Goal: Task Accomplishment & Management: Use online tool/utility

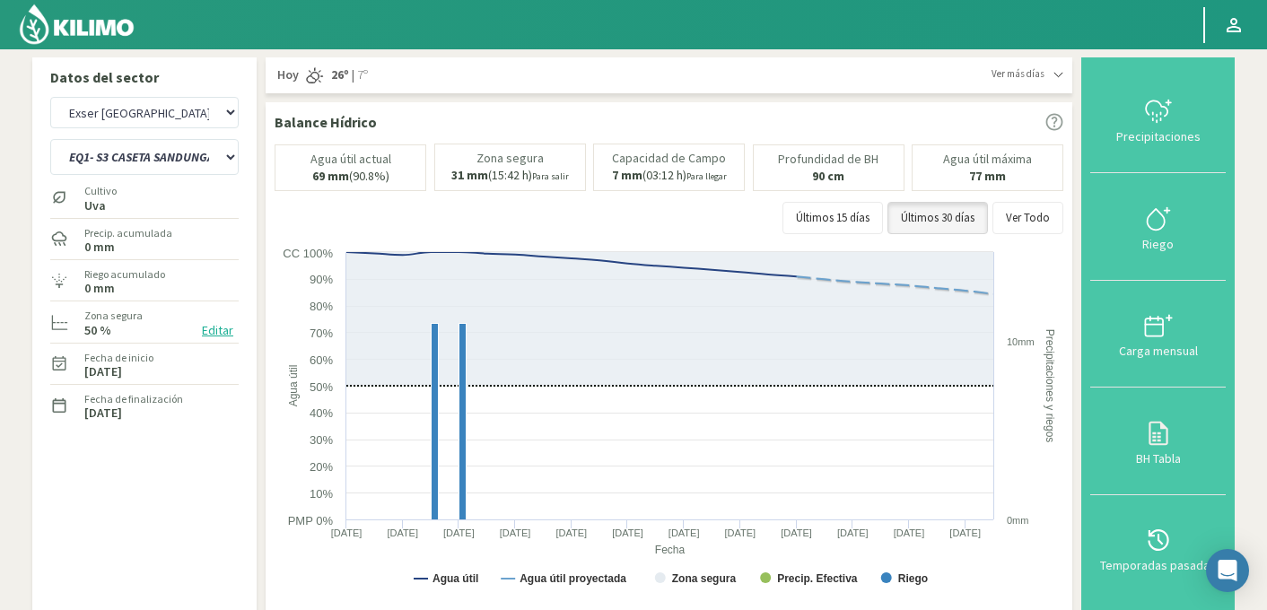
select select "376: Object"
select select "9: Object"
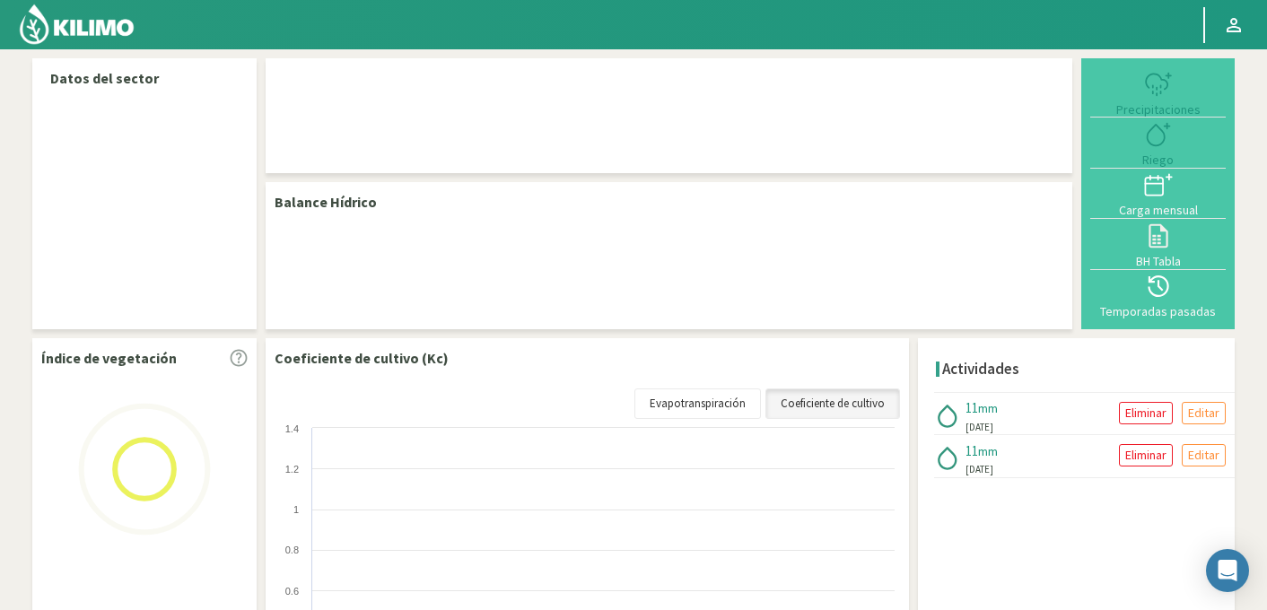
select select "95: Object"
select select "1: Object"
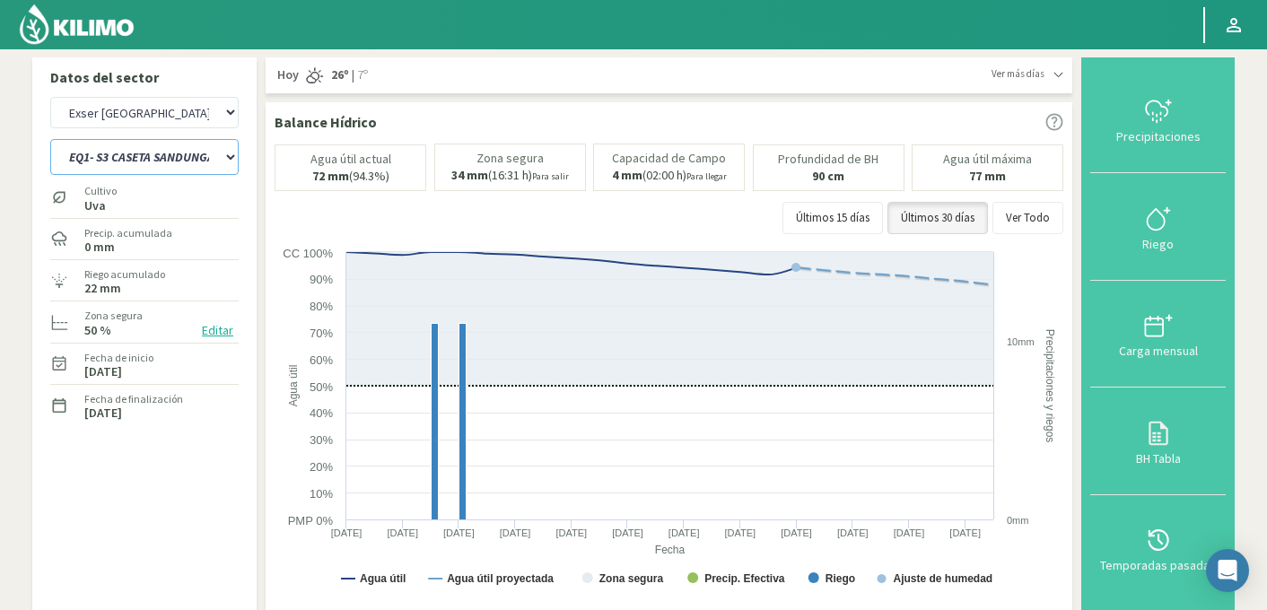
click at [130, 155] on select "EQ1- S2 CASETA SANDUNGA EQ1- S3 CASETA SANDUNGA EQ1- S4 CASETA EL CERRO EQ1- S5…" at bounding box center [144, 157] width 188 height 36
click at [342, 0] on html "Principal Perfil Perfil Salir Datos del sector Agr. Cardonal Agr. El Carmelo Ag…" at bounding box center [633, 305] width 1267 height 610
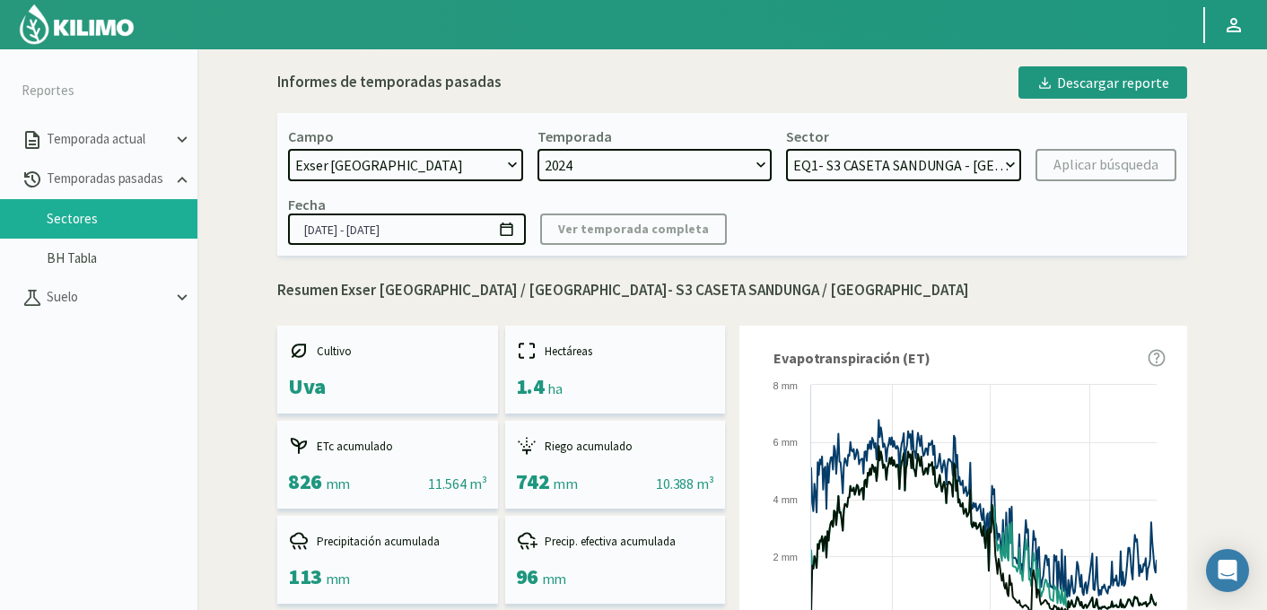
select select "734: Object"
click at [847, 175] on select "EQ2- S4 CASETA EL CERRO - Mandarino EQ2- S3 CASETA EL CERRO - Mandarino EQ1- S5…" at bounding box center [903, 165] width 235 height 32
select select "17: Object"
click at [786, 149] on select "EQ2- S4 CASETA EL CERRO - Mandarino EQ2- S3 CASETA EL CERRO - Mandarino EQ1- S5…" at bounding box center [903, 165] width 235 height 32
click at [1070, 172] on div "Aplicar búsqueda" at bounding box center [1106, 165] width 105 height 22
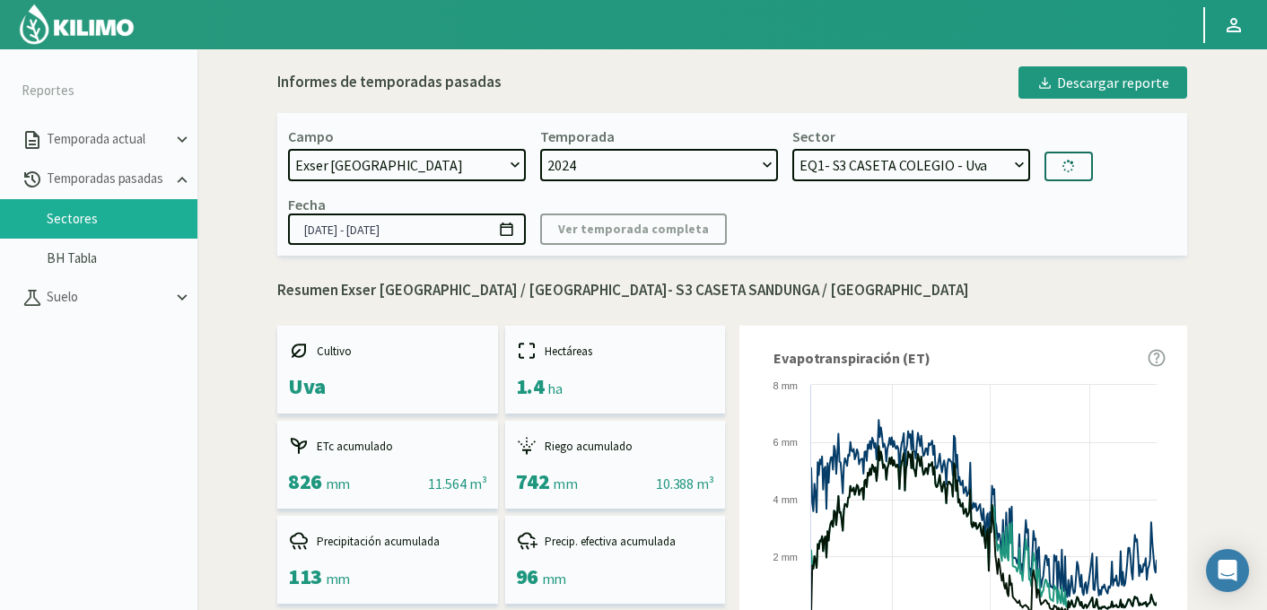
type input "18/10/2024 - 17/09/2025"
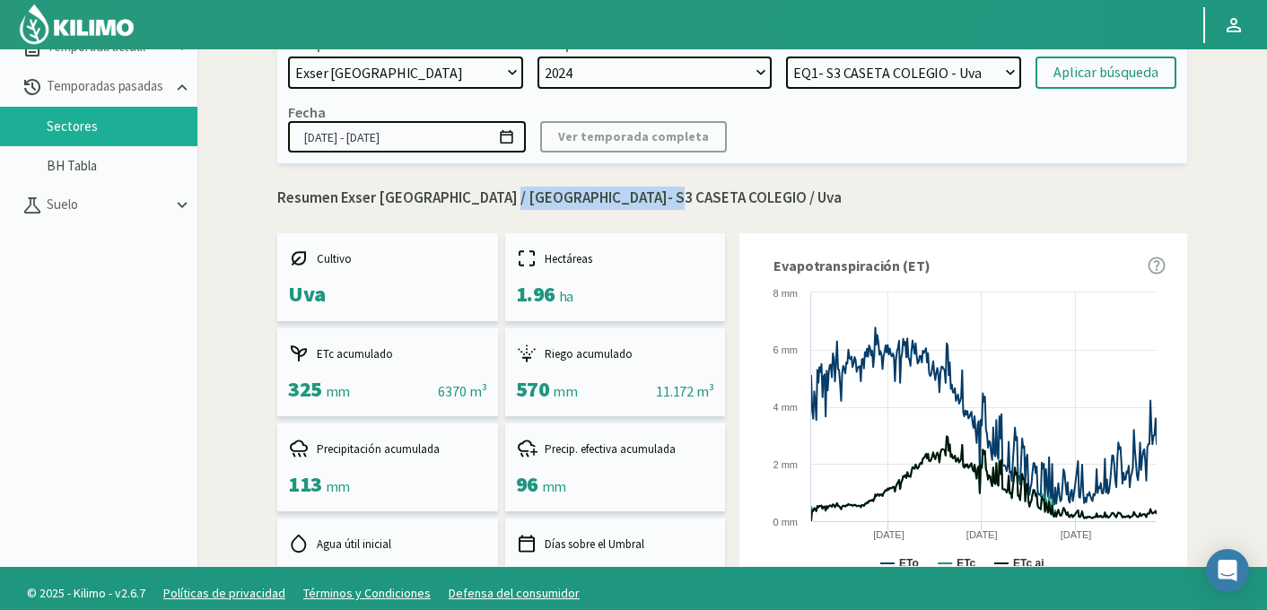
drag, startPoint x: 483, startPoint y: 198, endPoint x: 647, endPoint y: 199, distance: 164.2
click at [647, 199] on p "Resumen Exser Punta El Olivo / EQ1- S3 CASETA COLEGIO / Uva" at bounding box center [732, 198] width 910 height 23
copy p "EQ1- S3 CASETA COLEGIO"
click at [865, 80] on select "EQ2- S4 CASETA EL CERRO - Mandarino EQ2- S3 CASETA EL CERRO - Mandarino EQ1- S5…" at bounding box center [903, 73] width 235 height 32
click at [786, 57] on select "EQ2- S4 CASETA EL CERRO - Mandarino EQ2- S3 CASETA EL CERRO - Mandarino EQ1- S5…" at bounding box center [903, 73] width 235 height 32
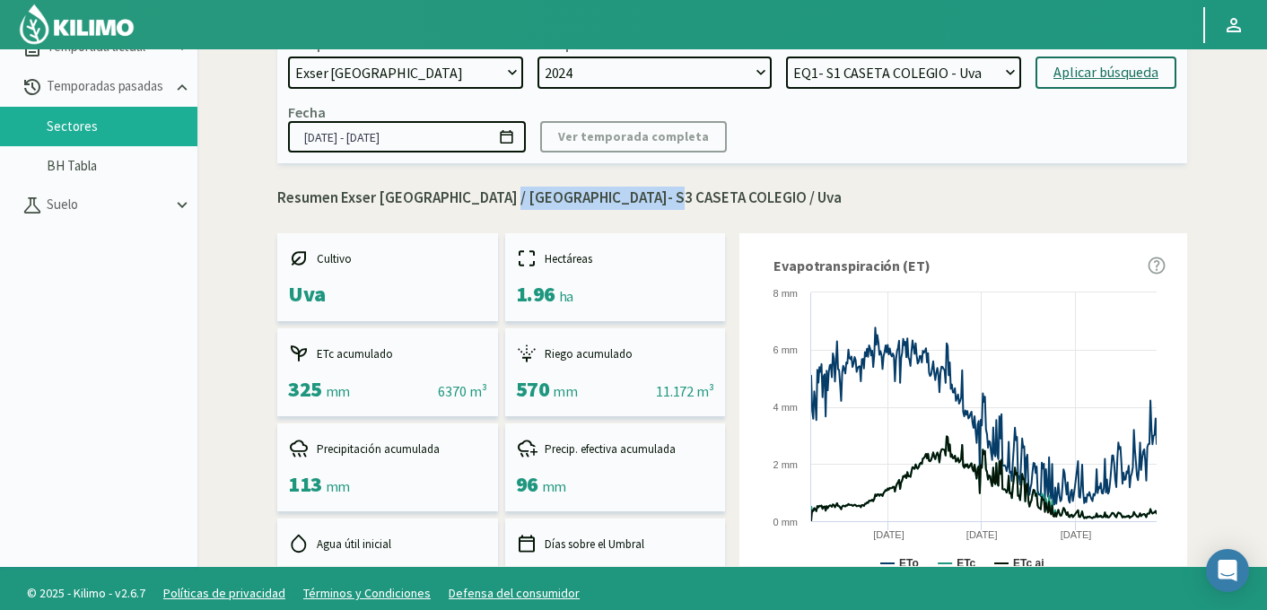
click at [1098, 71] on div "Aplicar búsqueda" at bounding box center [1106, 73] width 105 height 22
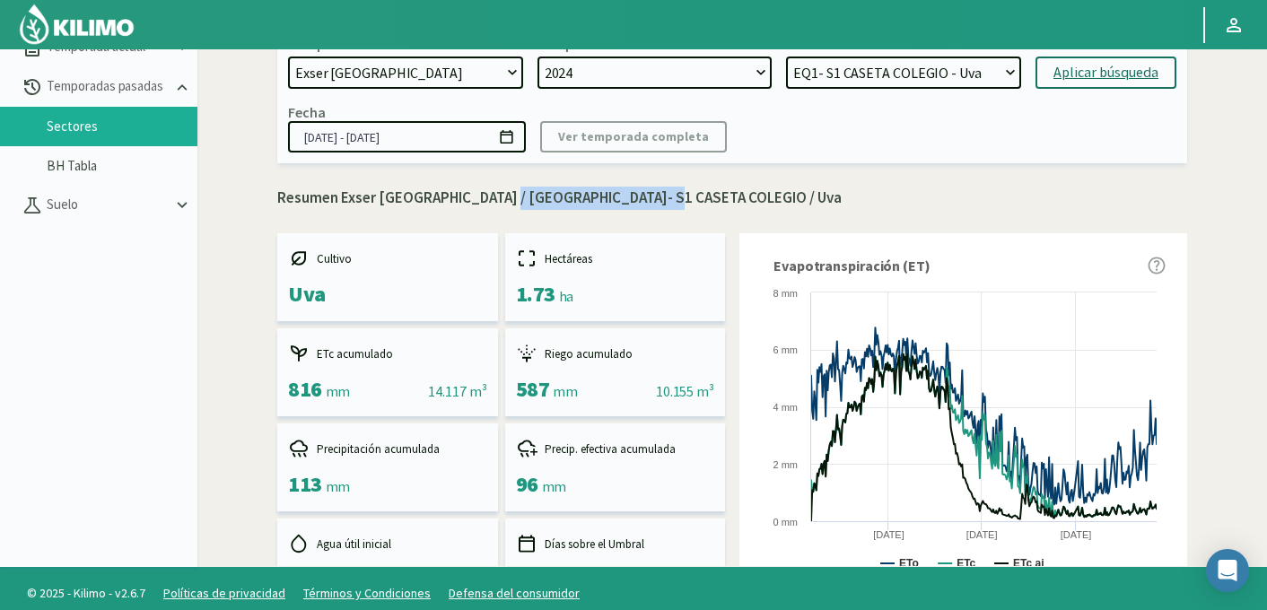
drag, startPoint x: 481, startPoint y: 199, endPoint x: 647, endPoint y: 197, distance: 166.0
click at [647, 197] on p "Resumen Exser Punta El Olivo / EQ1- S1 CASETA COLEGIO / Uva" at bounding box center [732, 198] width 910 height 23
copy p "EQ1- S1 CASETA COLEGIO"
click at [922, 81] on select "EQ2- S4 CASETA EL CERRO - Mandarino EQ2- S3 CASETA EL CERRO - Mandarino EQ1- S5…" at bounding box center [903, 73] width 235 height 32
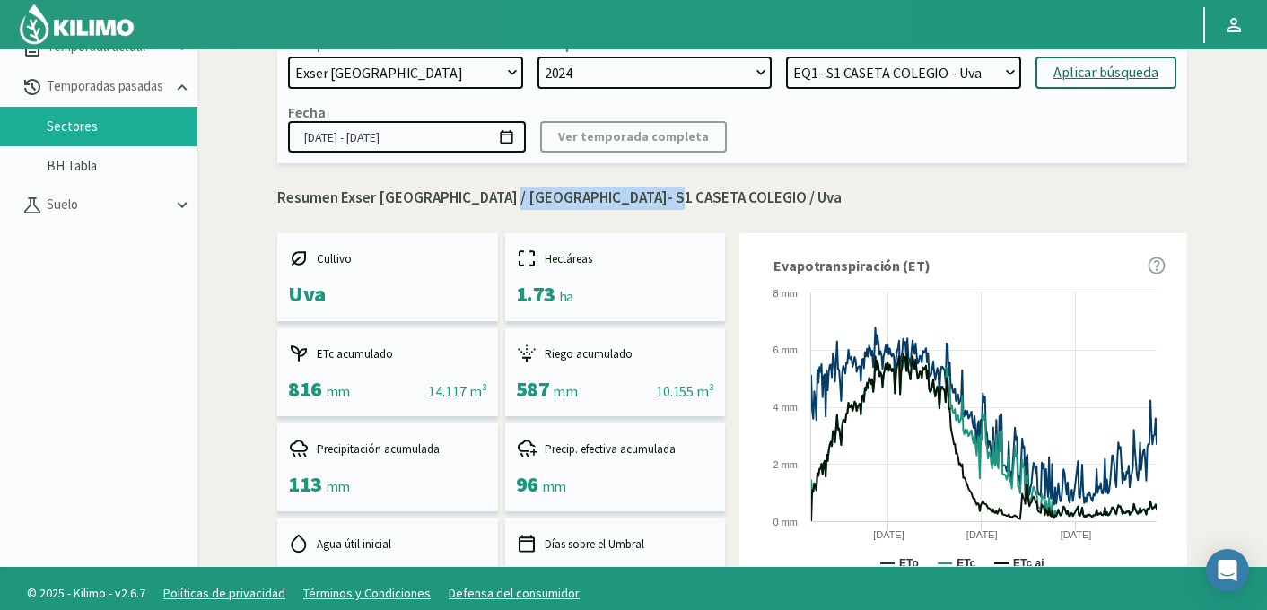
click at [858, 0] on html "Principal Perfil Perfil Salir Reportes Temporada actual Temporadas pasadas Sect…" at bounding box center [633, 213] width 1267 height 610
click at [861, 72] on select "EQ2- S4 CASETA EL CERRO - Mandarino EQ2- S3 CASETA EL CERRO - Mandarino EQ1- S5…" at bounding box center [903, 73] width 235 height 32
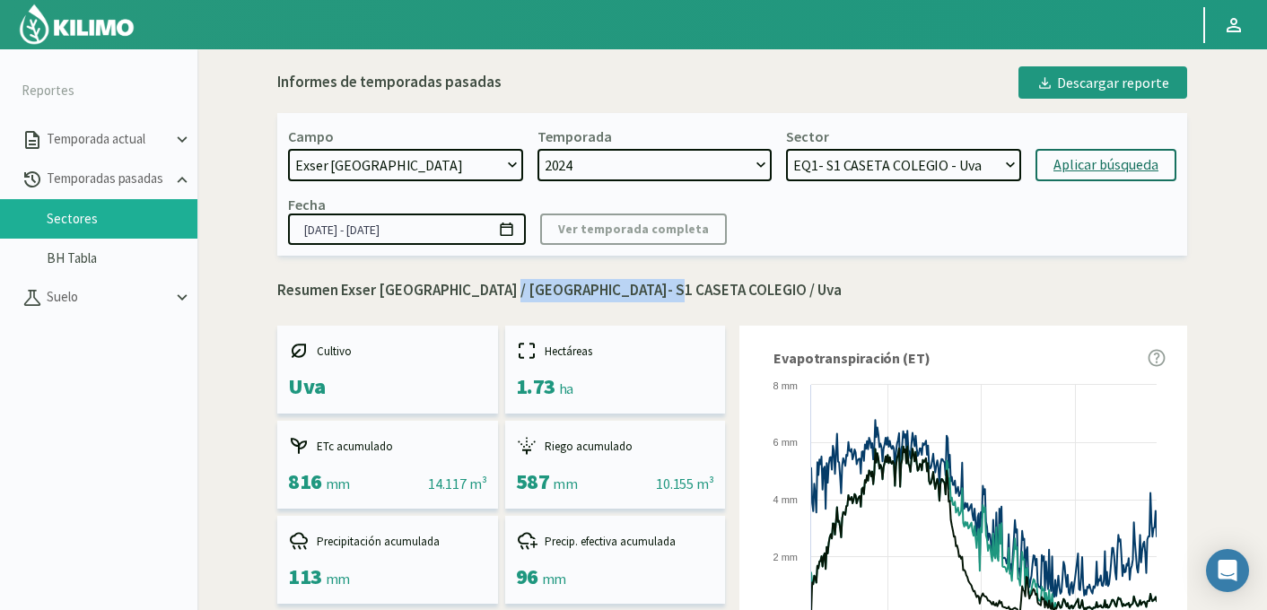
click at [1004, 170] on select "EQ2- S4 CASETA EL CERRO - Mandarino EQ2- S3 CASETA EL CERRO - Mandarino EQ1- S5…" at bounding box center [903, 165] width 235 height 32
click at [1148, 0] on html "Principal Perfil Perfil Salir Reportes Temporada actual Temporadas pasadas Sect…" at bounding box center [633, 305] width 1267 height 610
click at [871, 168] on select "EQ2- S4 CASETA EL CERRO - Mandarino EQ2- S3 CASETA EL CERRO - Mandarino EQ1- S5…" at bounding box center [903, 165] width 235 height 32
click at [786, 149] on select "EQ2- S4 CASETA EL CERRO - Mandarino EQ2- S3 CASETA EL CERRO - Mandarino EQ1- S5…" at bounding box center [903, 165] width 235 height 32
click at [1082, 171] on div "Aplicar búsqueda" at bounding box center [1106, 165] width 105 height 22
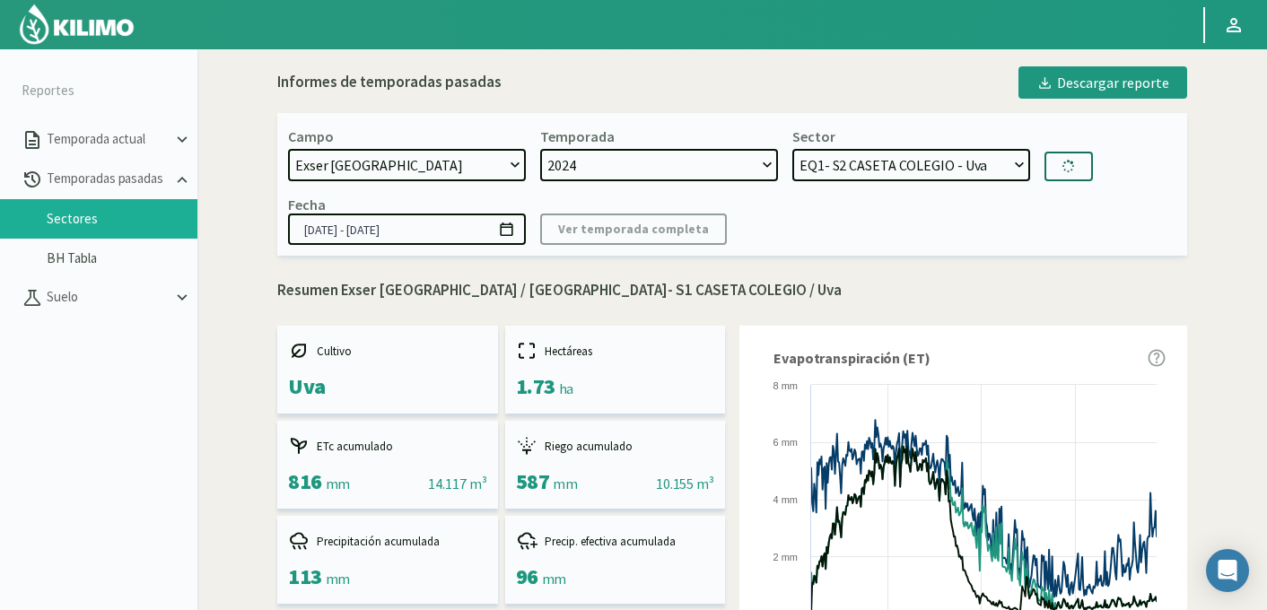
select select "83: Object"
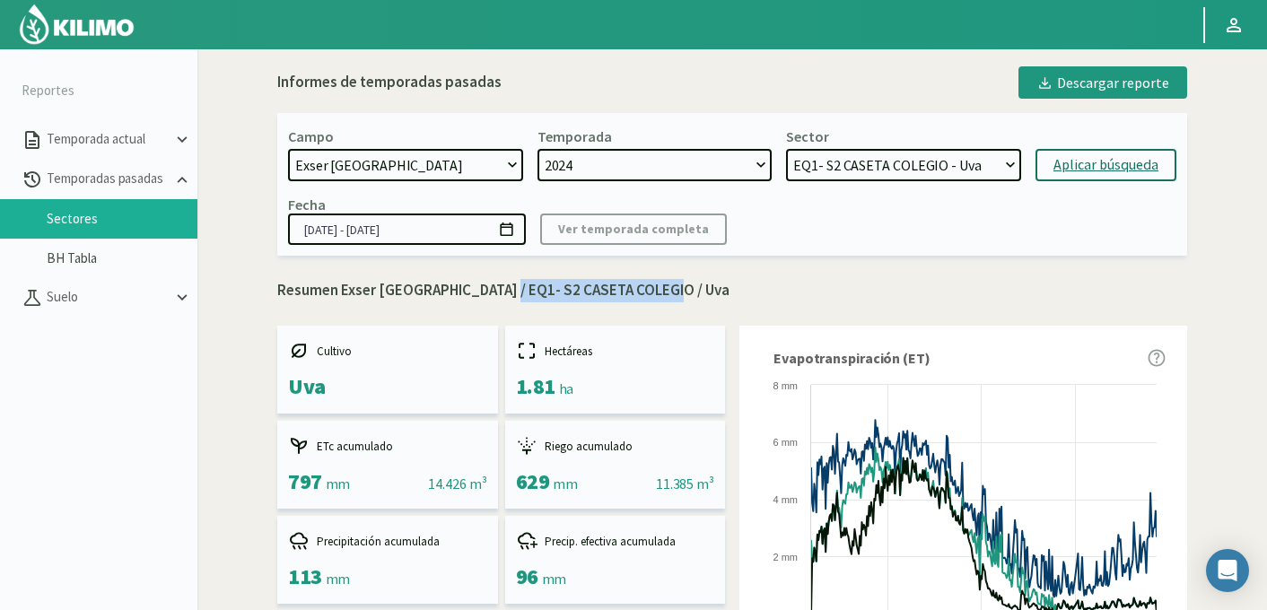
drag, startPoint x: 484, startPoint y: 293, endPoint x: 649, endPoint y: 293, distance: 165.1
click at [649, 293] on p "Resumen Exser Punta El Olivo / EQ1- S2 CASETA COLEGIO / Uva" at bounding box center [732, 290] width 910 height 23
copy p "EQ1- S2 CASETA COLEGIO"
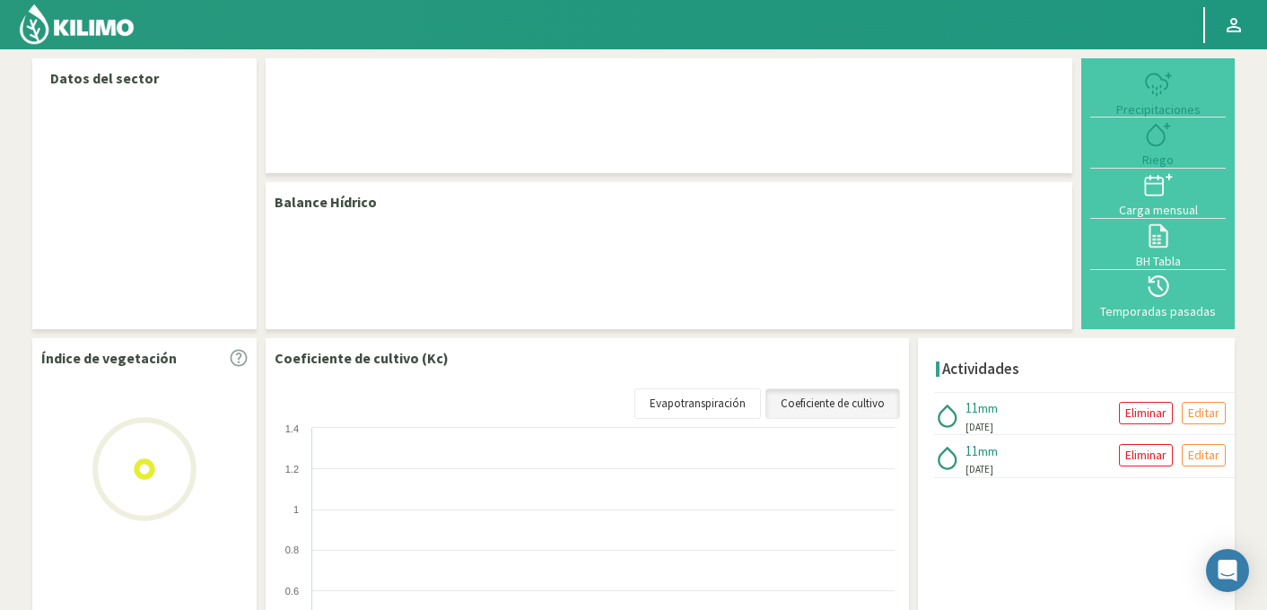
select select "95: Object"
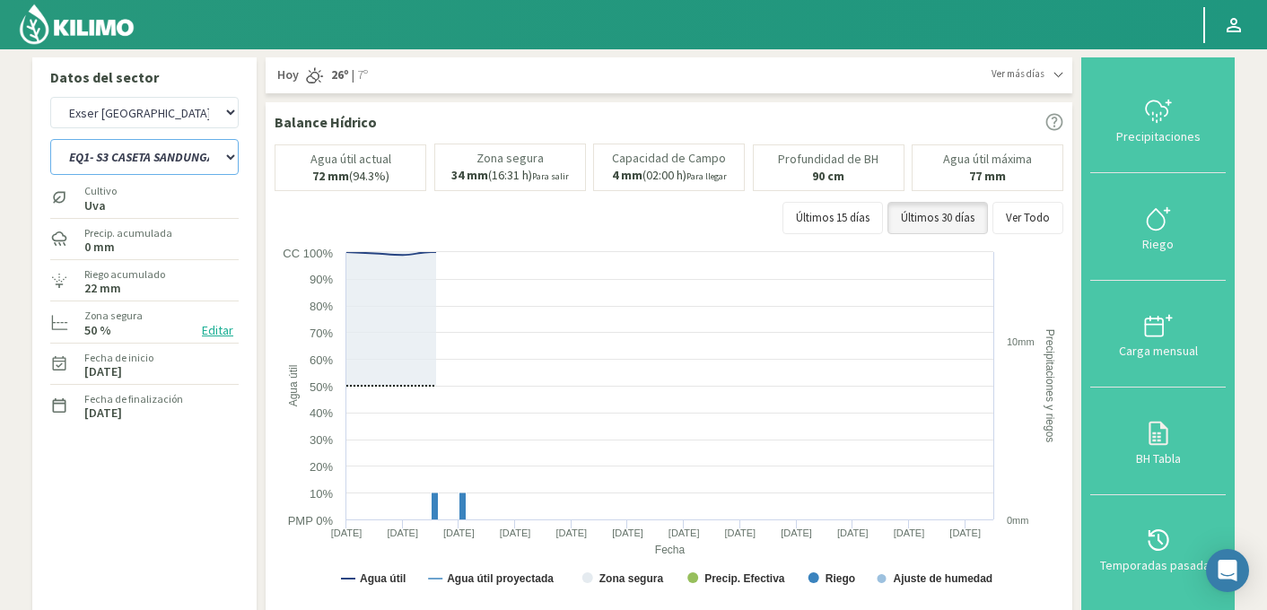
click at [125, 160] on select "EQ1- S2 CASETA SANDUNGA EQ1- S3 CASETA COLEGIO EQ1- S3 CASETA SANDUNGA EQ1- S4 …" at bounding box center [144, 157] width 188 height 36
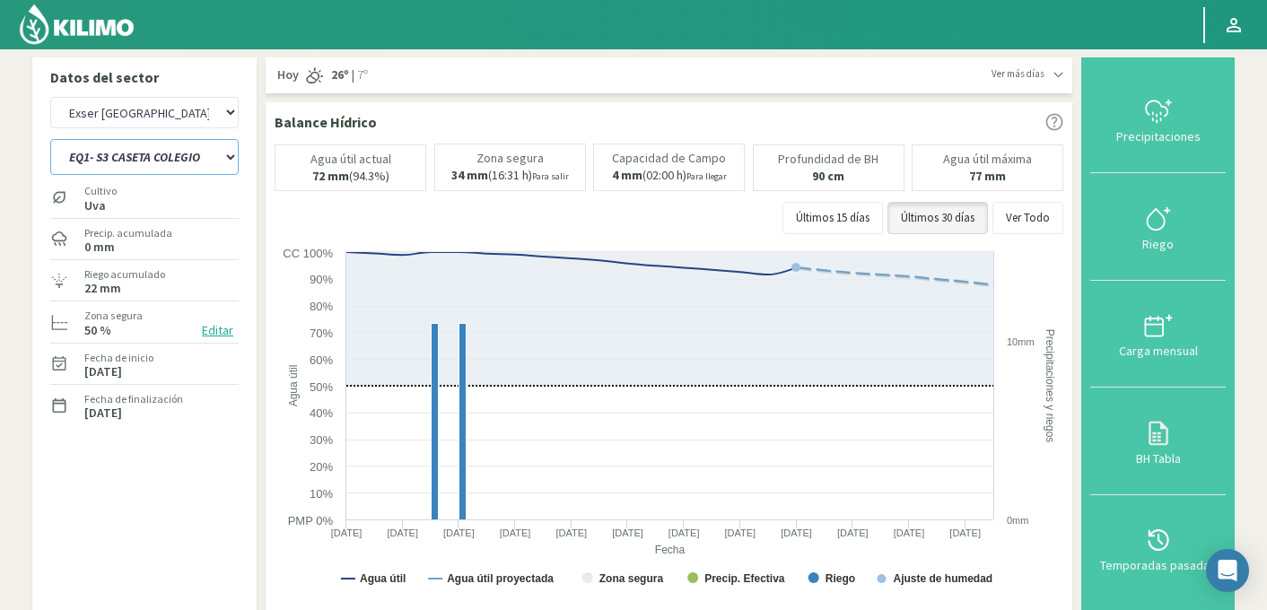
click at [50, 139] on select "EQ1- S2 CASETA SANDUNGA EQ1- S3 CASETA COLEGIO EQ1- S3 CASETA SANDUNGA EQ1- S4 …" at bounding box center [144, 157] width 188 height 36
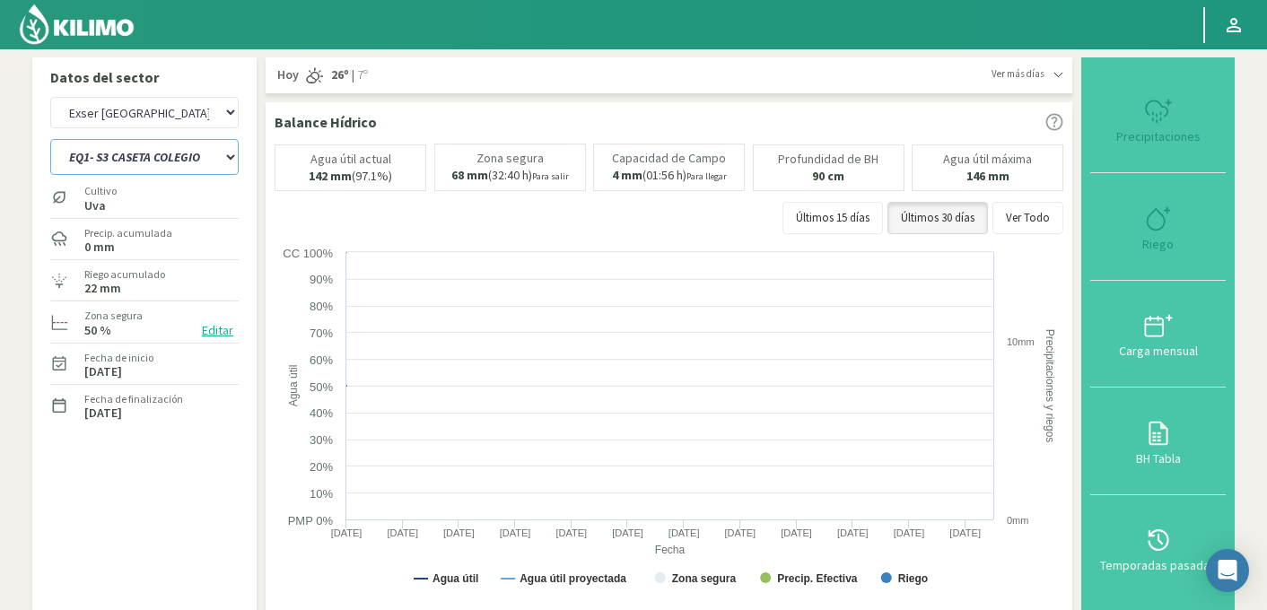
select select "2: Object"
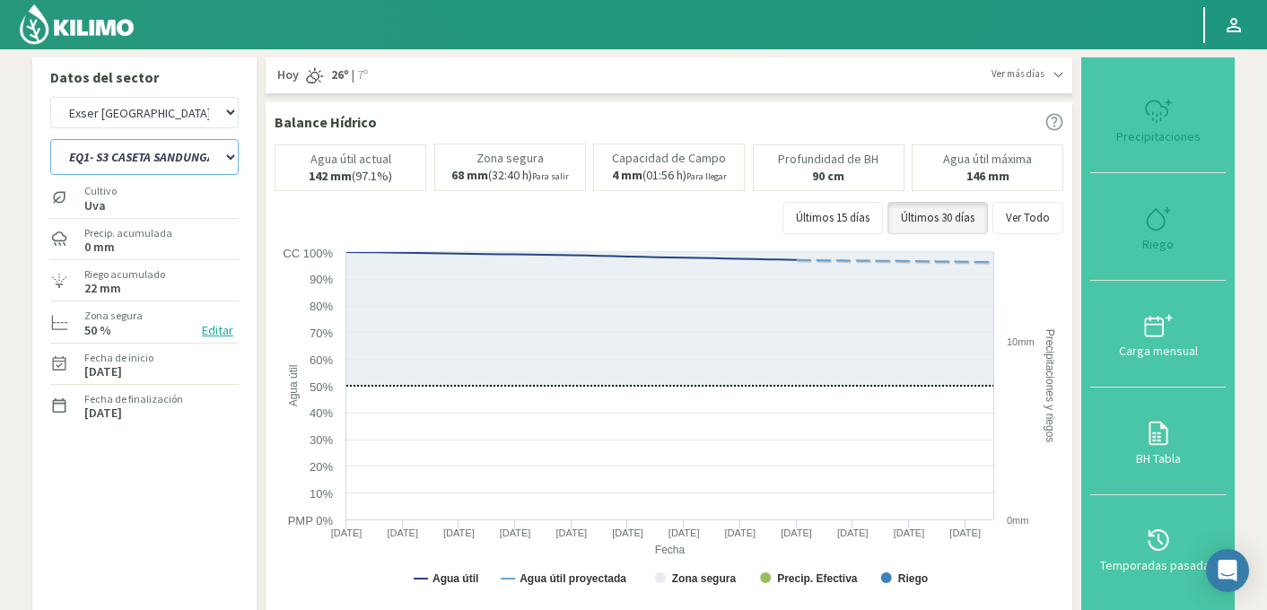
select select "376: Object"
select select "10: Object"
click at [1168, 226] on icon at bounding box center [1158, 219] width 29 height 29
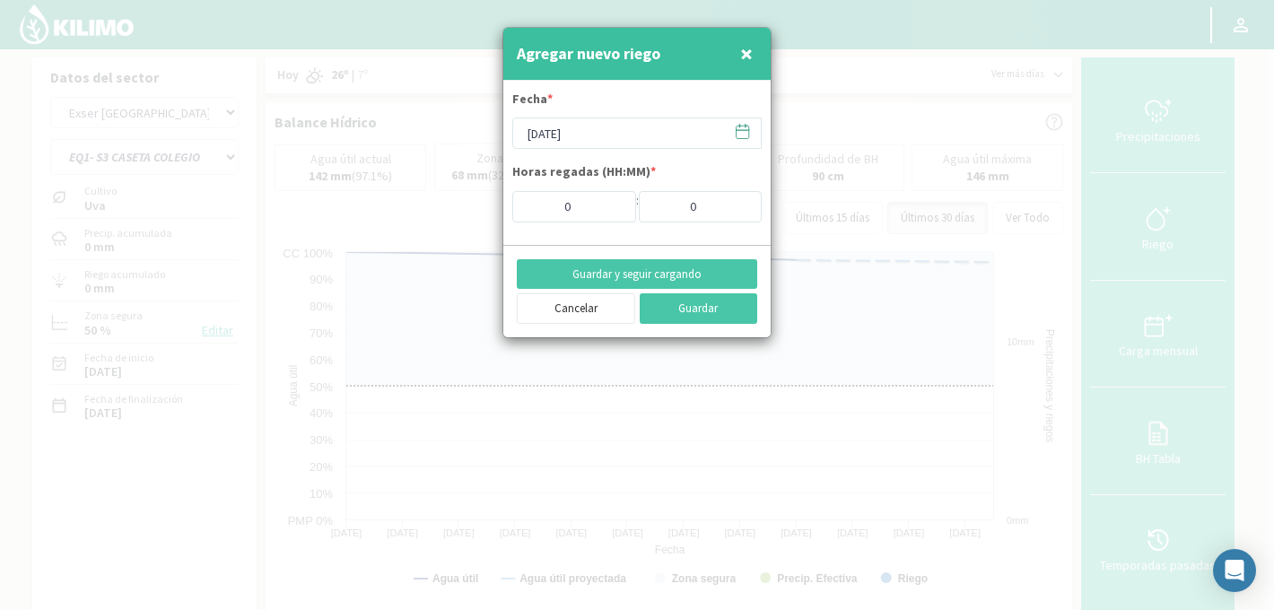
click at [746, 126] on icon at bounding box center [746, 126] width 0 height 3
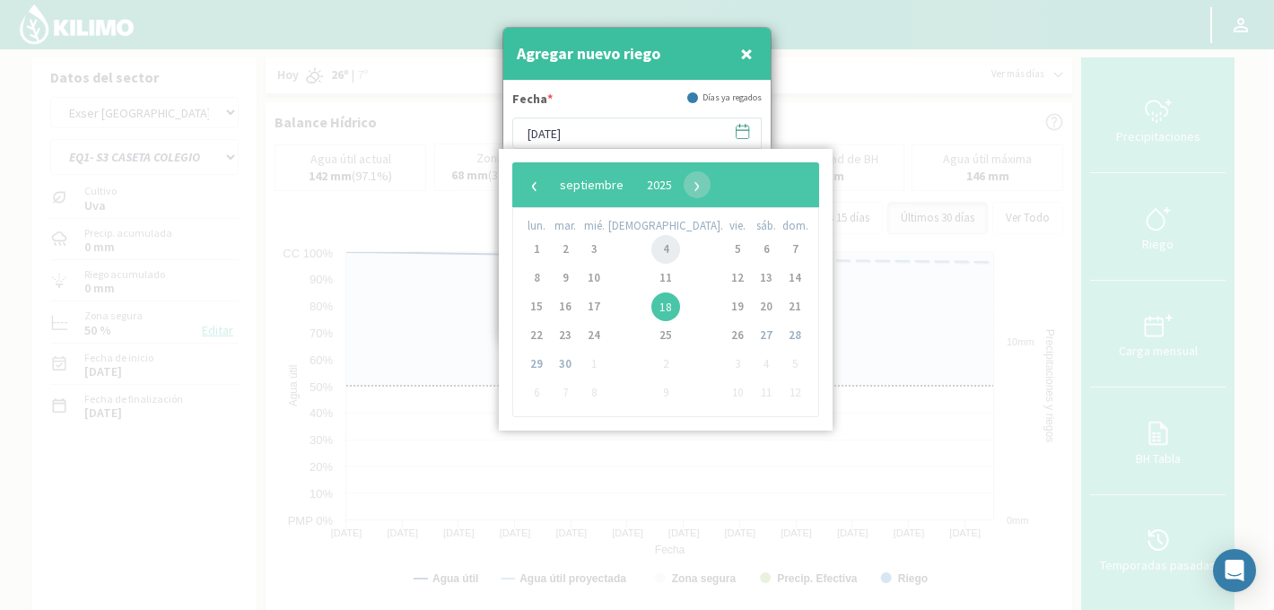
click at [652, 244] on span "4" at bounding box center [666, 249] width 29 height 29
type input "[DATE]"
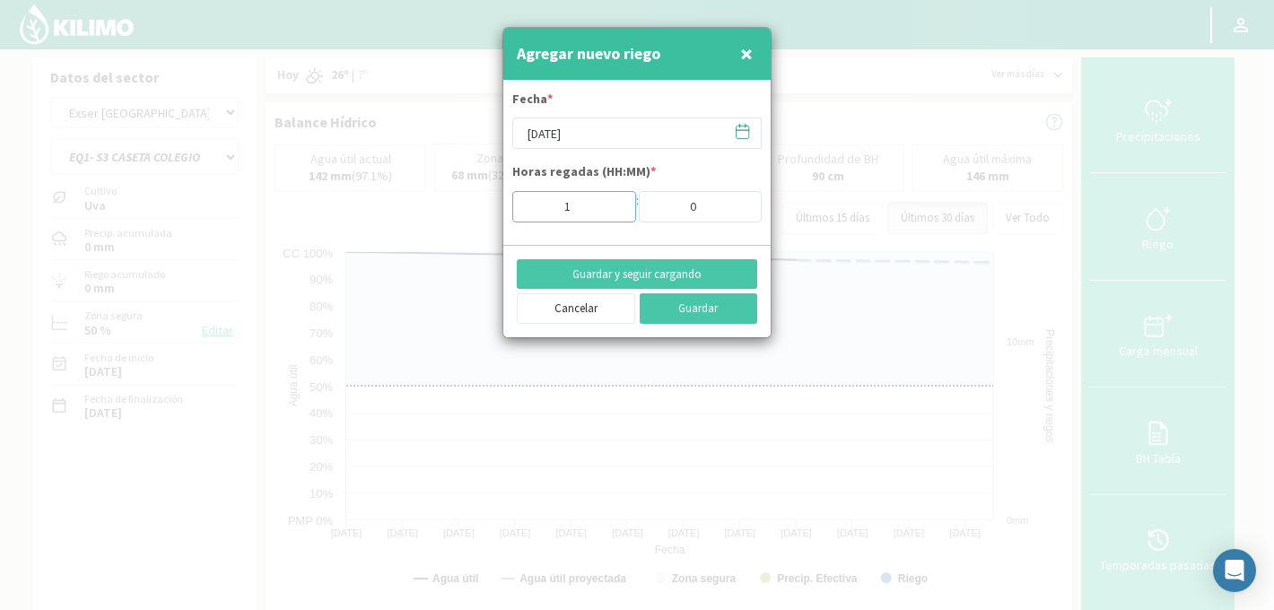
click at [612, 206] on input "1" at bounding box center [574, 206] width 124 height 31
click at [612, 206] on input "2" at bounding box center [574, 206] width 124 height 31
type input "3"
click at [612, 206] on input "3" at bounding box center [574, 206] width 124 height 31
click at [675, 275] on button "Guardar y seguir cargando" at bounding box center [637, 274] width 241 height 31
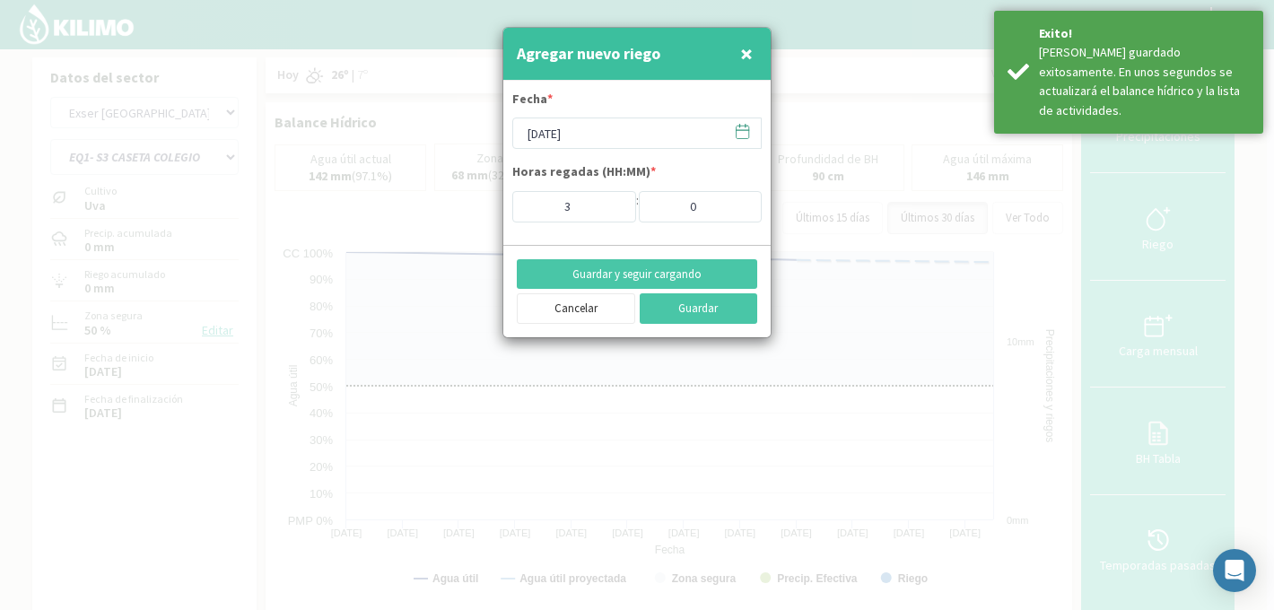
click at [737, 127] on icon at bounding box center [742, 131] width 17 height 17
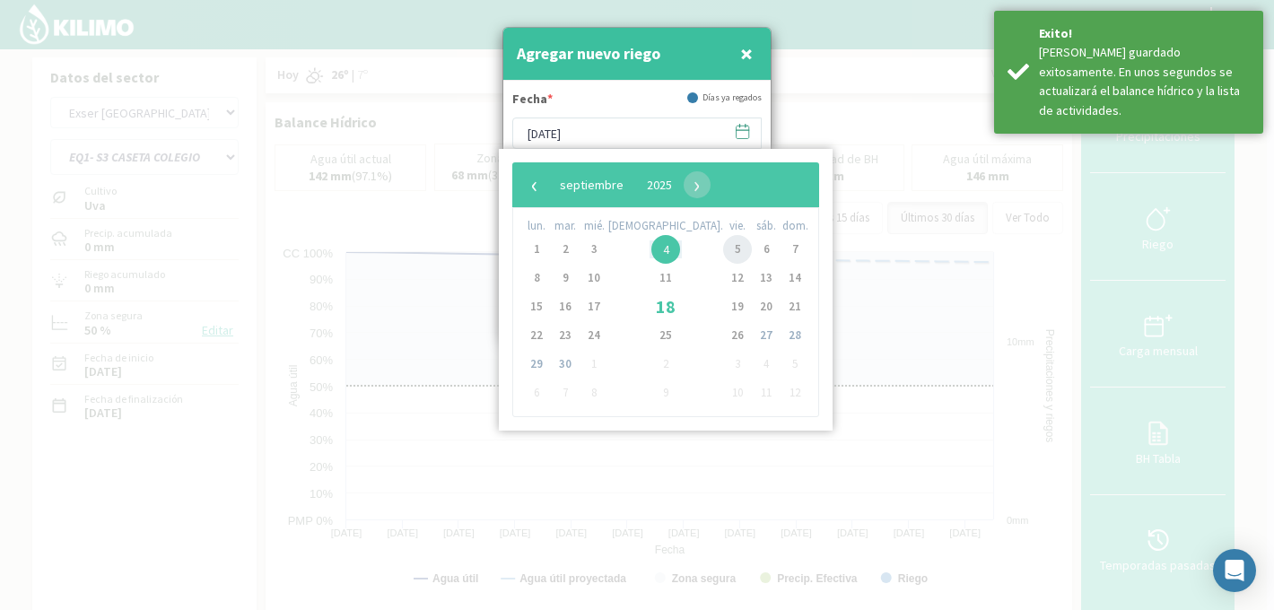
click at [723, 251] on span "5" at bounding box center [737, 249] width 29 height 29
type input "[DATE]"
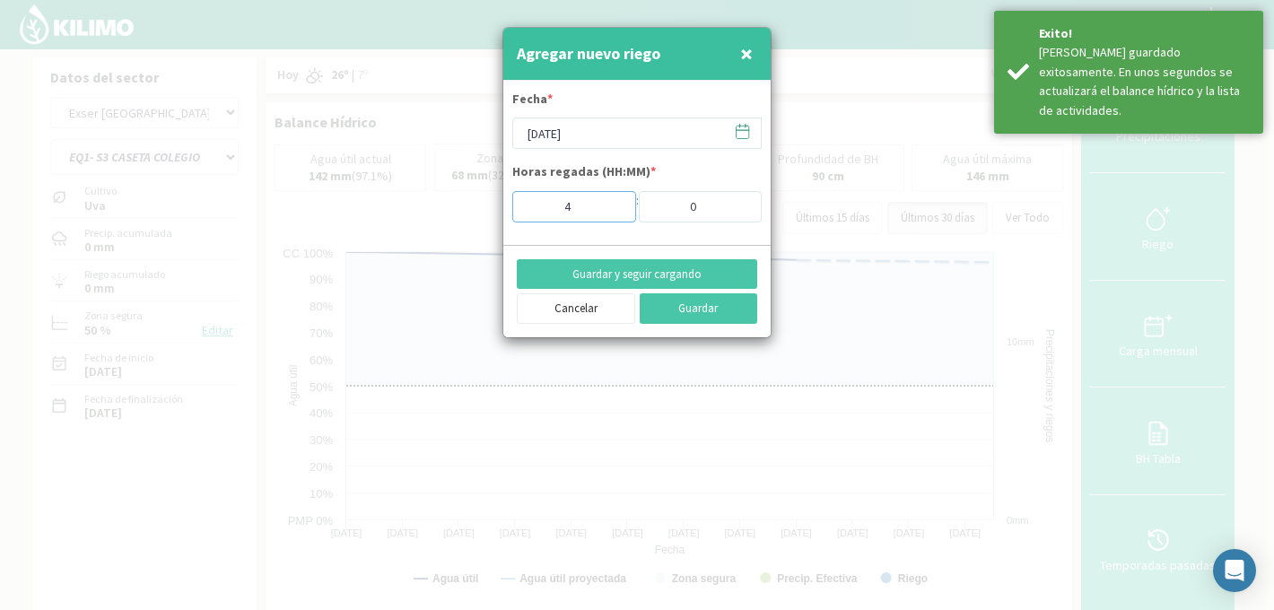
click at [611, 200] on input "4" at bounding box center [574, 206] width 124 height 31
click at [611, 200] on input "5" at bounding box center [574, 206] width 124 height 31
type input "6"
click at [611, 200] on input "6" at bounding box center [574, 206] width 124 height 31
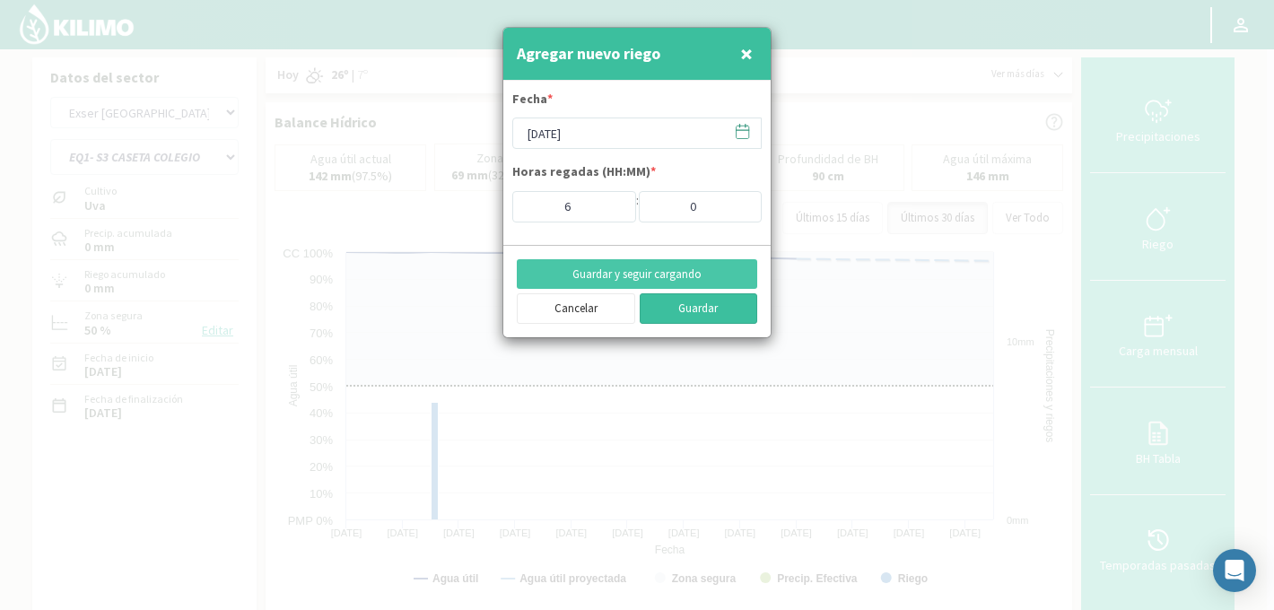
click at [687, 305] on button "Guardar" at bounding box center [699, 308] width 118 height 31
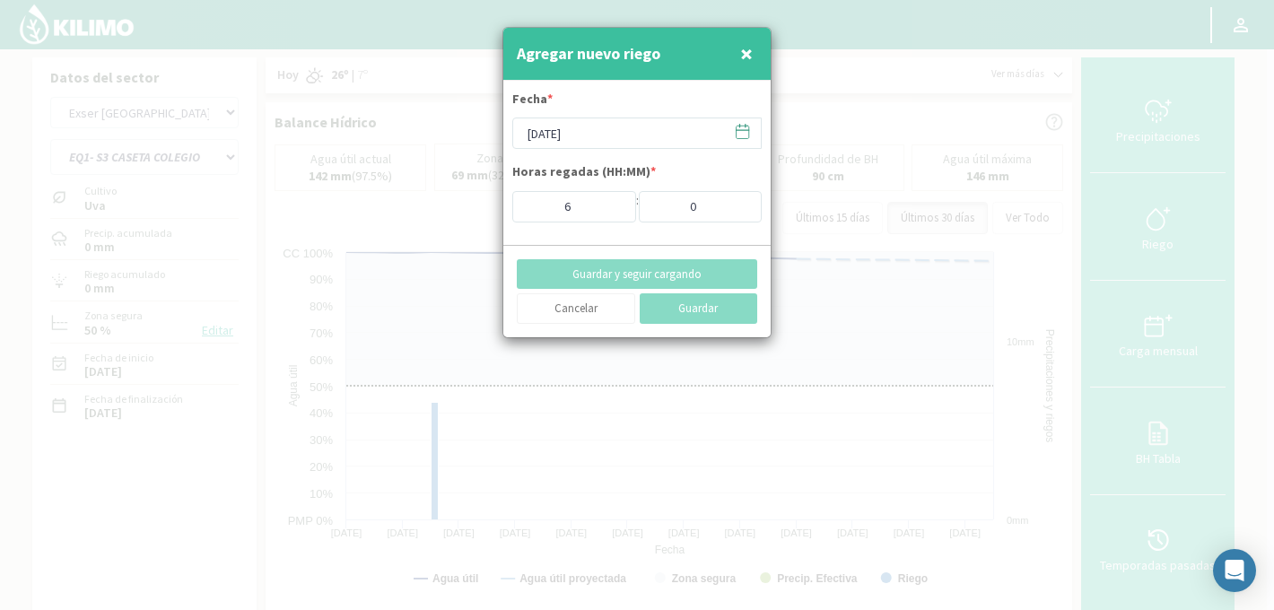
type input "[DATE]"
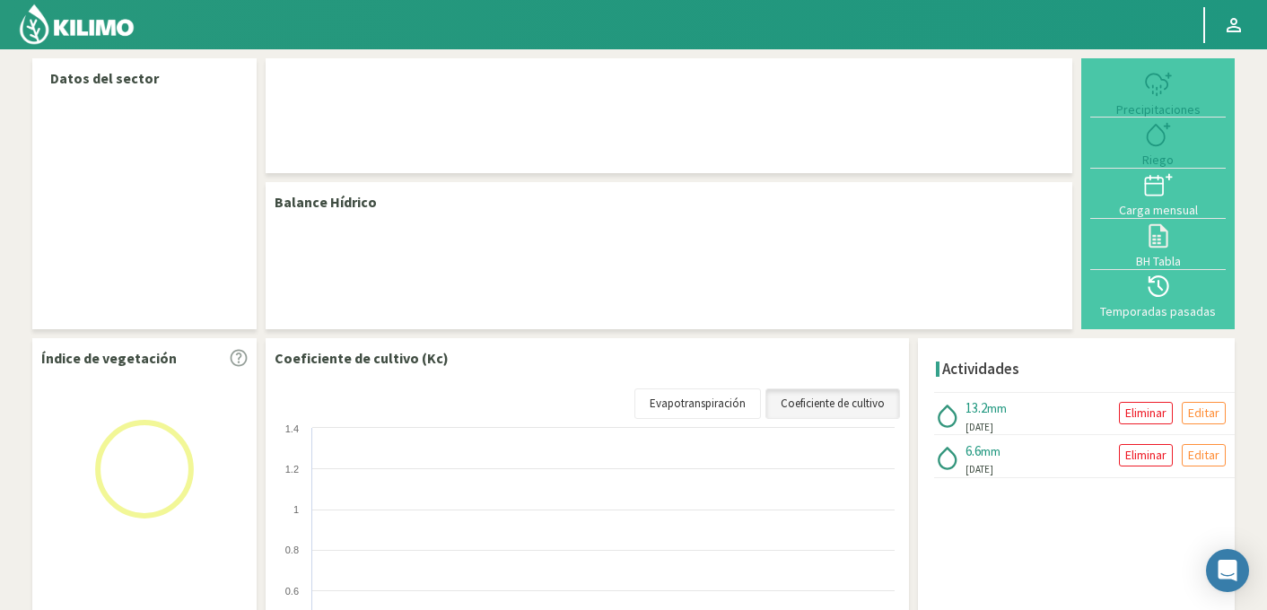
select select "95: Object"
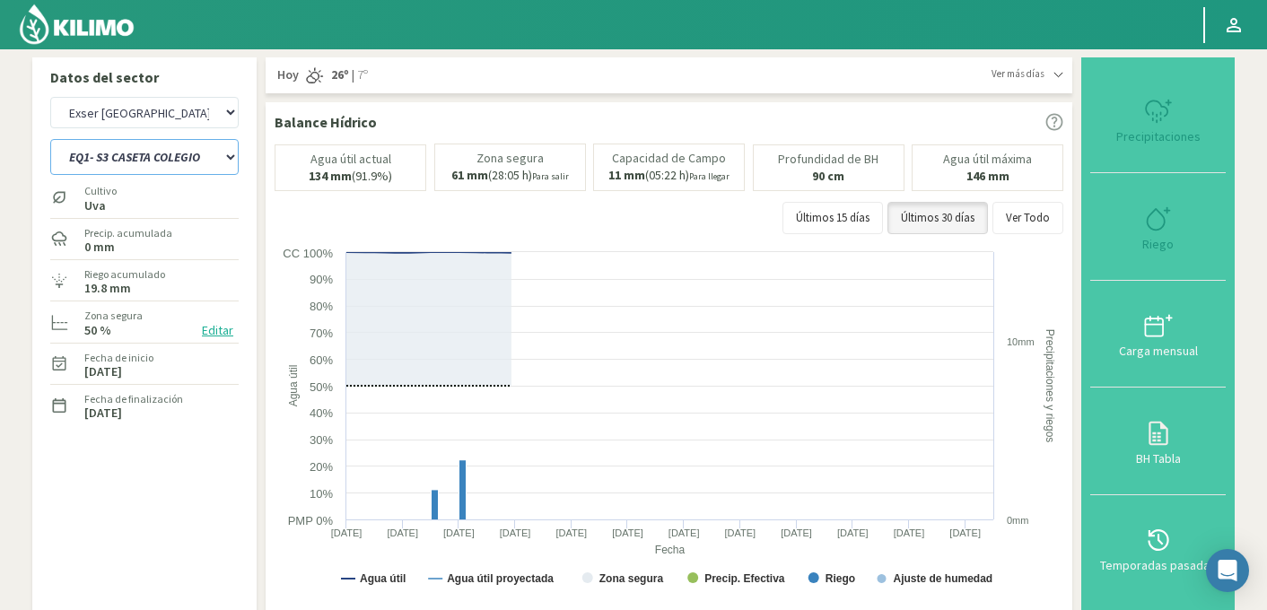
click at [157, 160] on select "EQ1- S1 CASETA COLEGIO EQ1- S2 CASETA SANDUNGA EQ1- S3 CASETA COLEGIO EQ1- S3 C…" at bounding box center [144, 157] width 188 height 36
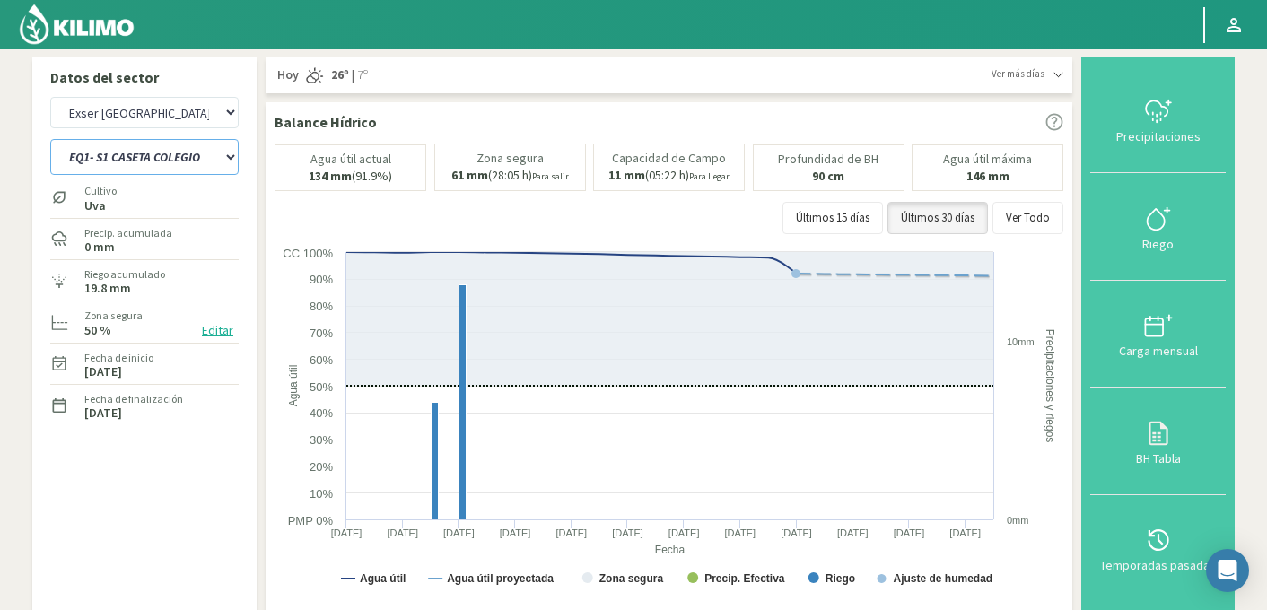
click at [50, 139] on select "EQ1- S1 CASETA COLEGIO EQ1- S2 CASETA SANDUNGA EQ1- S3 CASETA COLEGIO EQ1- S3 C…" at bounding box center [144, 157] width 188 height 36
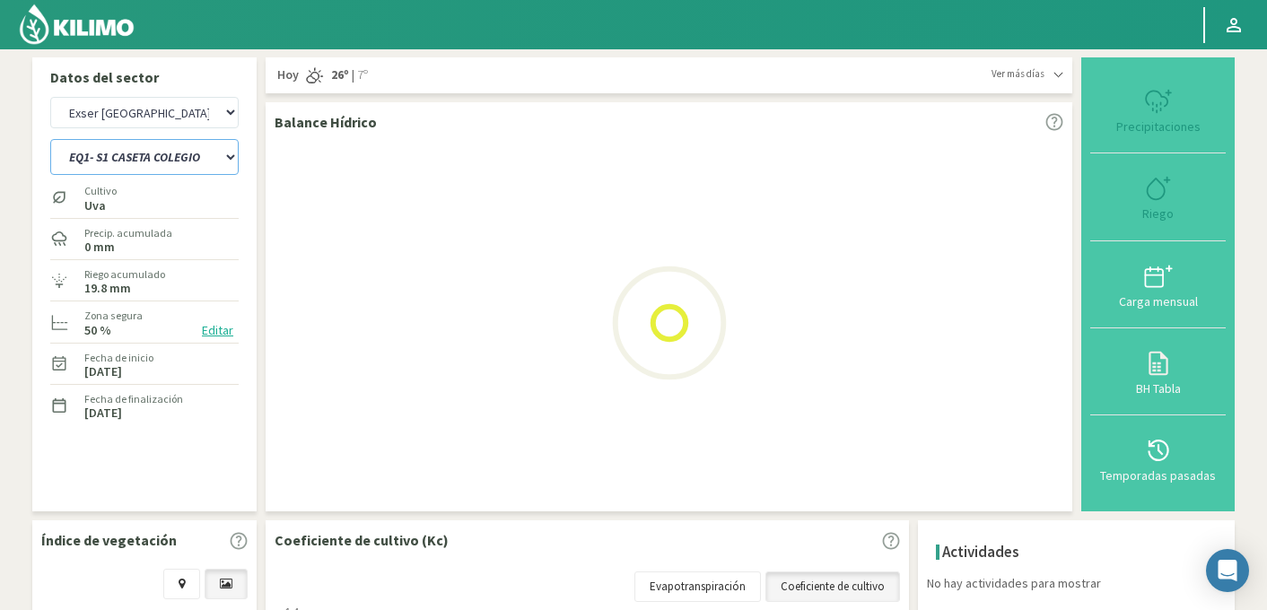
select select "2: Object"
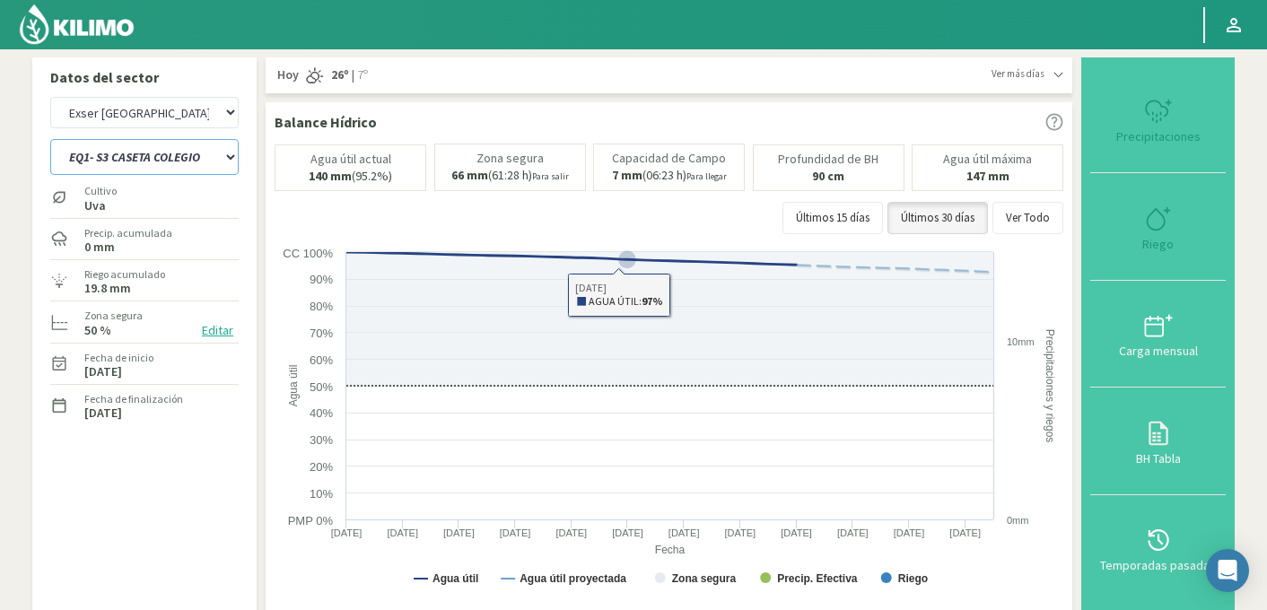
select select "376: Object"
select select "10: Object"
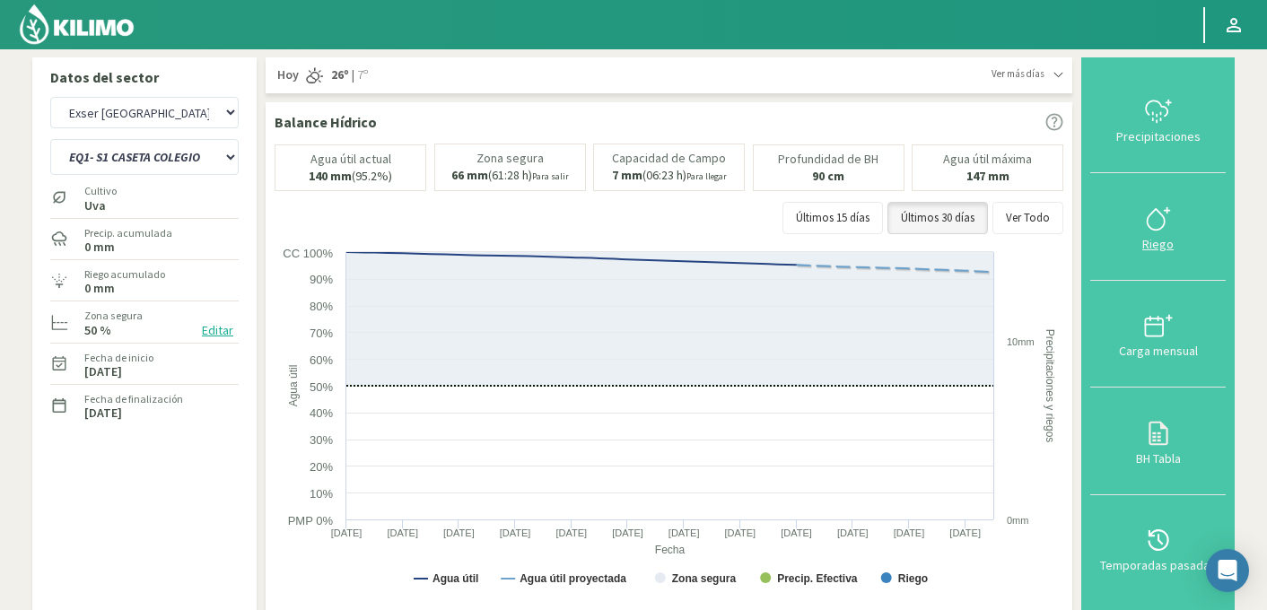
click at [1165, 222] on icon at bounding box center [1158, 219] width 29 height 29
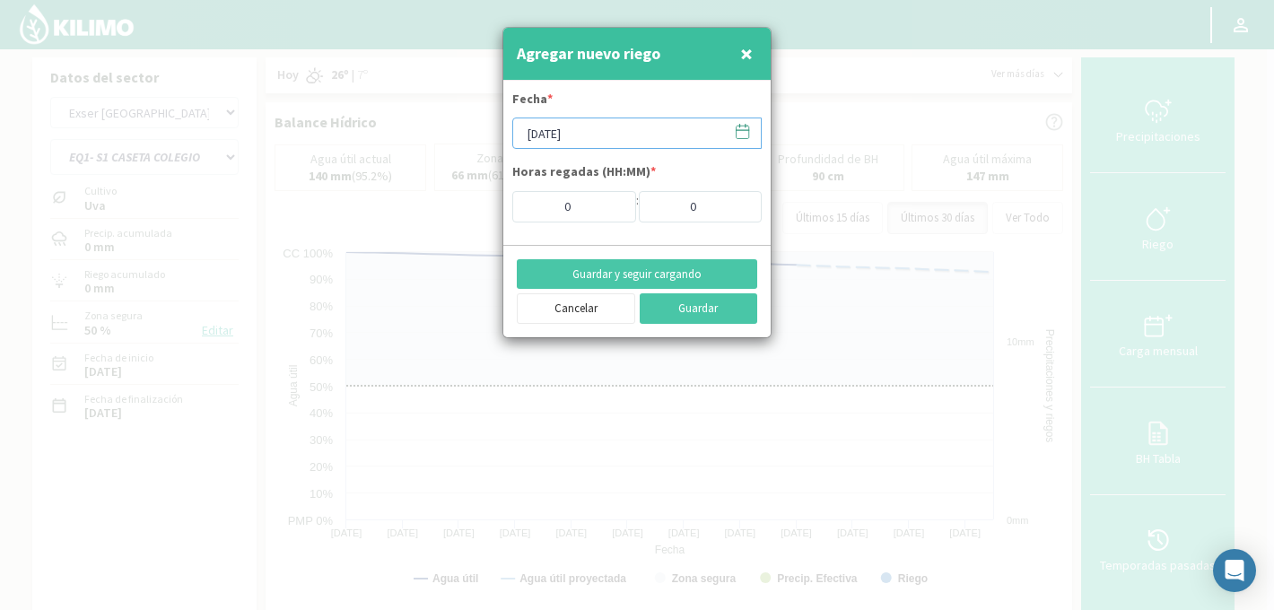
click at [752, 133] on input "[DATE]" at bounding box center [636, 133] width 249 height 31
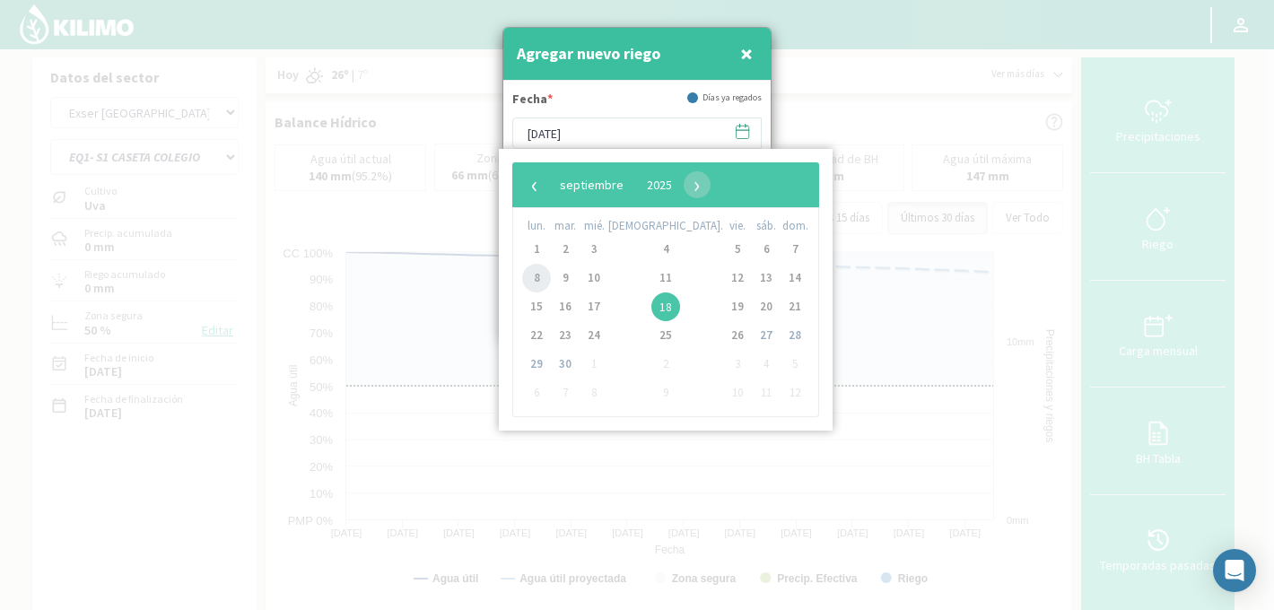
click at [530, 268] on span "8" at bounding box center [536, 278] width 29 height 29
type input "08/09/2025"
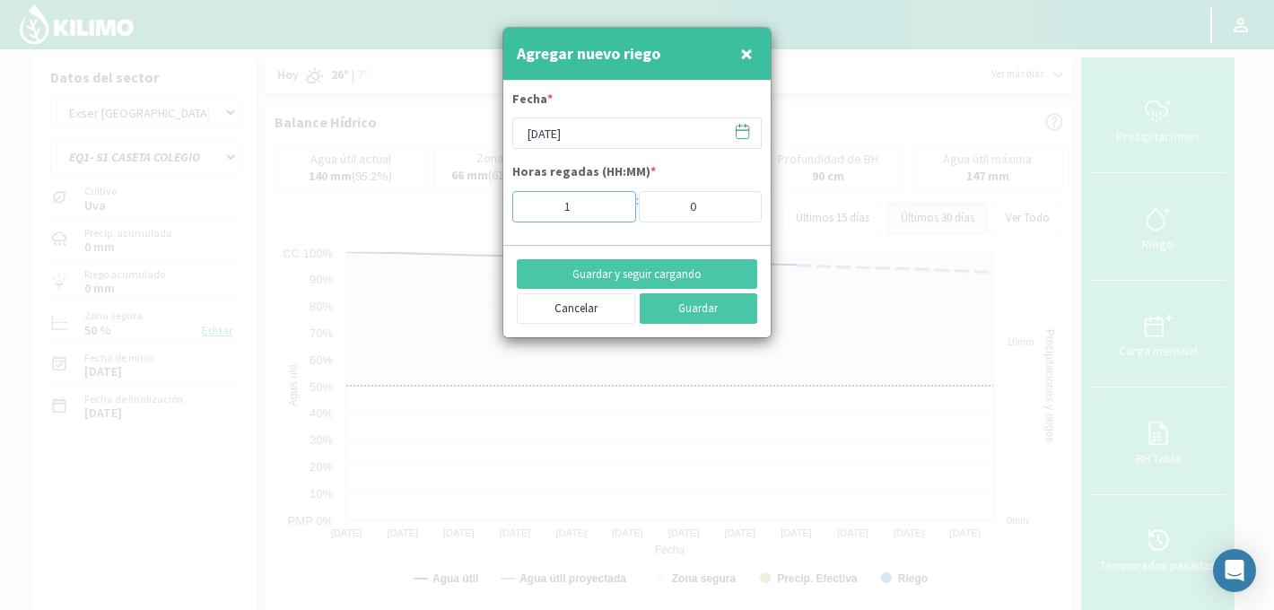
click at [615, 203] on input "1" at bounding box center [574, 206] width 124 height 31
click at [615, 203] on input "2" at bounding box center [574, 206] width 124 height 31
click at [615, 203] on input "3" at bounding box center [574, 206] width 124 height 31
click at [615, 203] on input "4" at bounding box center [574, 206] width 124 height 31
click at [615, 203] on input "5" at bounding box center [574, 206] width 124 height 31
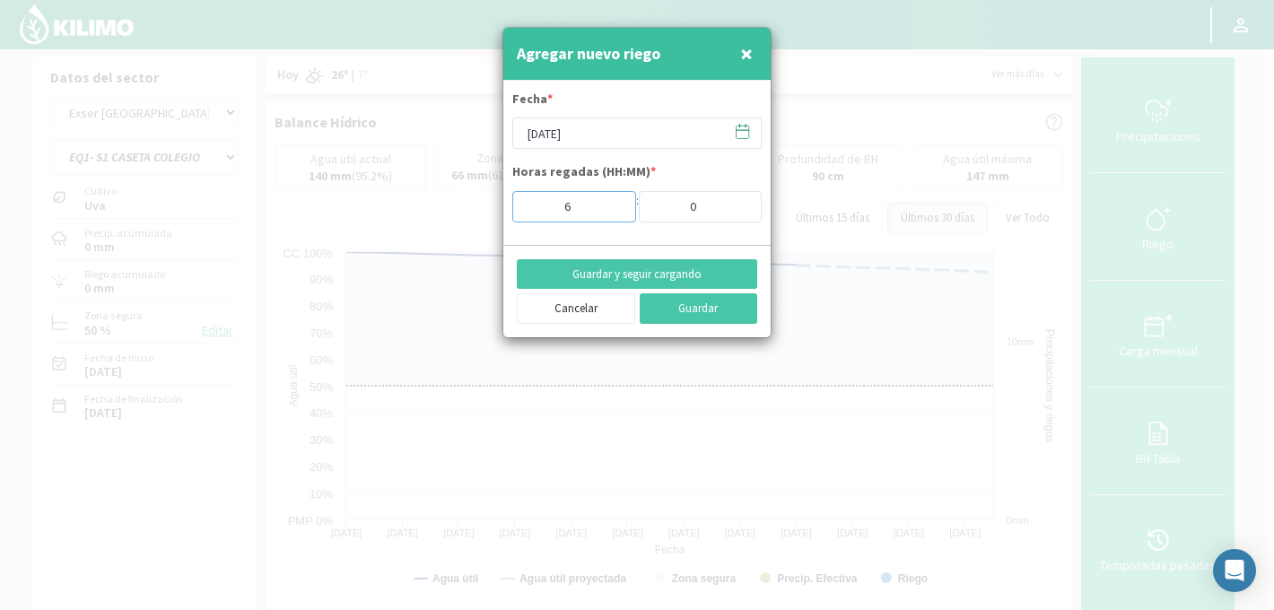
click at [615, 203] on input "6" at bounding box center [574, 206] width 124 height 31
click at [615, 203] on input "7" at bounding box center [574, 206] width 124 height 31
click at [615, 203] on input "8" at bounding box center [574, 206] width 124 height 31
type input "9"
click at [615, 203] on input "9" at bounding box center [574, 206] width 124 height 31
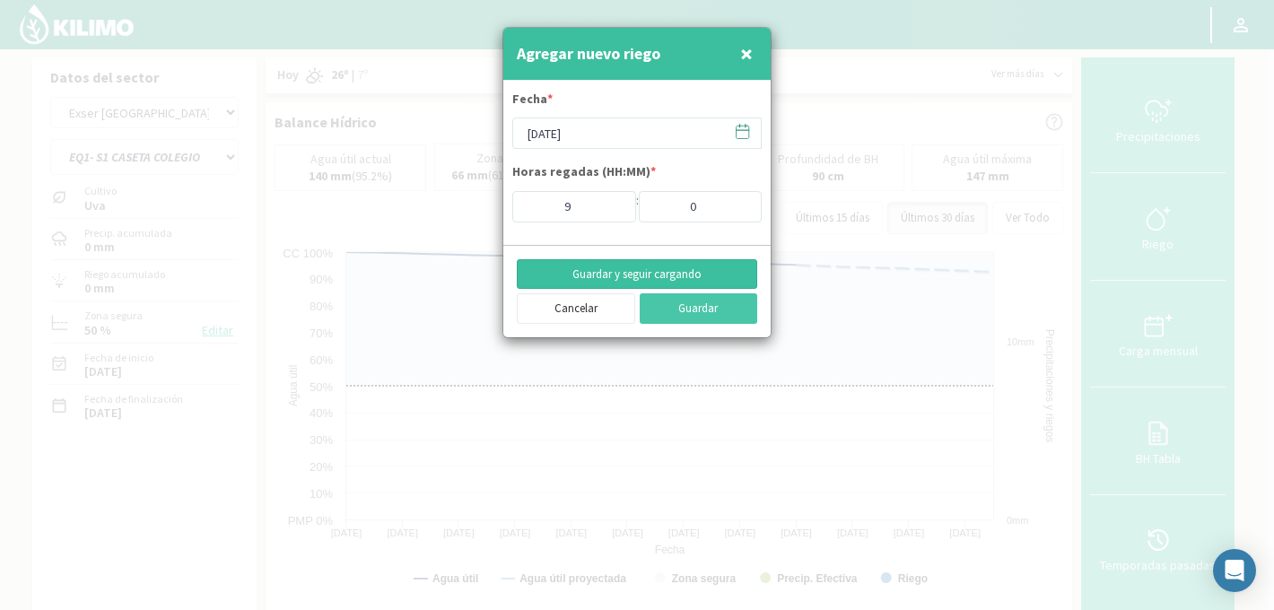
click at [629, 275] on button "Guardar y seguir cargando" at bounding box center [637, 274] width 241 height 31
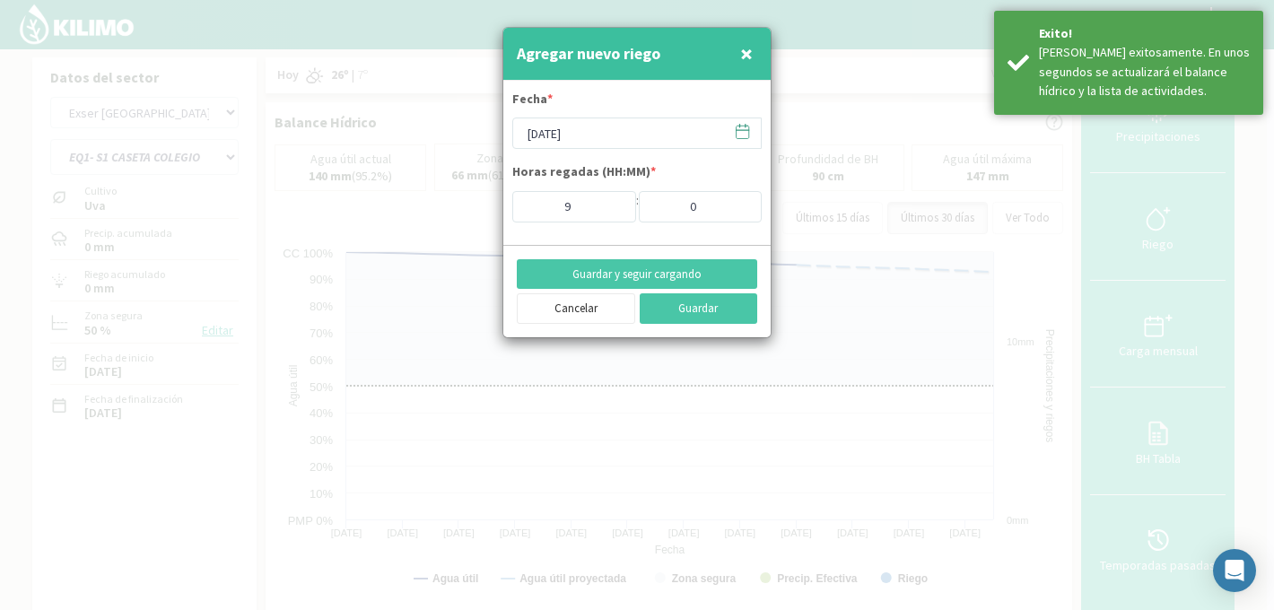
click at [740, 137] on icon at bounding box center [742, 131] width 17 height 17
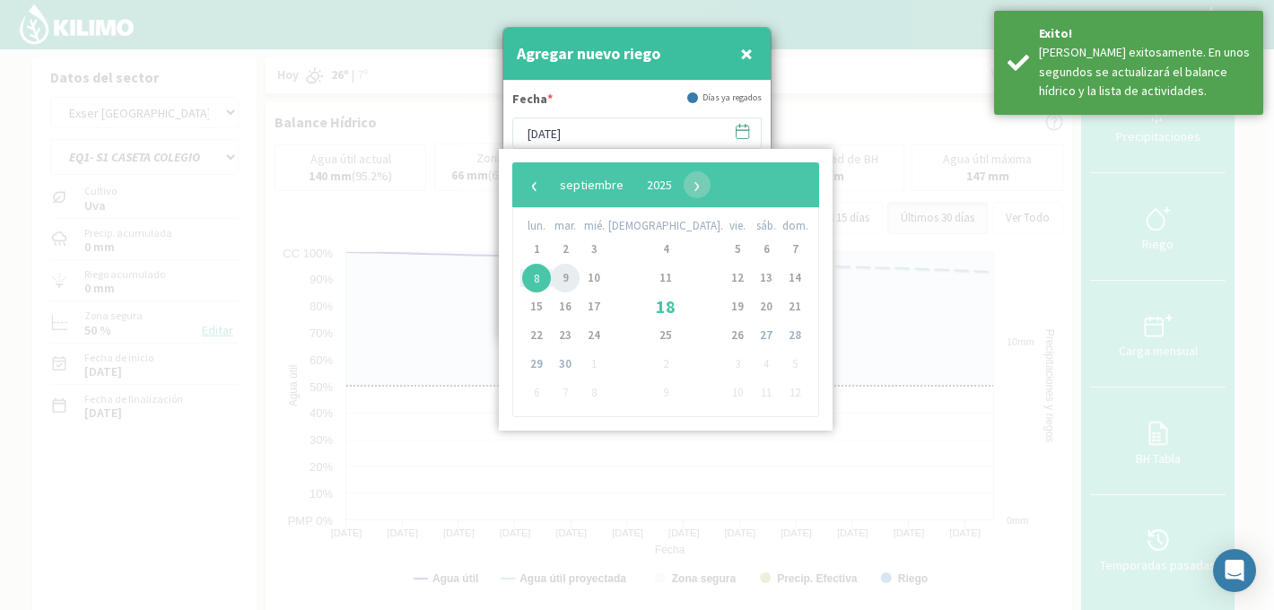
click at [571, 282] on span "9" at bounding box center [565, 278] width 29 height 29
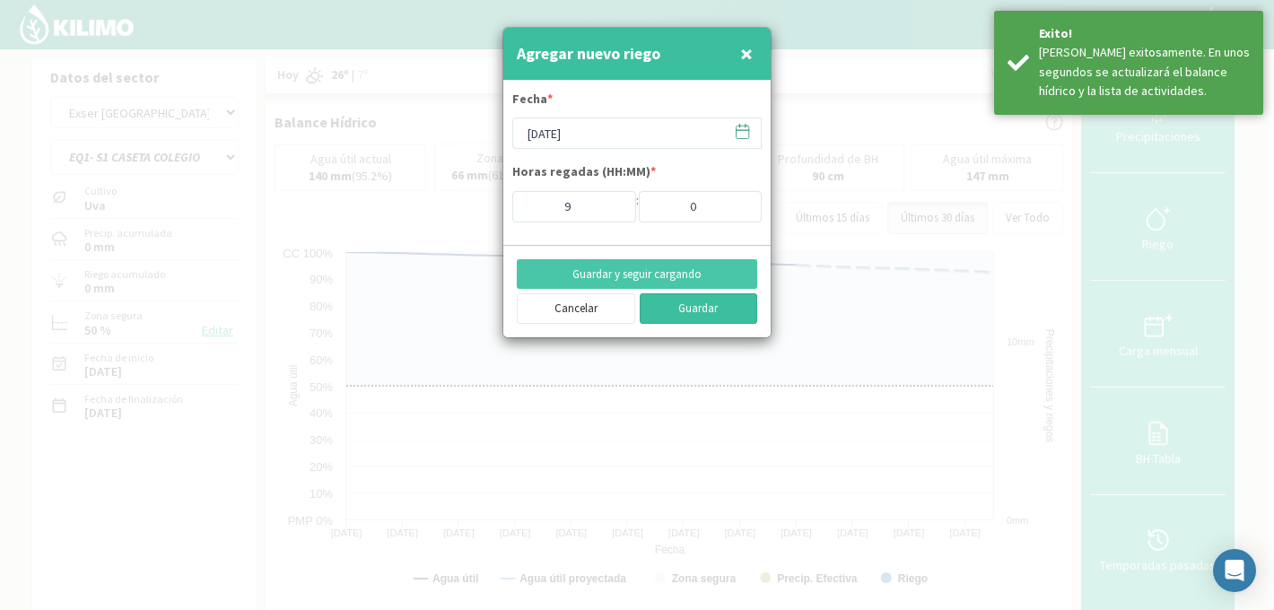
click at [687, 312] on button "Guardar" at bounding box center [699, 308] width 118 height 31
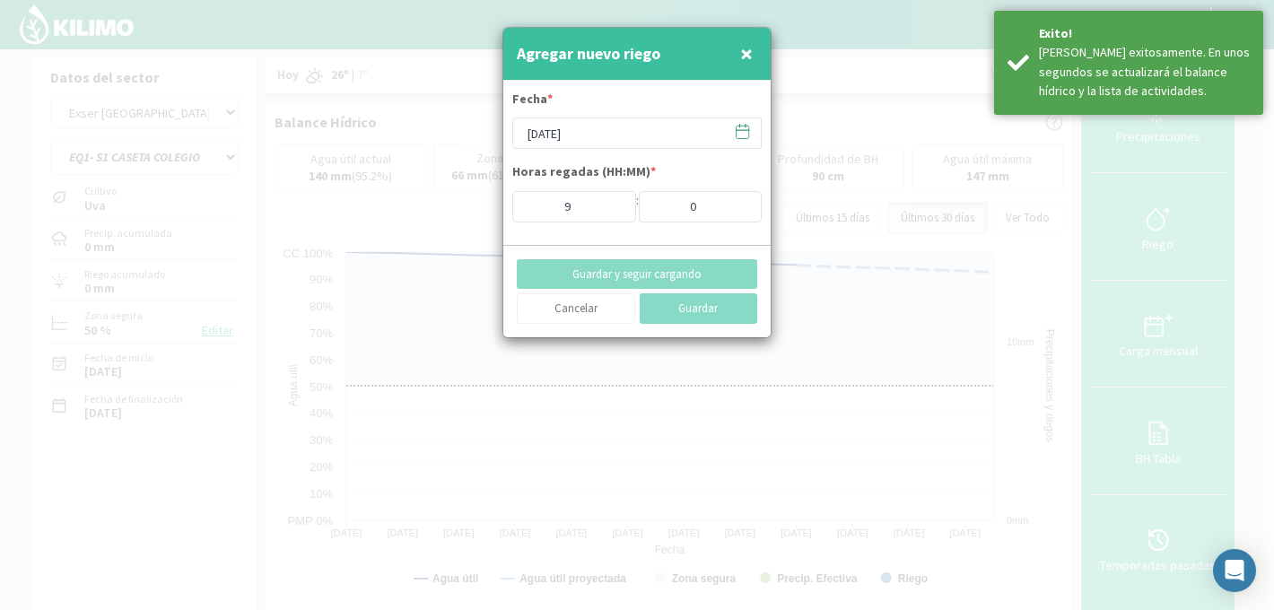
type input "[DATE]"
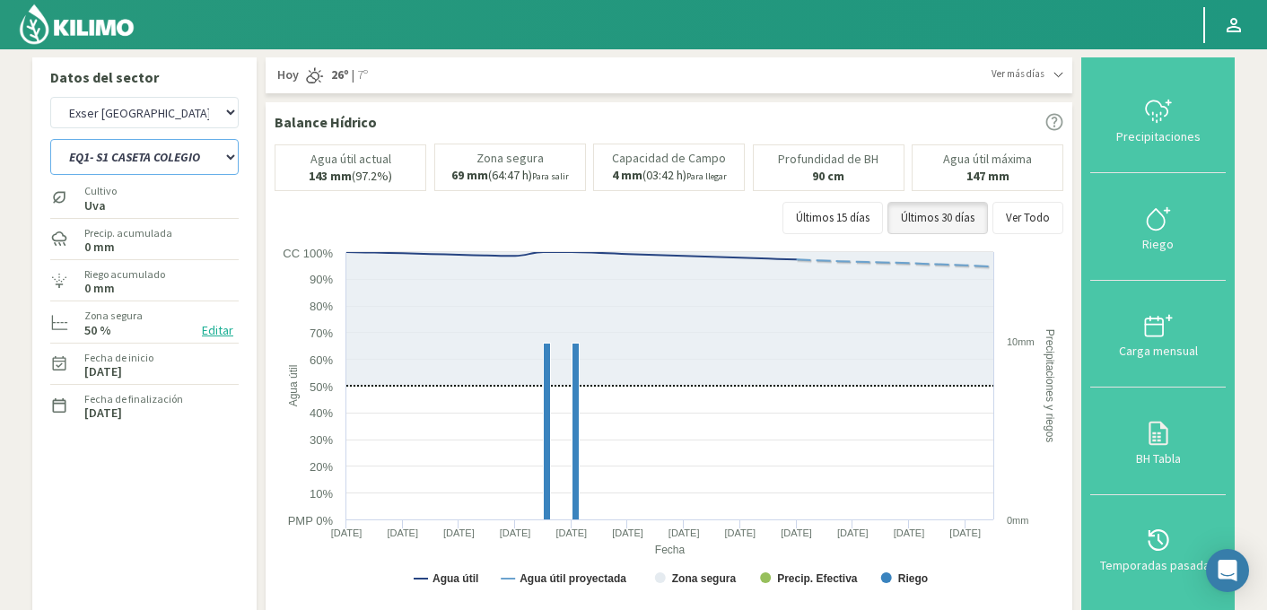
click at [162, 149] on select "EQ1- S1 CASETA COLEGIO EQ1- S2 CASETA SANDUNGA EQ1- S3 CASETA COLEGIO EQ1- S3 C…" at bounding box center [144, 157] width 188 height 36
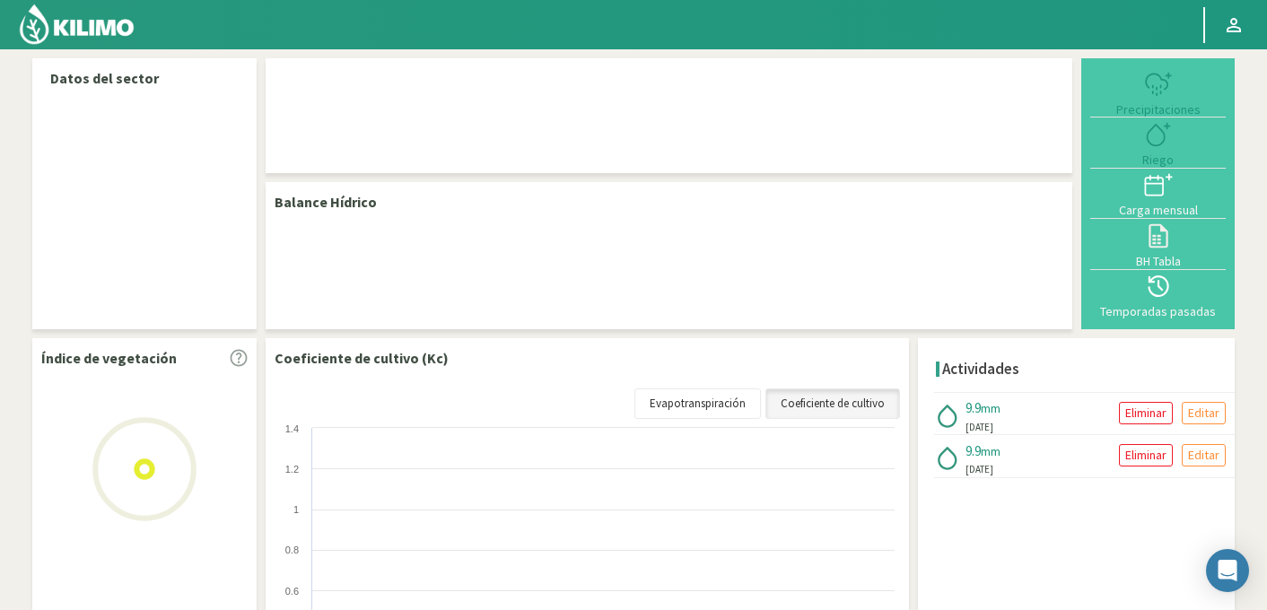
select select "95: Object"
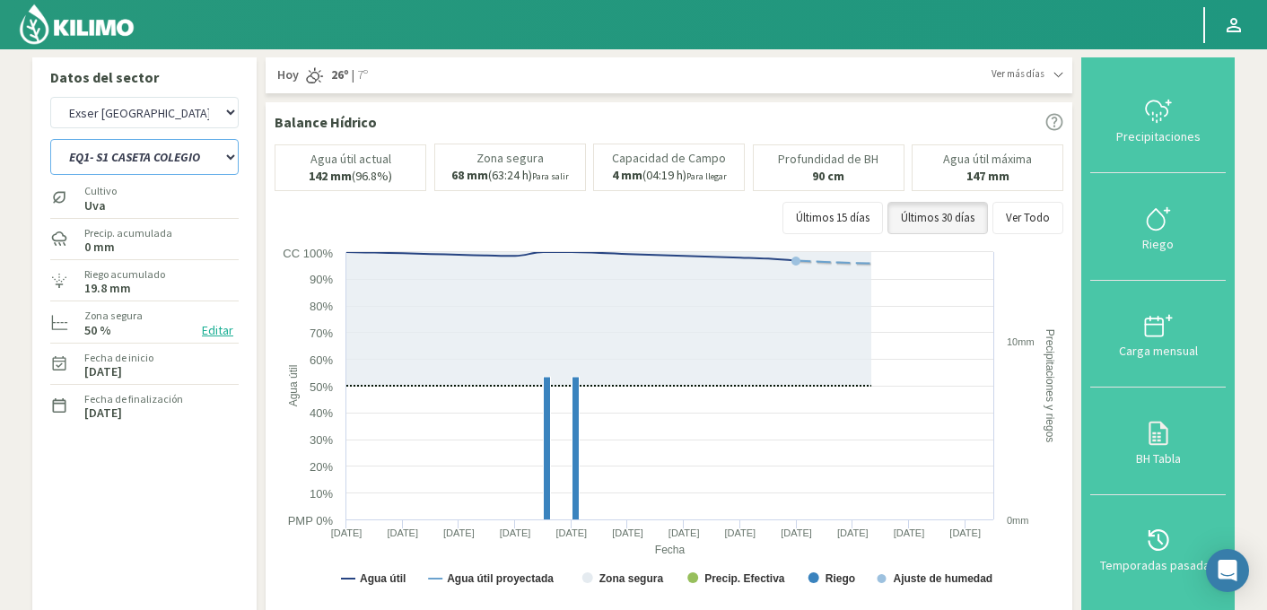
click at [170, 154] on select "EQ1- S1 CASETA COLEGIO EQ1- S2 CASETA COLEGIO EQ1- S2 [GEOGRAPHIC_DATA]- S3 CAS…" at bounding box center [144, 157] width 188 height 36
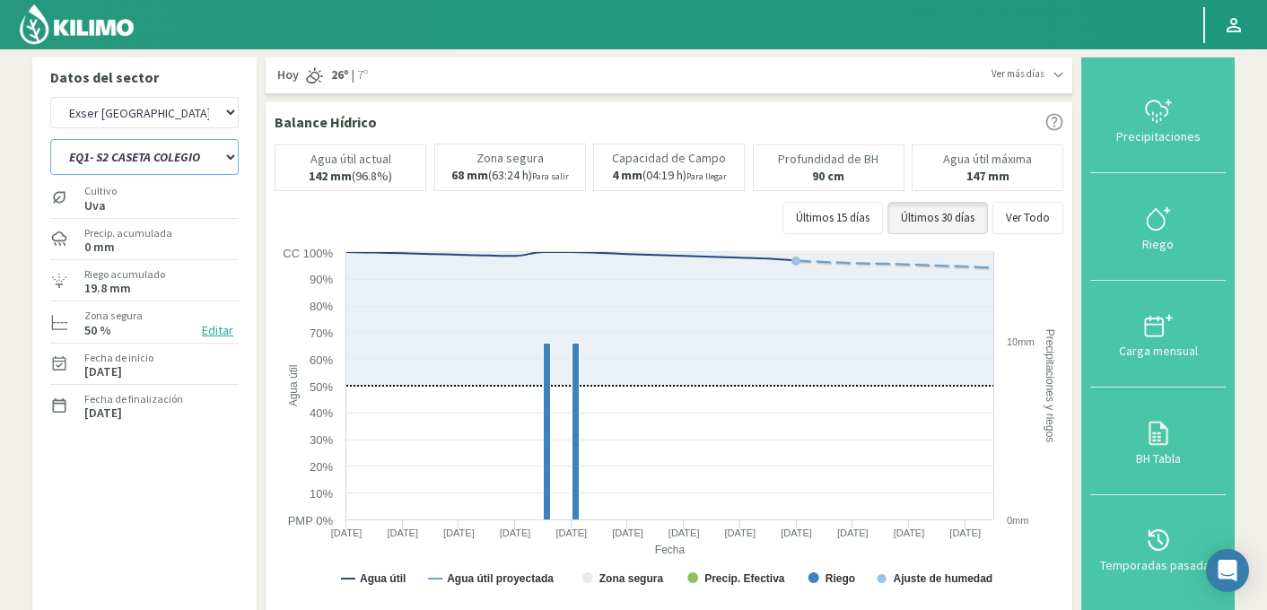
click at [50, 139] on select "EQ1- S1 CASETA COLEGIO EQ1- S2 CASETA COLEGIO EQ1- S2 [GEOGRAPHIC_DATA]- S3 CAS…" at bounding box center [144, 157] width 188 height 36
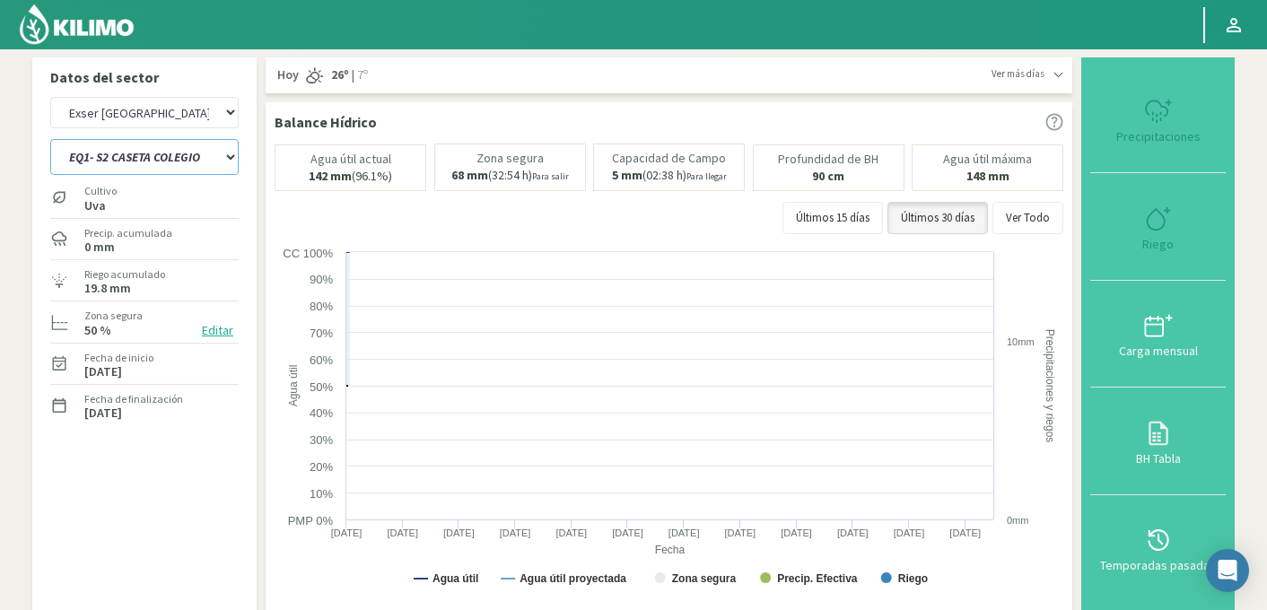
select select "0: Object"
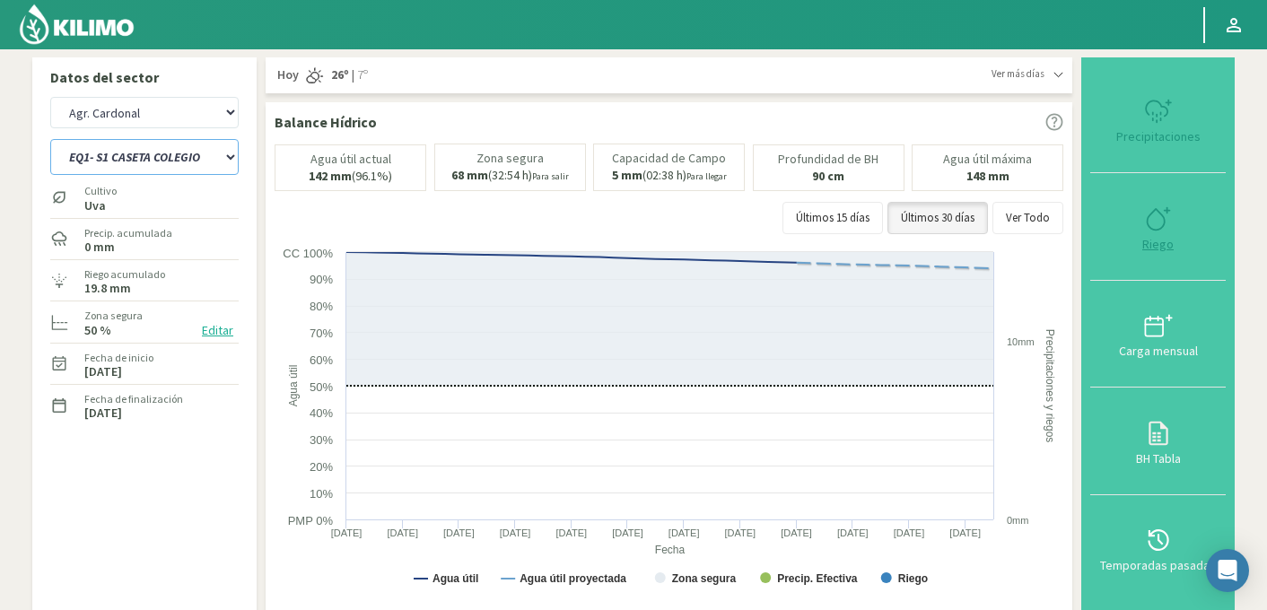
select select "376: Object"
select select "12: Object"
click at [1159, 223] on icon at bounding box center [1158, 219] width 29 height 29
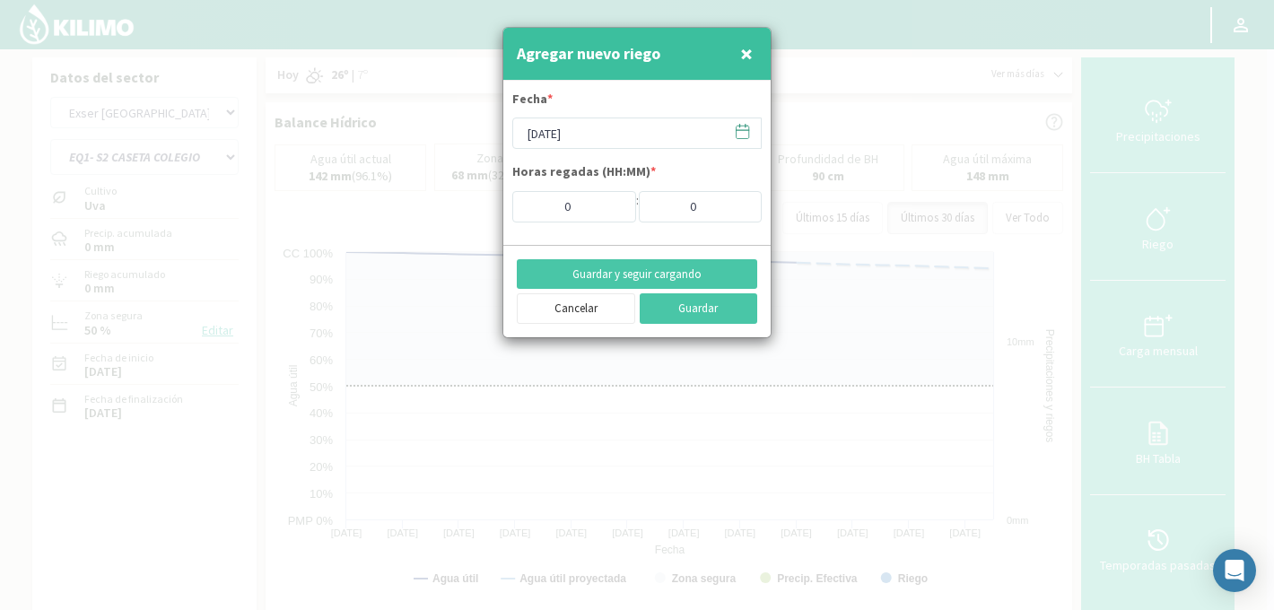
click at [745, 132] on icon at bounding box center [742, 131] width 17 height 17
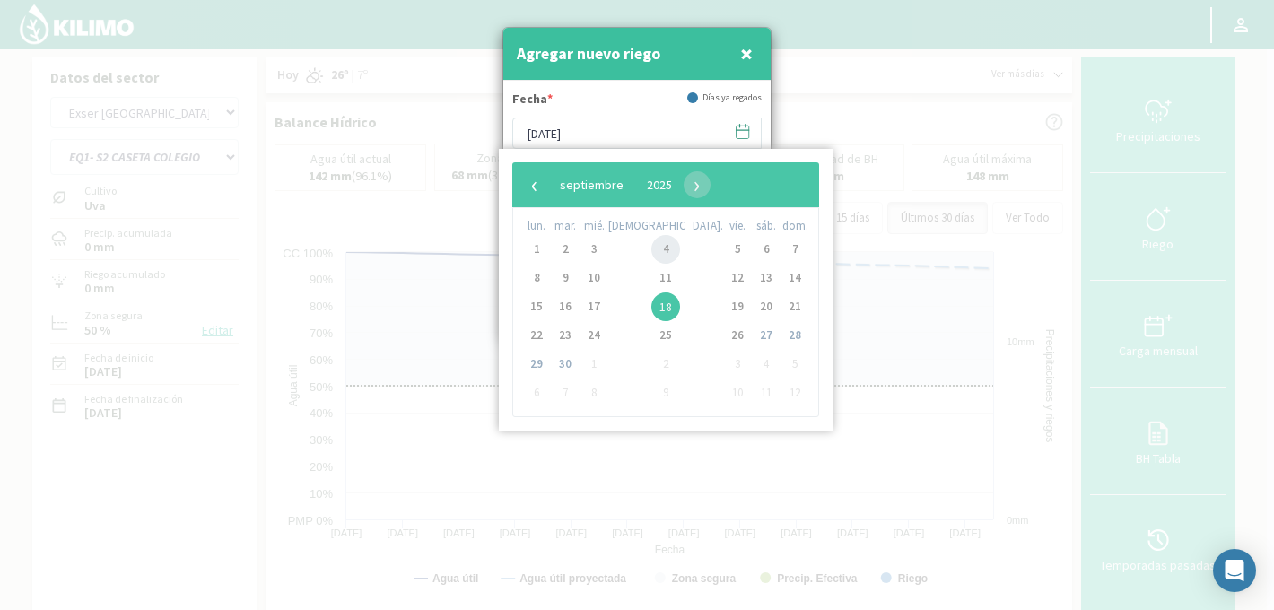
click at [652, 250] on span "4" at bounding box center [666, 249] width 29 height 29
type input "[DATE]"
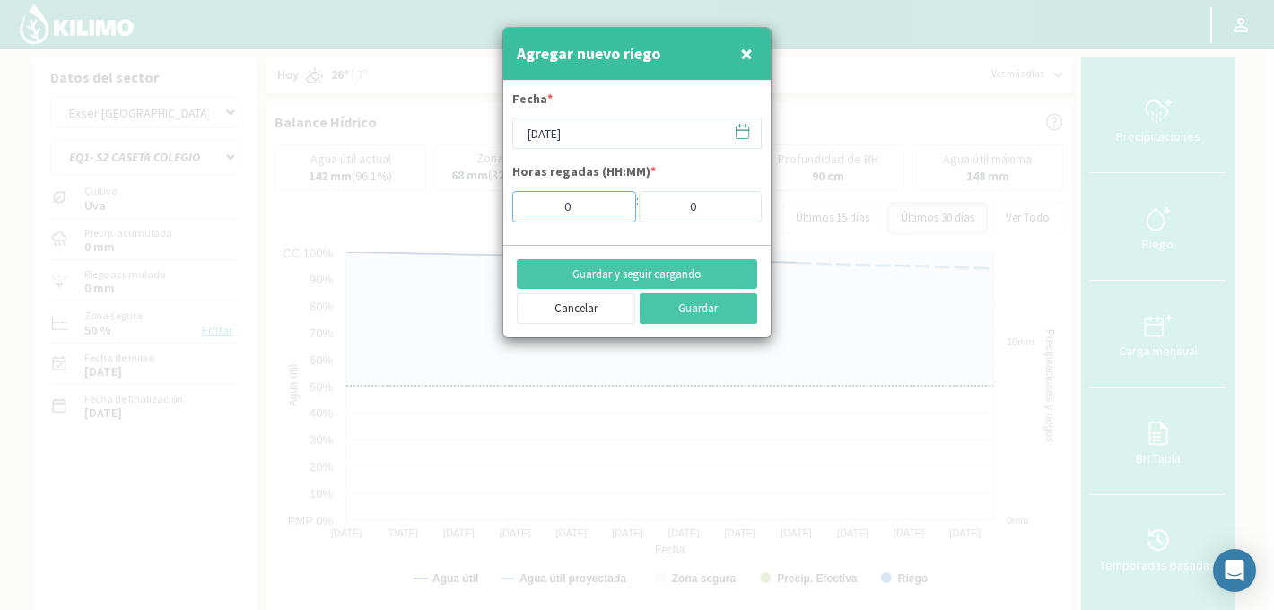
click at [618, 203] on input "0" at bounding box center [574, 206] width 124 height 31
click at [616, 202] on input "0" at bounding box center [574, 206] width 124 height 31
click at [609, 202] on input "1" at bounding box center [574, 206] width 124 height 31
click at [609, 202] on input "2" at bounding box center [574, 206] width 124 height 31
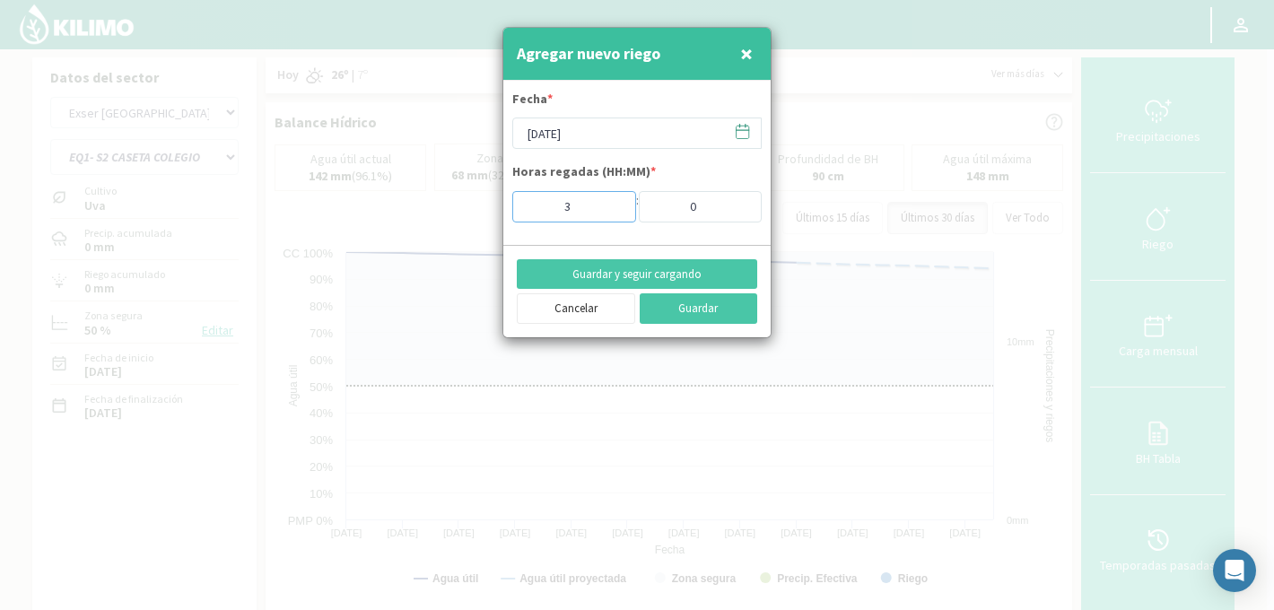
click at [609, 202] on input "3" at bounding box center [574, 206] width 124 height 31
click at [609, 202] on input "4" at bounding box center [574, 206] width 124 height 31
type input "5"
click at [609, 202] on input "5" at bounding box center [574, 206] width 124 height 31
click at [635, 280] on button "Guardar y seguir cargando" at bounding box center [637, 274] width 241 height 31
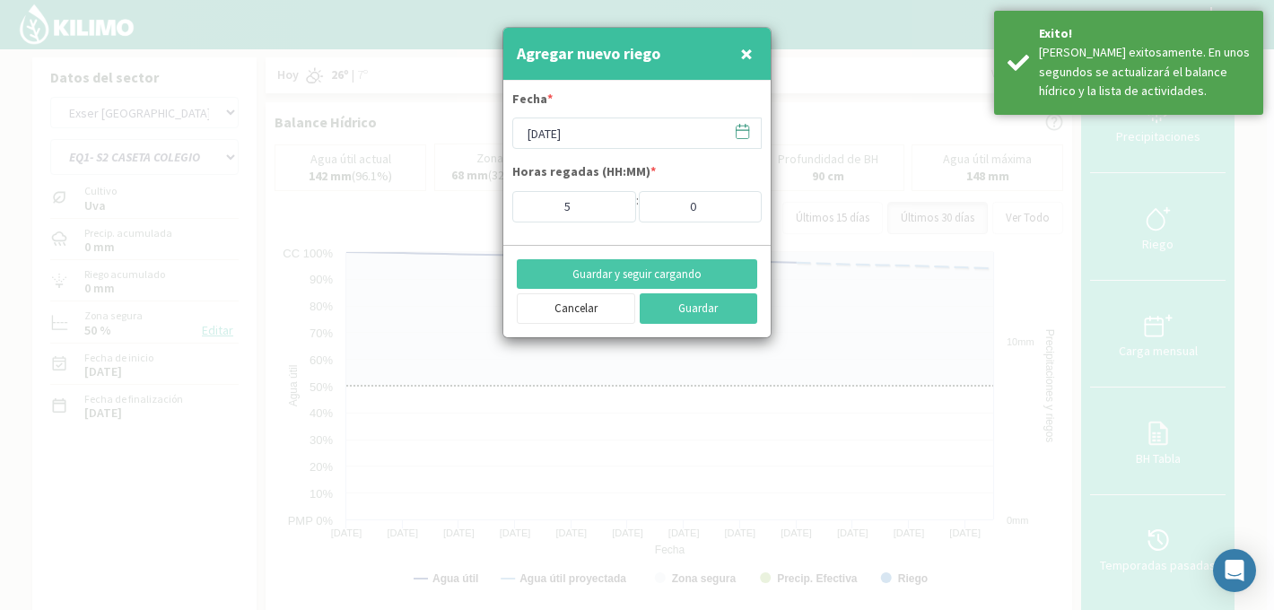
click at [738, 135] on icon at bounding box center [742, 131] width 17 height 17
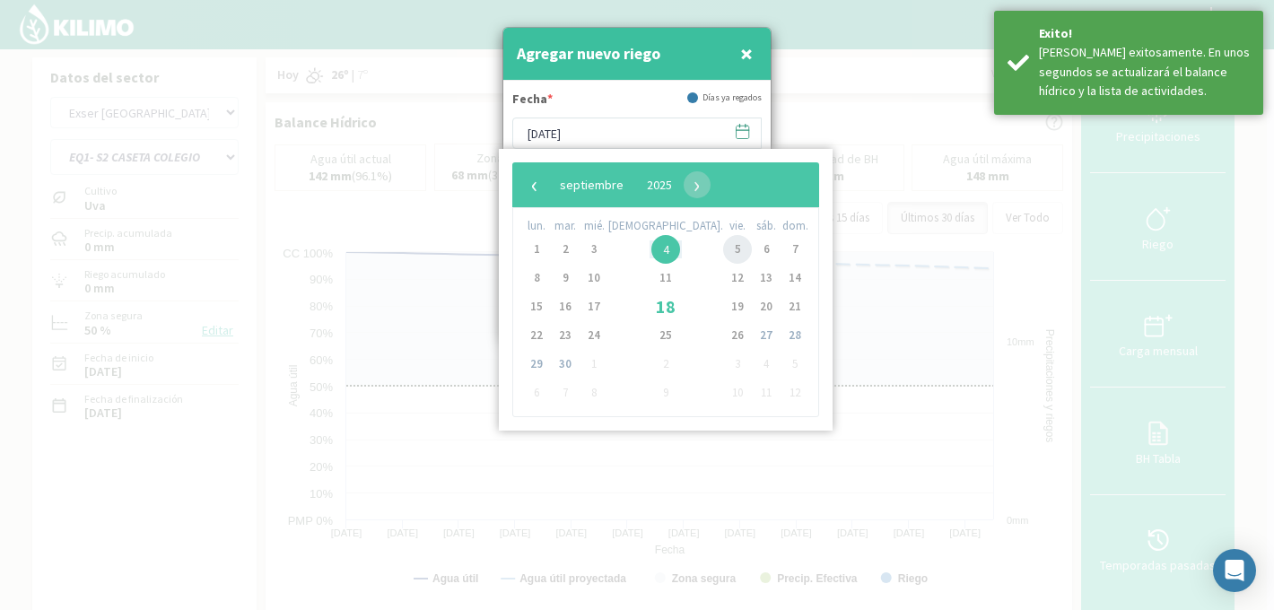
click at [723, 247] on span "5" at bounding box center [737, 249] width 29 height 29
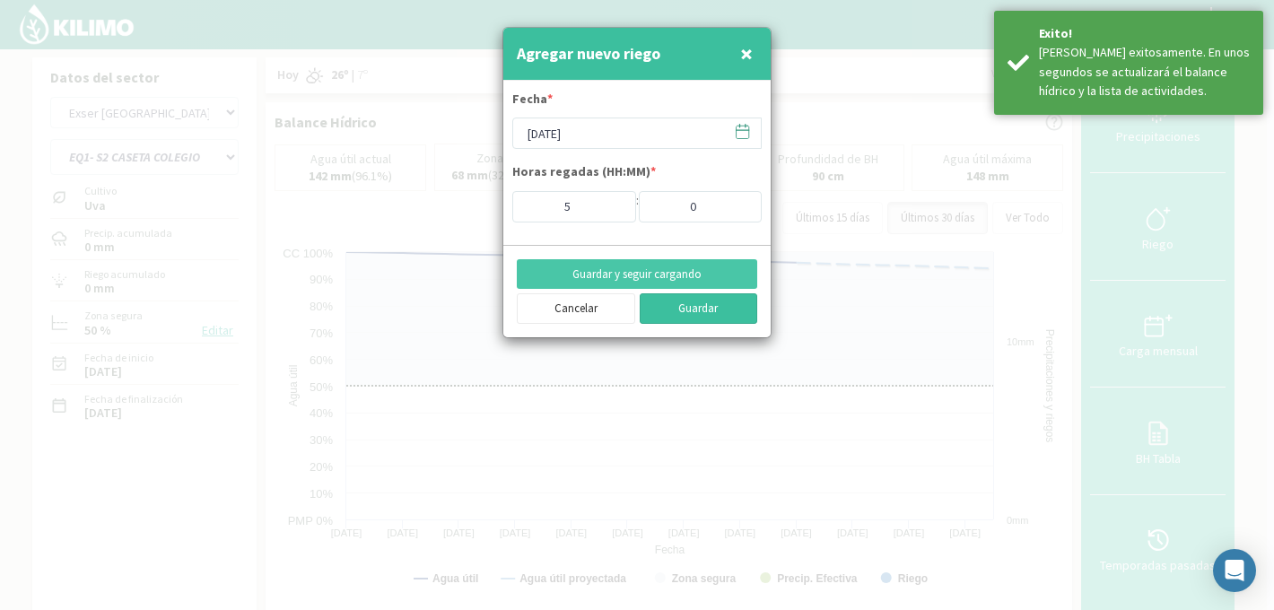
click at [695, 311] on button "Guardar" at bounding box center [699, 308] width 118 height 31
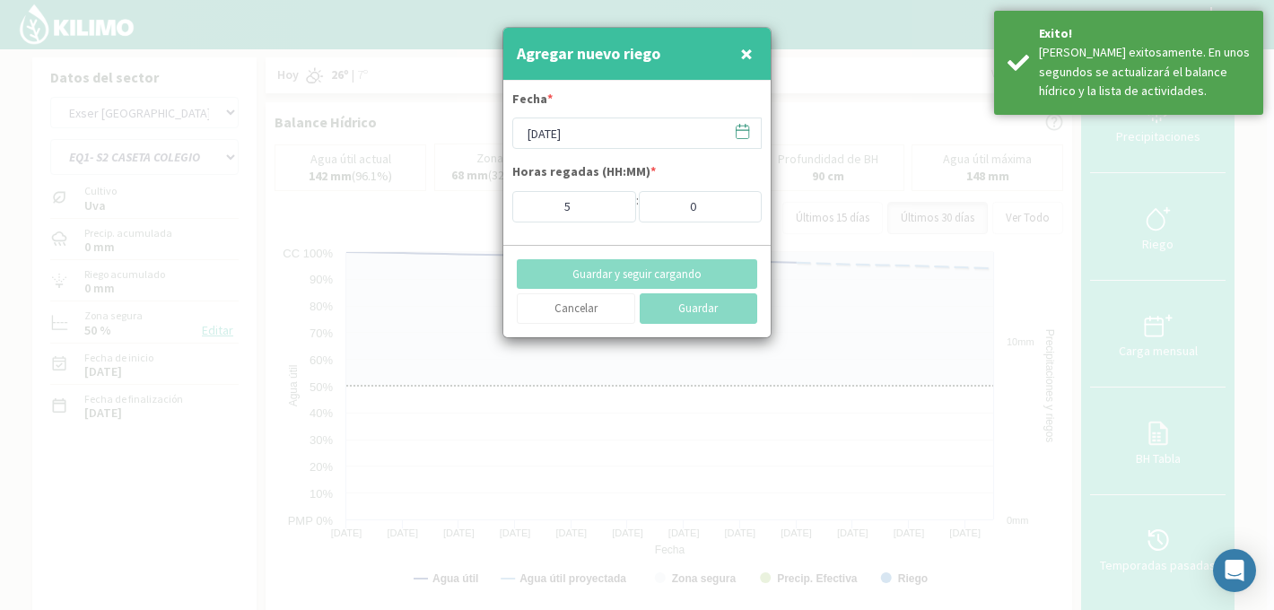
type input "[DATE]"
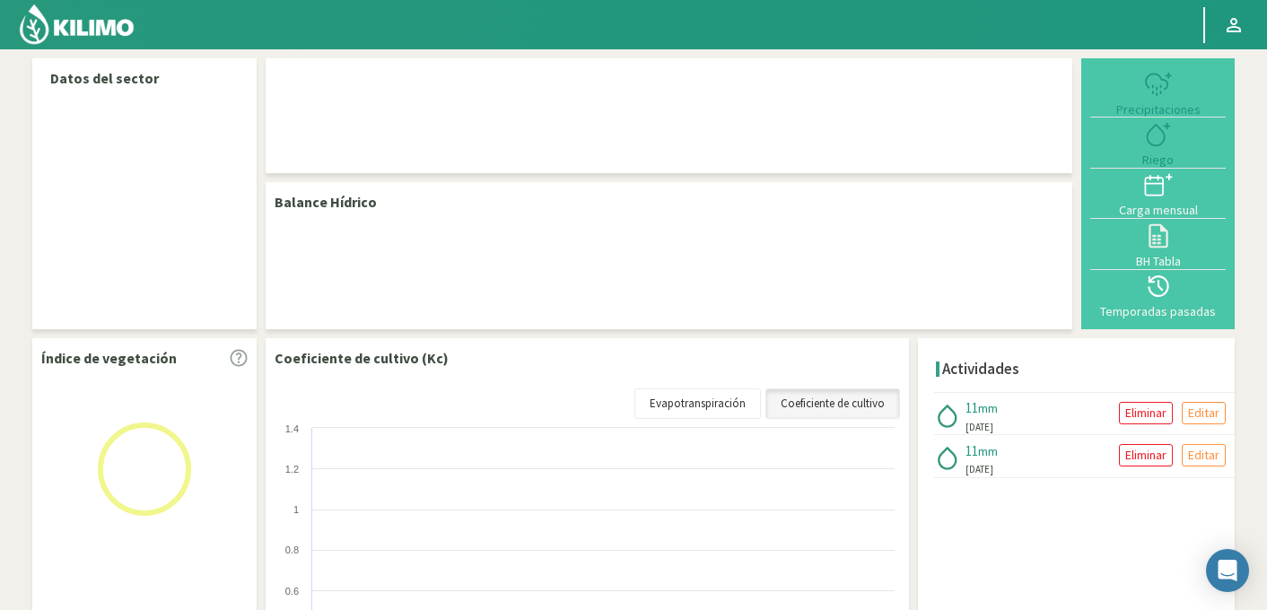
select select "95: Object"
select select "1: Object"
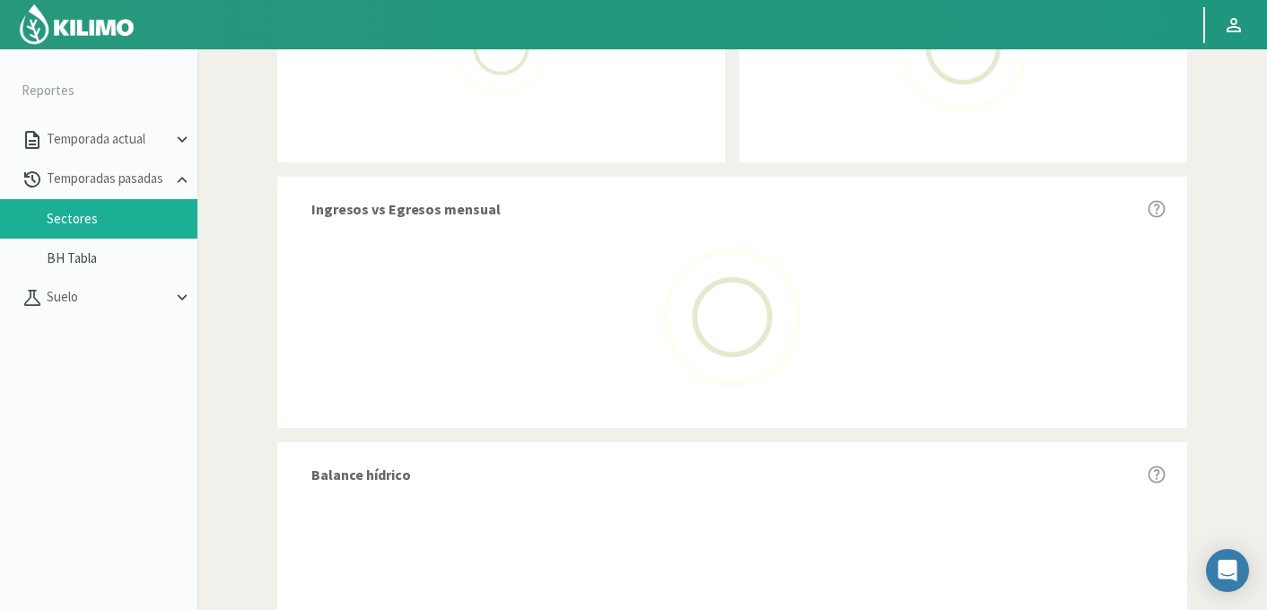
scroll to position [1019, 0]
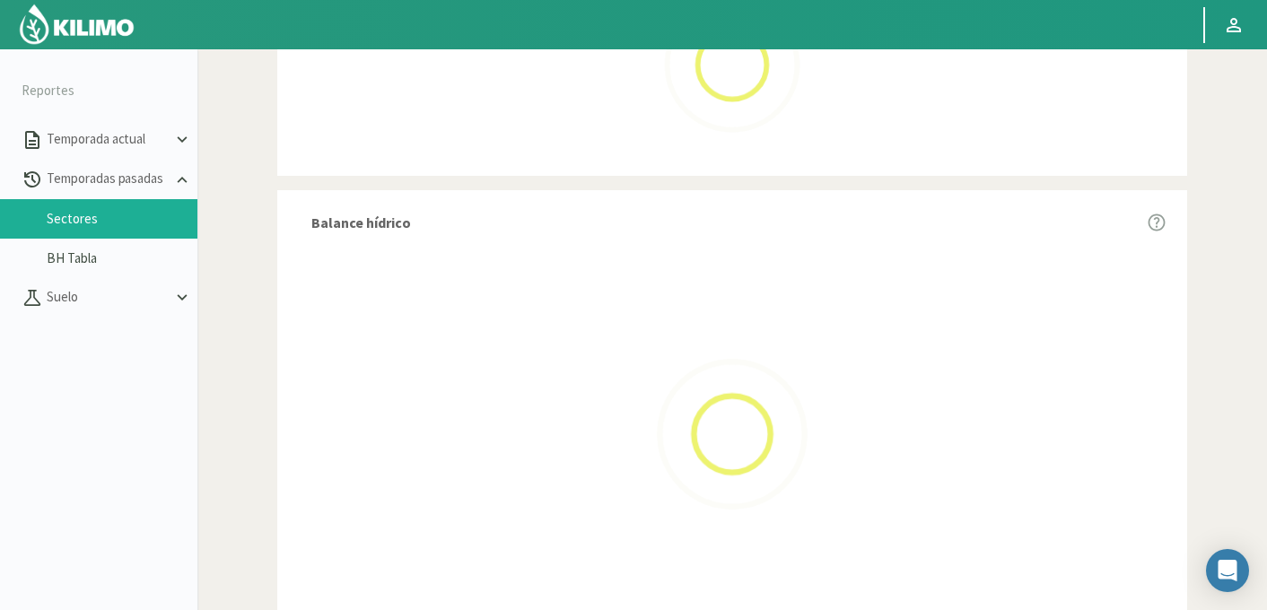
select select "734: Object"
type input "[DATE] - [DATE]"
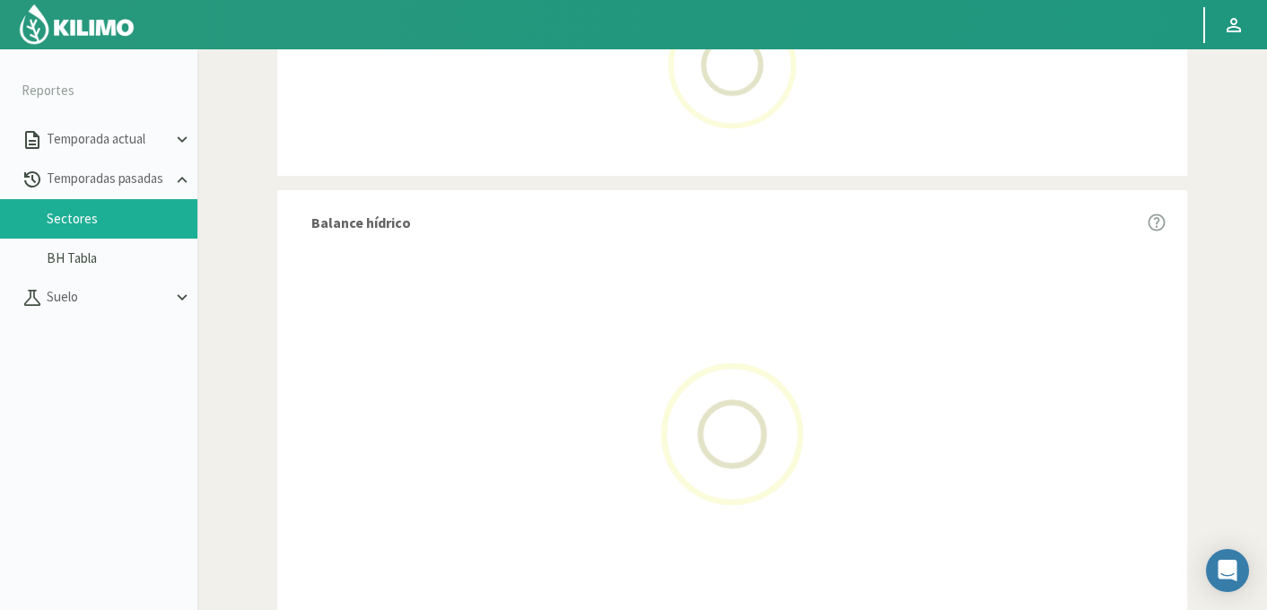
select select "0: 2024"
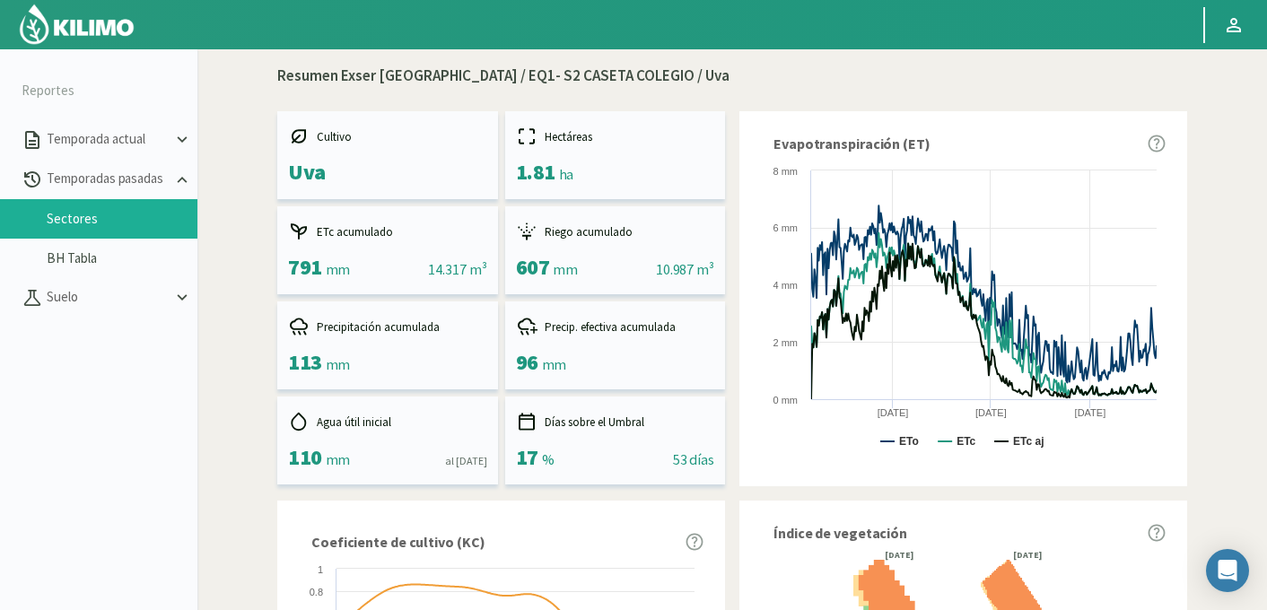
scroll to position [0, 0]
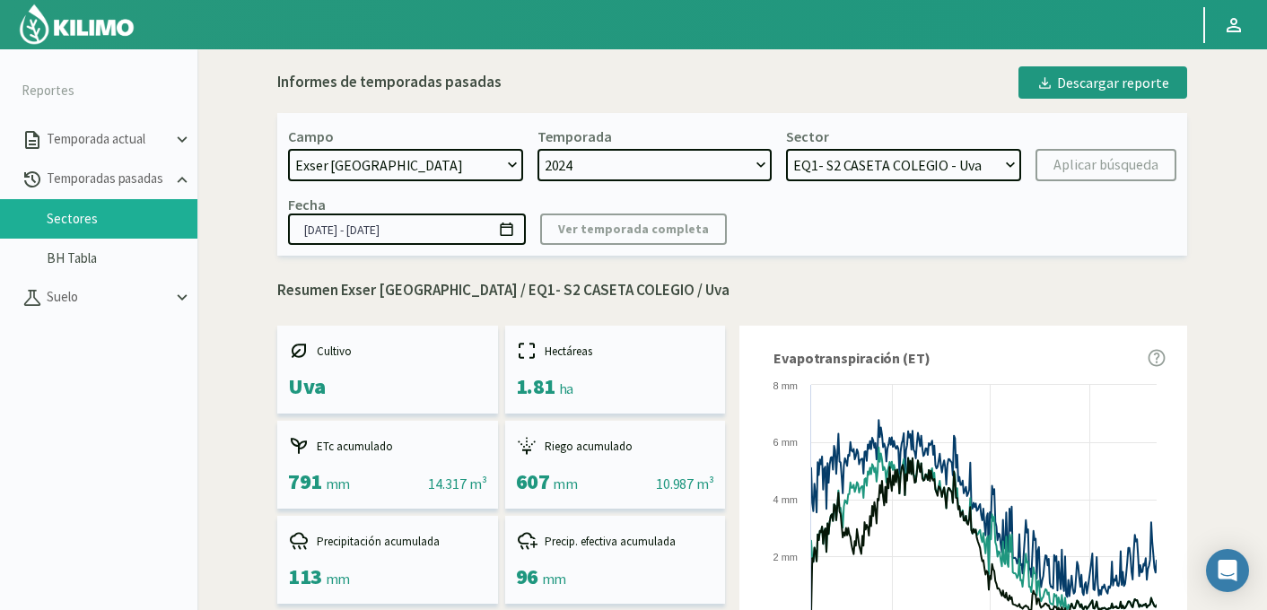
click at [876, 171] on select "EQ2- S4 CASETA EL CERRO - Mandarino EQ2- S3 CASETA EL CERRO - Mandarino EQ1- S5…" at bounding box center [903, 165] width 235 height 32
select select "13: Object"
click at [786, 149] on select "EQ2- S4 CASETA EL CERRO - Mandarino EQ2- S3 CASETA EL CERRO - Mandarino EQ1- S5…" at bounding box center [903, 165] width 235 height 32
click at [1087, 166] on div "Aplicar búsqueda" at bounding box center [1106, 165] width 105 height 22
type input "[DATE] - [DATE]"
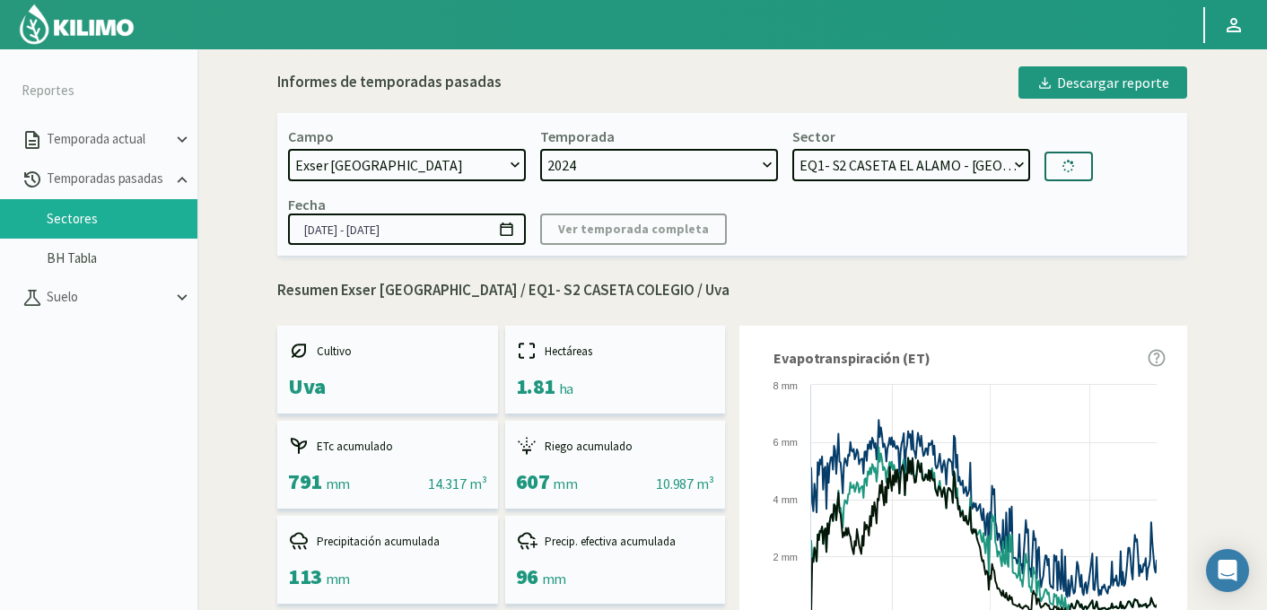
select select "39: Object"
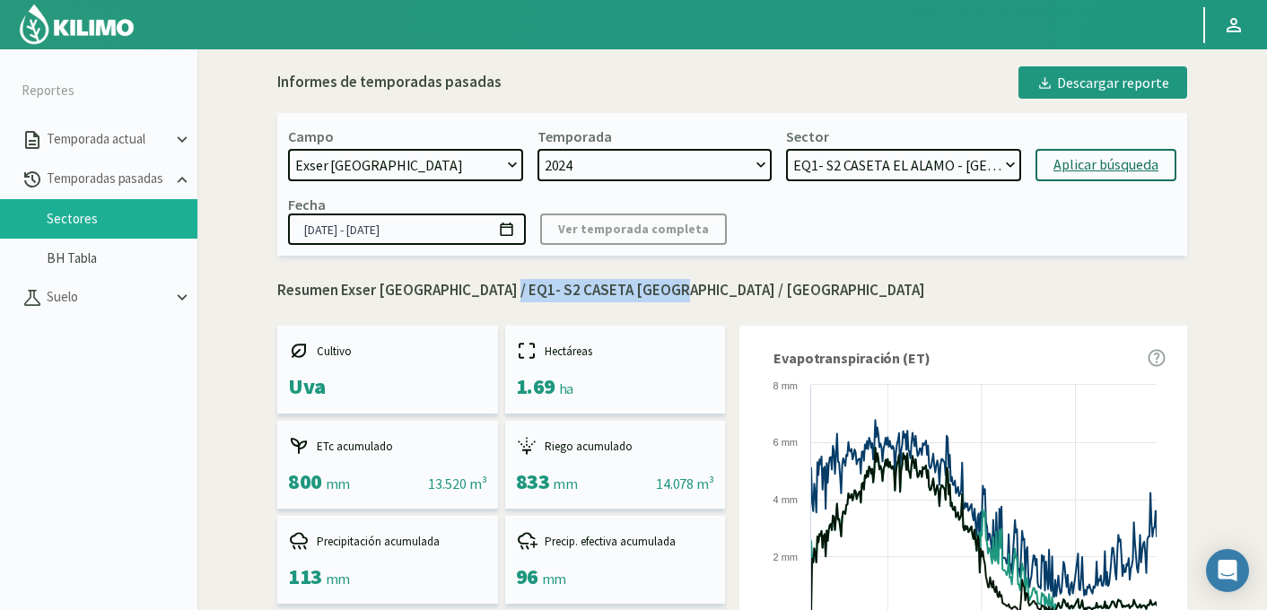
drag, startPoint x: 485, startPoint y: 292, endPoint x: 653, endPoint y: 298, distance: 167.9
click at [653, 298] on p "Resumen Exser Punta El Olivo / EQ1- S2 CASETA EL ALAMO / Uva" at bounding box center [732, 290] width 910 height 23
copy p "EQ1- S2 CASETA [GEOGRAPHIC_DATA]"
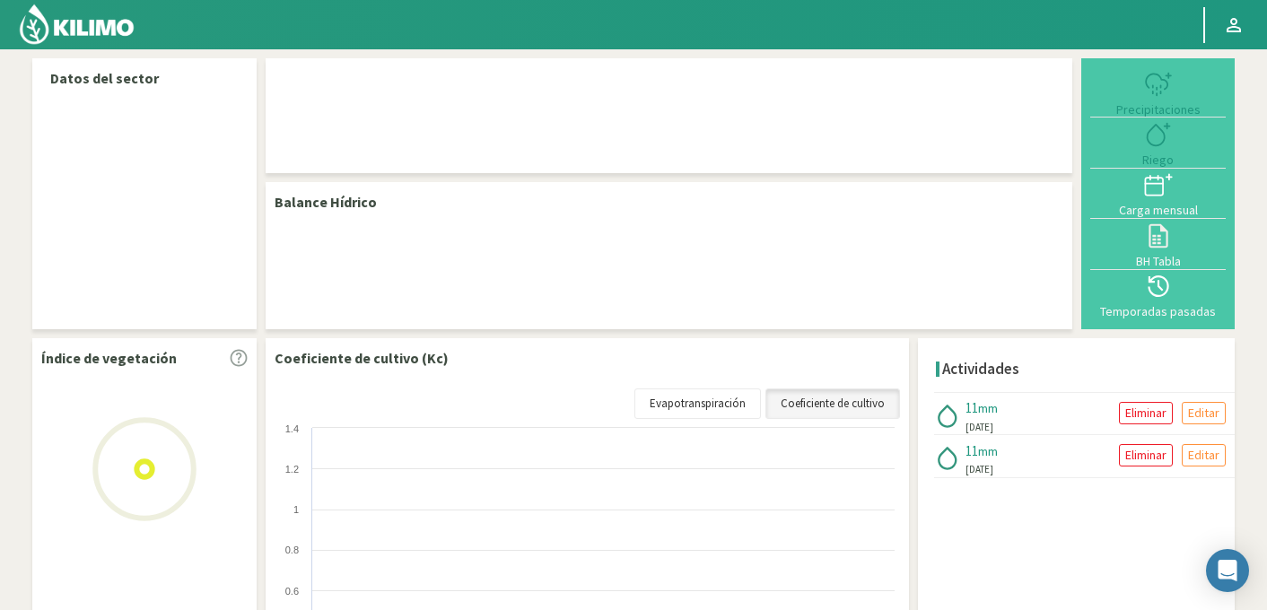
select select "95: Object"
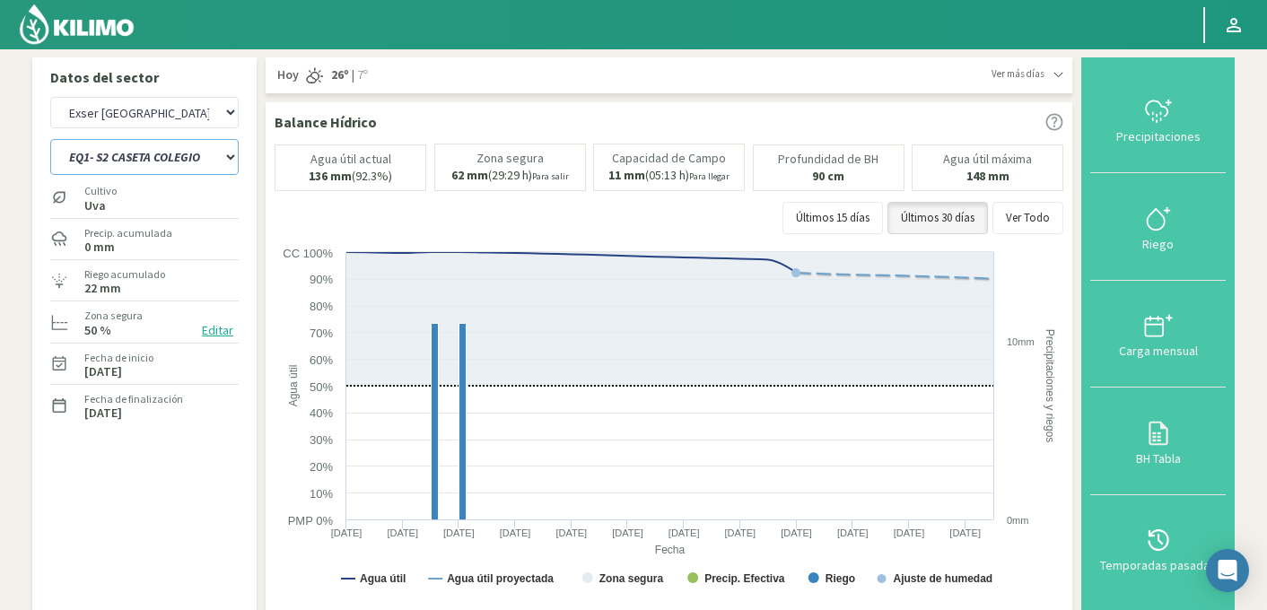
click at [173, 154] on select "EQ1- S1 CASETA COLEGIO EQ1- S1 [GEOGRAPHIC_DATA]- S2 CASETA COLEGIO EQ1- S2 [GE…" at bounding box center [144, 157] width 188 height 36
click at [50, 139] on select "EQ1- S1 CASETA COLEGIO EQ1- S1 [GEOGRAPHIC_DATA]- S2 CASETA COLEGIO EQ1- S2 [GE…" at bounding box center [144, 157] width 188 height 36
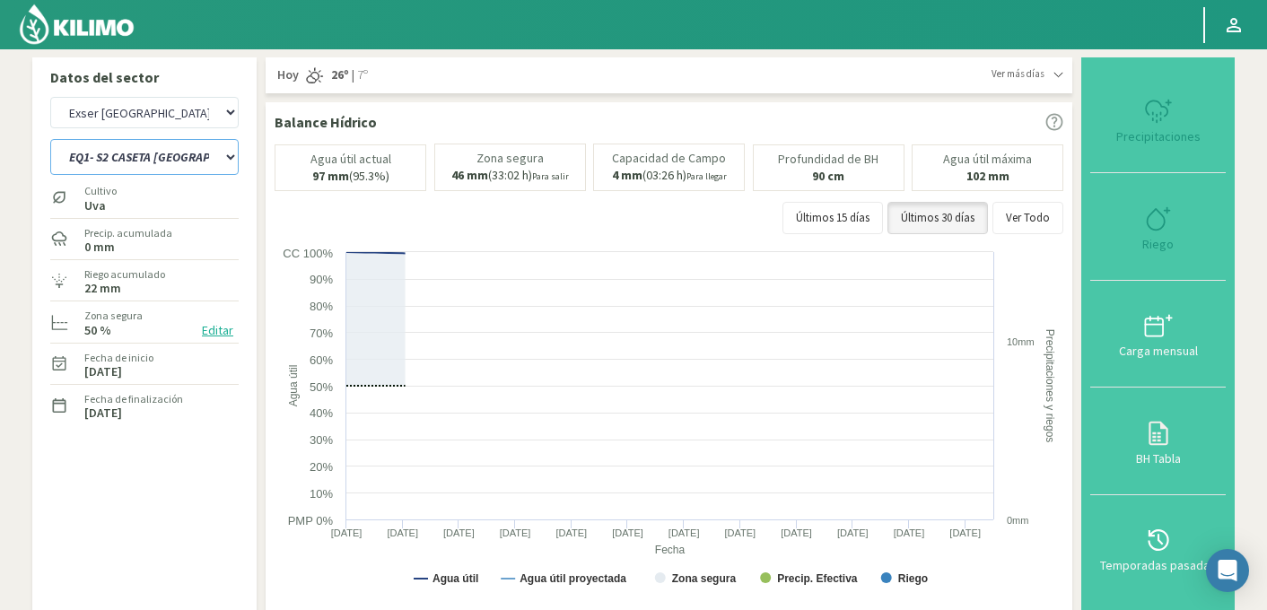
select select "2: Object"
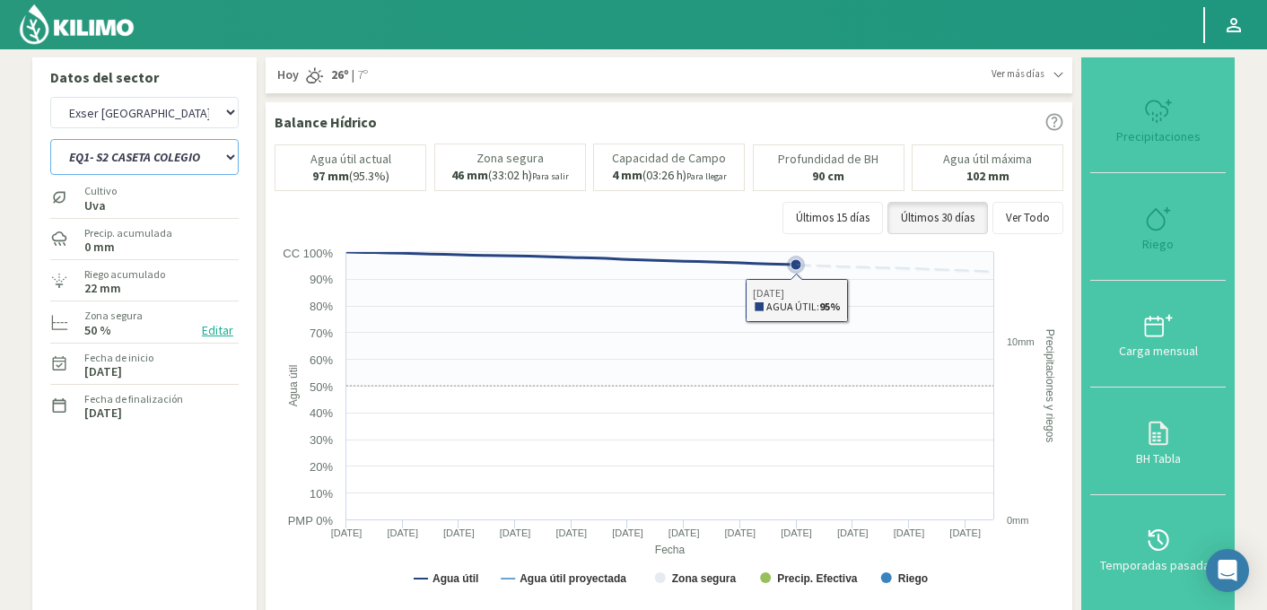
select select "376: Object"
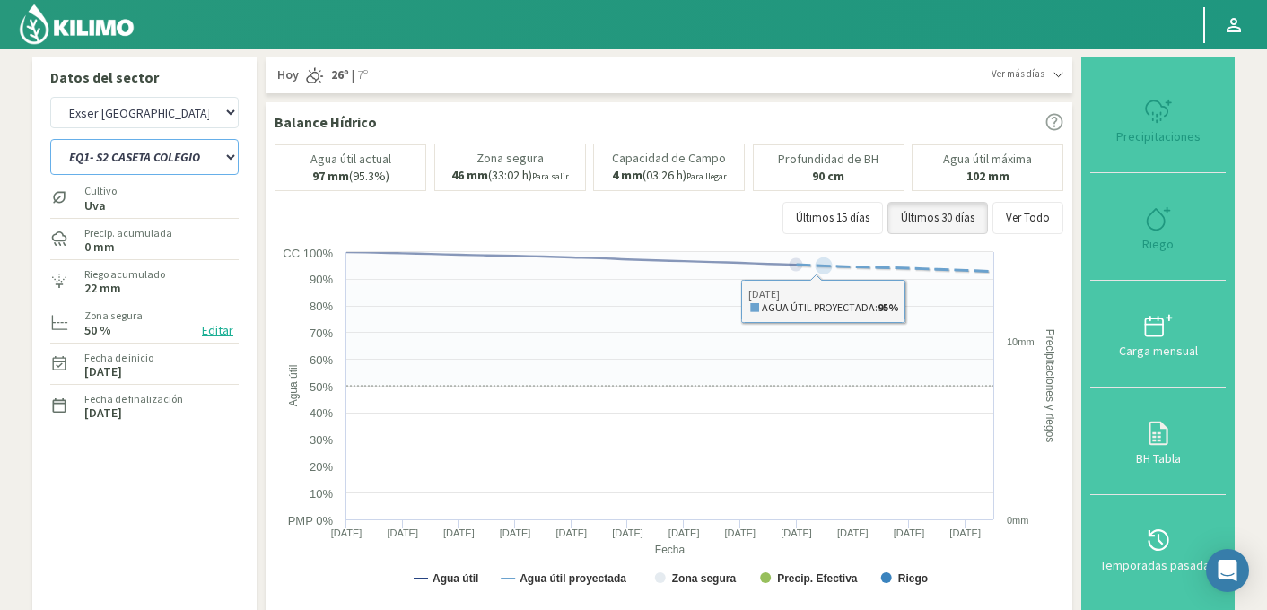
select select "18: Object"
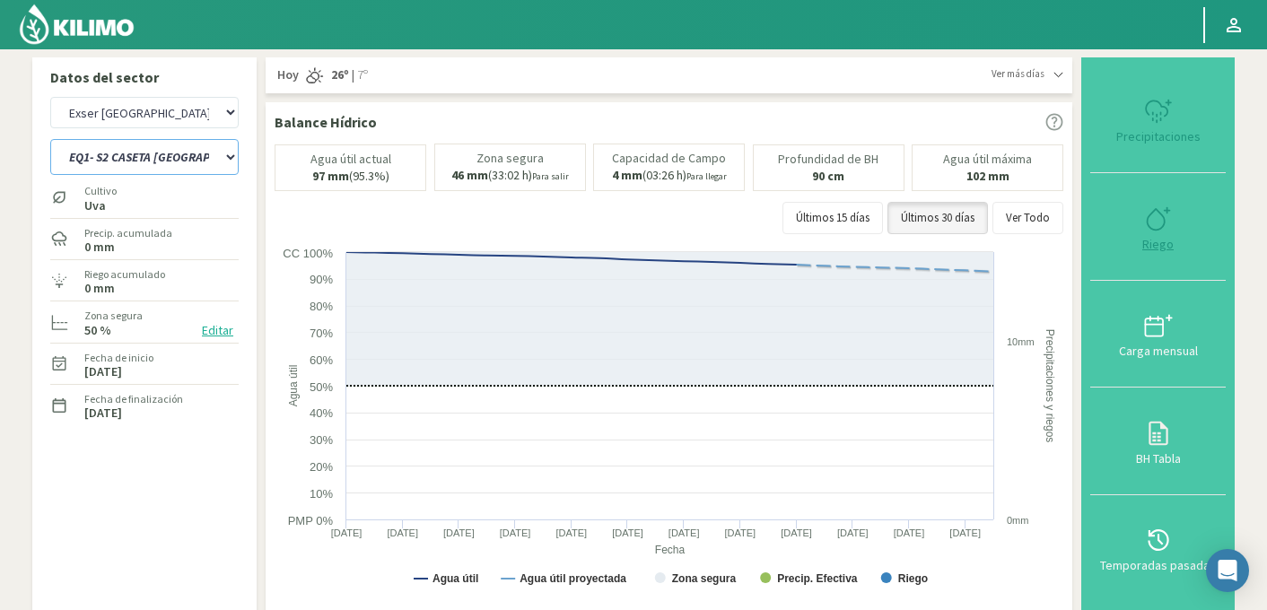
type input "0"
click at [1153, 221] on icon at bounding box center [1158, 219] width 29 height 29
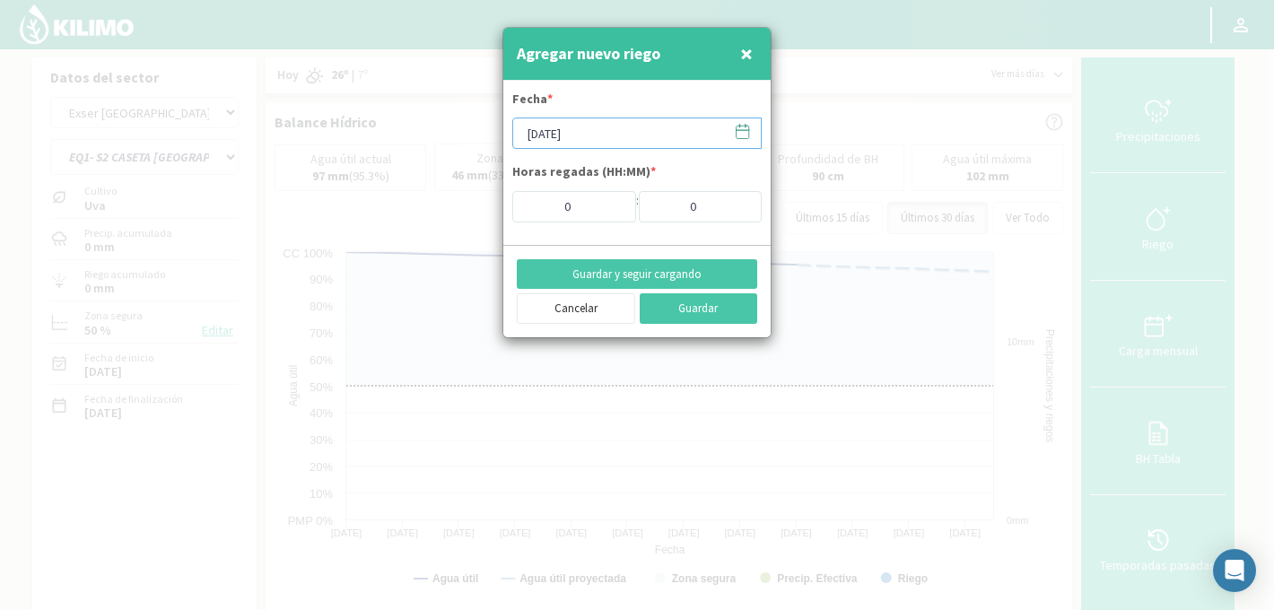
click at [564, 131] on input "[DATE]" at bounding box center [636, 133] width 249 height 31
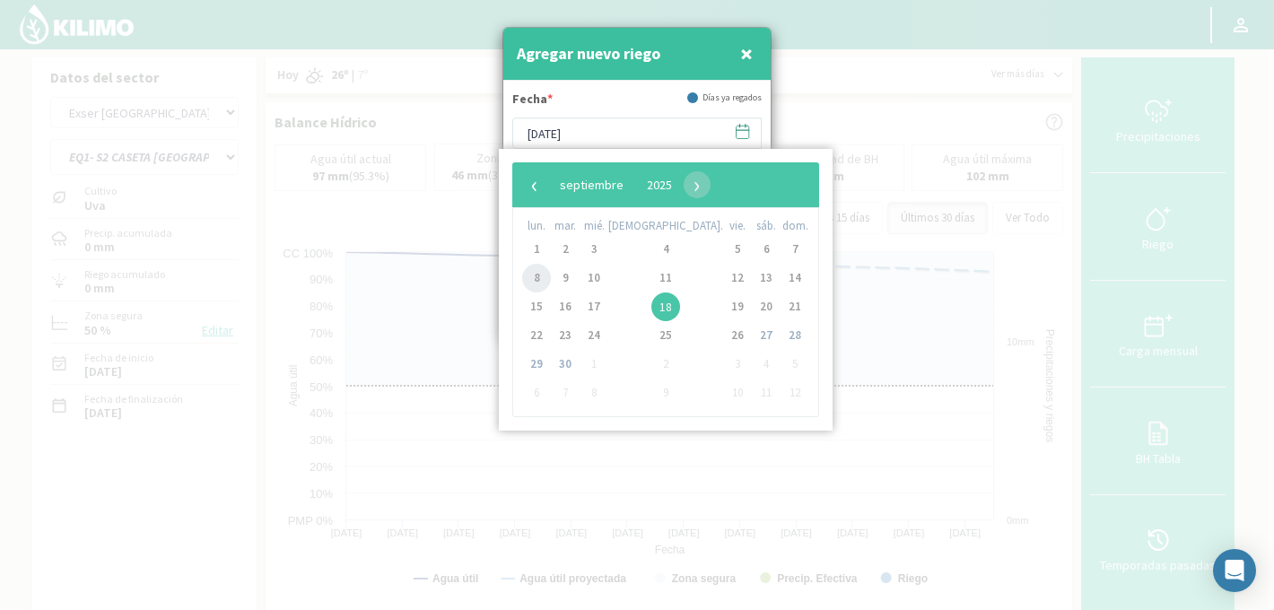
click at [547, 276] on span "8" at bounding box center [536, 278] width 29 height 29
type input "[DATE]"
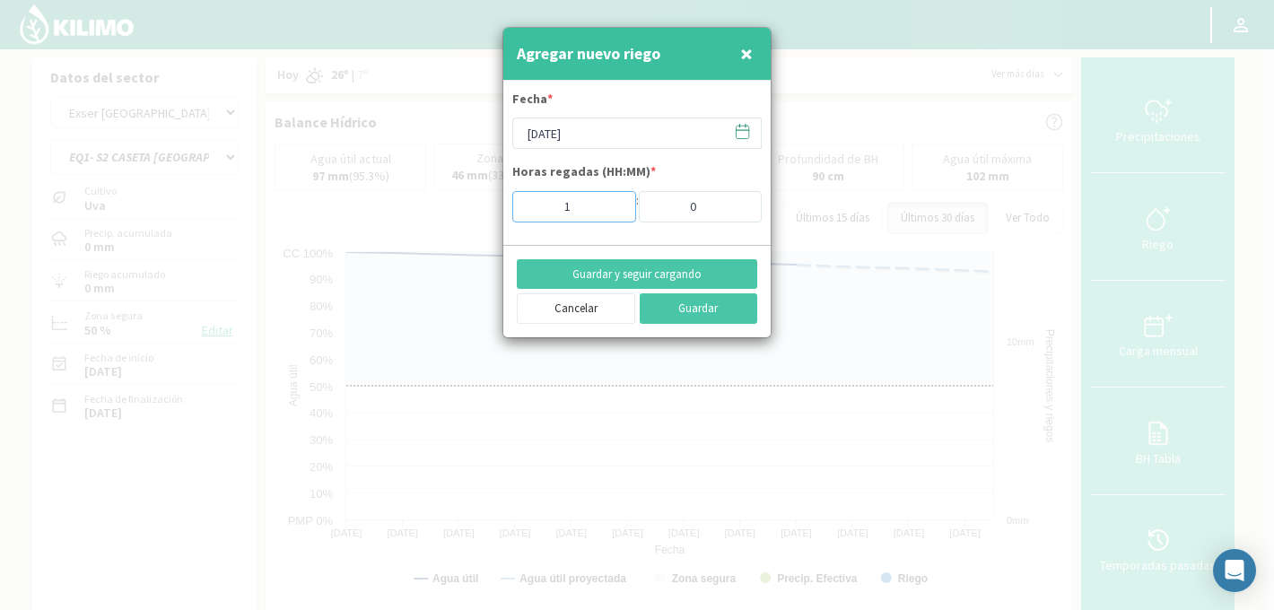
click at [613, 199] on input "1" at bounding box center [574, 206] width 124 height 31
click at [613, 199] on input "2" at bounding box center [574, 206] width 124 height 31
click at [613, 199] on input "3" at bounding box center [574, 206] width 124 height 31
click at [613, 199] on input "4" at bounding box center [574, 206] width 124 height 31
click at [613, 199] on input "5" at bounding box center [574, 206] width 124 height 31
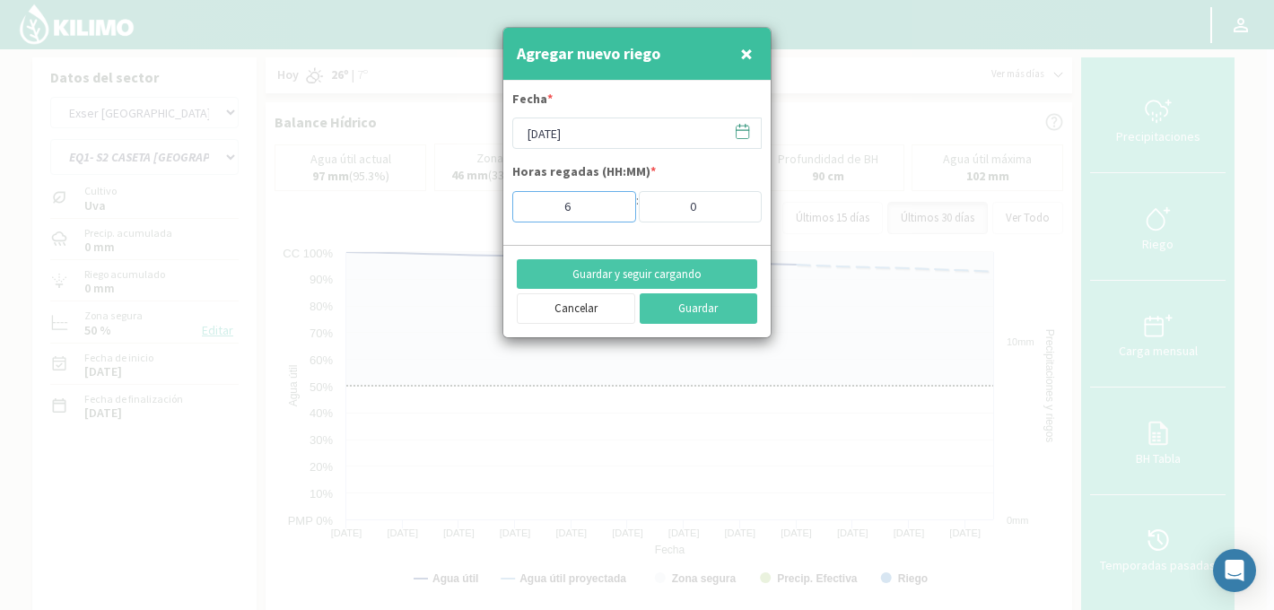
click at [613, 199] on input "6" at bounding box center [574, 206] width 124 height 31
type input "7"
click at [613, 199] on input "7" at bounding box center [574, 206] width 124 height 31
click at [615, 273] on button "Guardar y seguir cargando" at bounding box center [637, 274] width 241 height 31
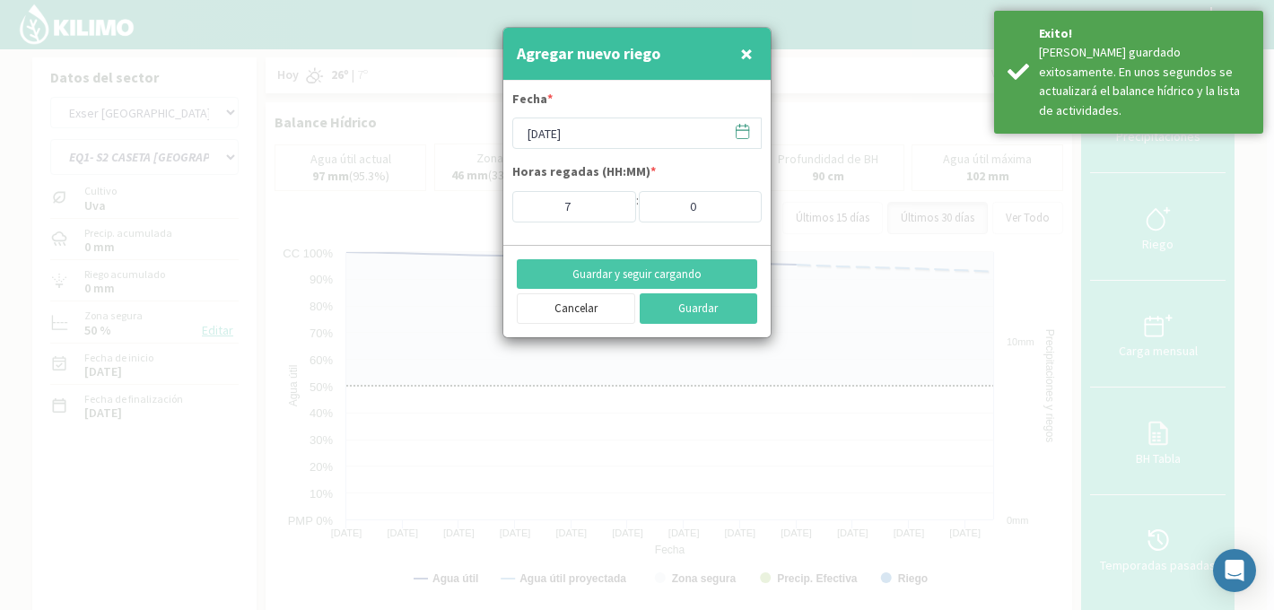
click at [739, 127] on icon at bounding box center [742, 131] width 17 height 17
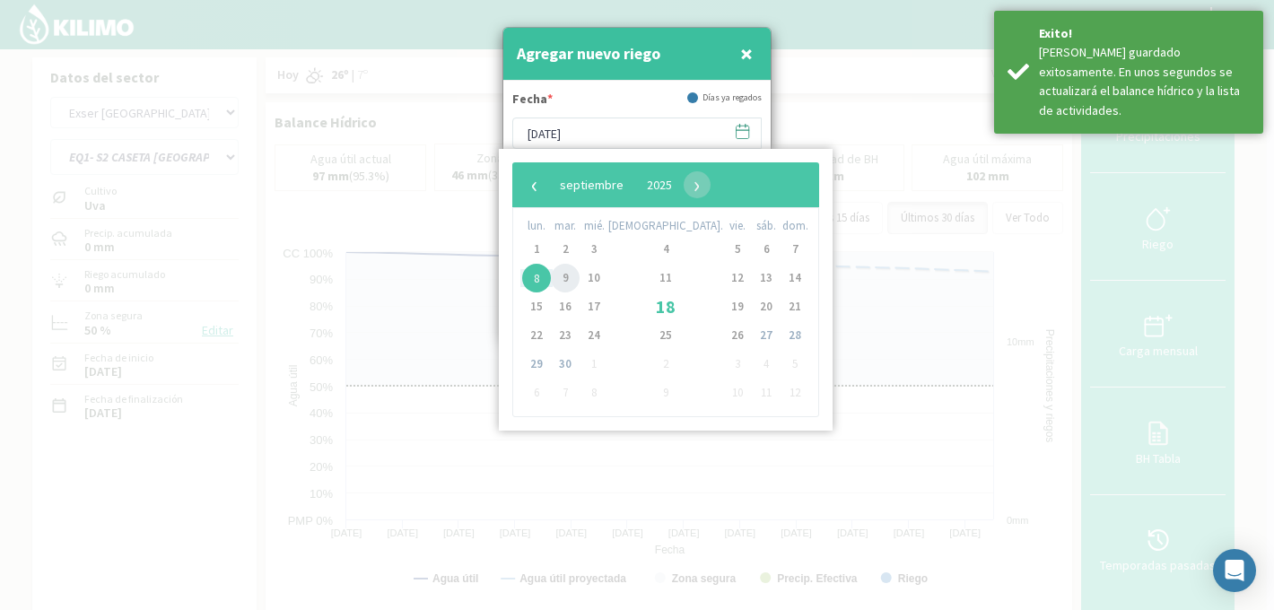
click at [574, 275] on span "9" at bounding box center [565, 278] width 29 height 29
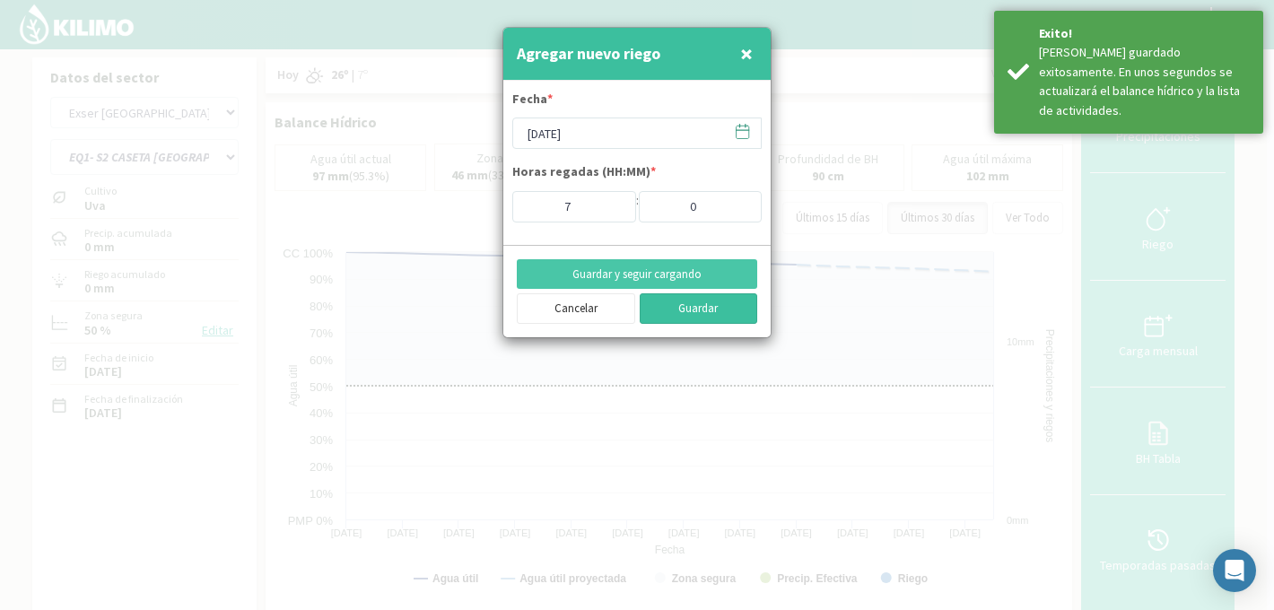
click at [678, 314] on button "Guardar" at bounding box center [699, 308] width 118 height 31
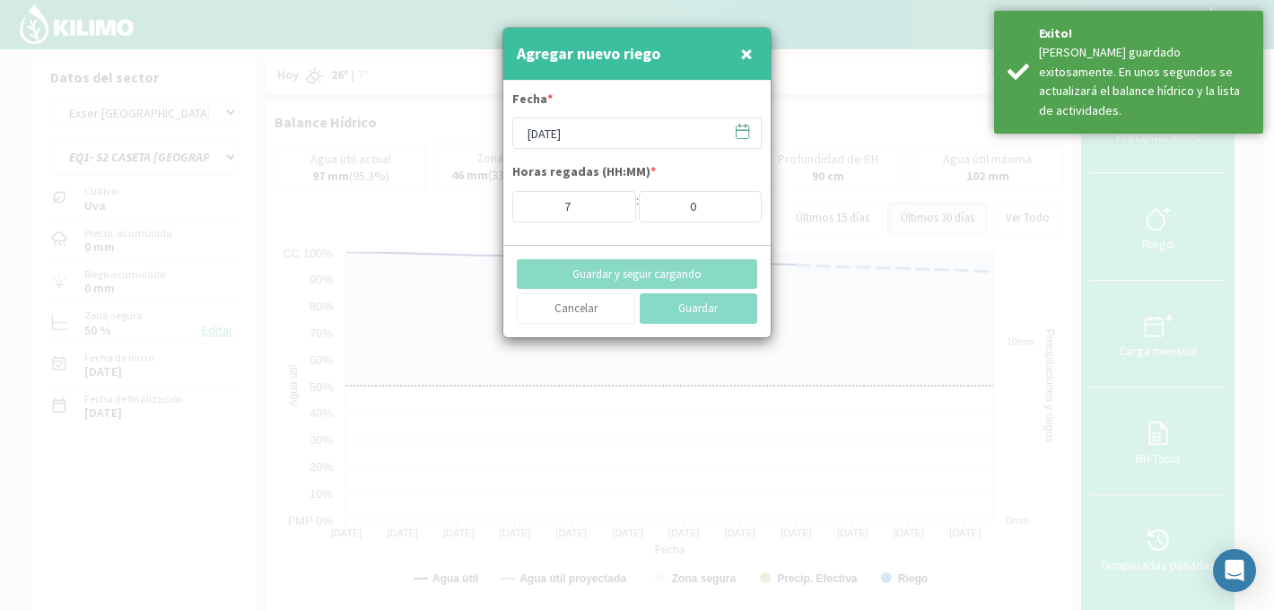
type input "18/09/2025"
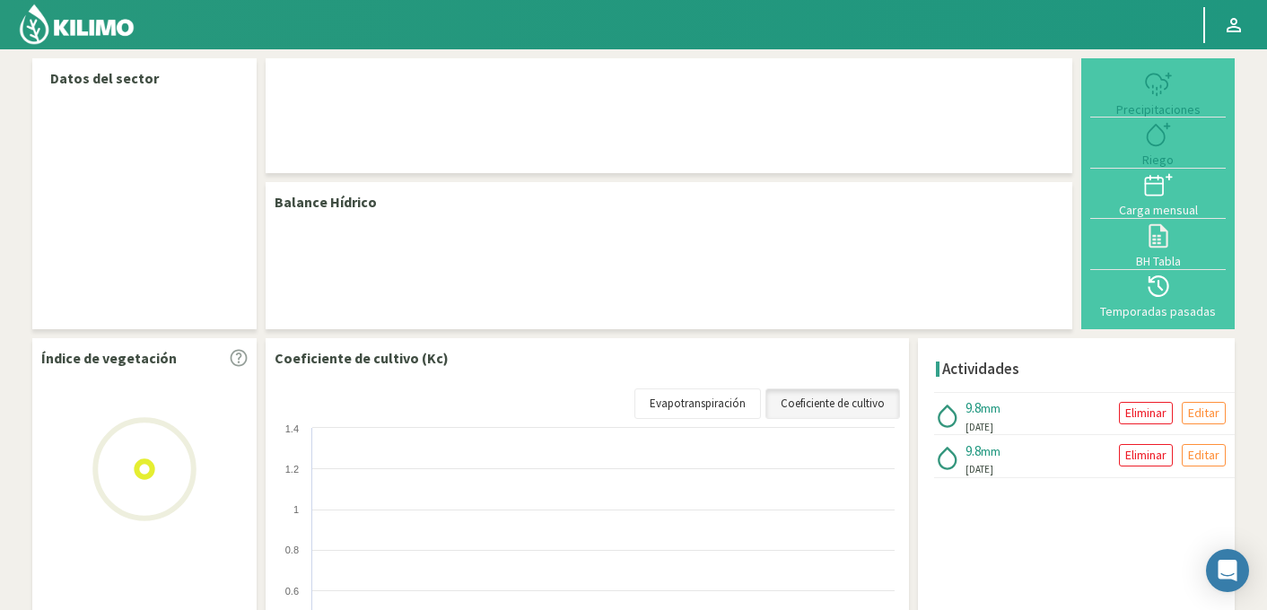
select select "95: Object"
select select "3: Object"
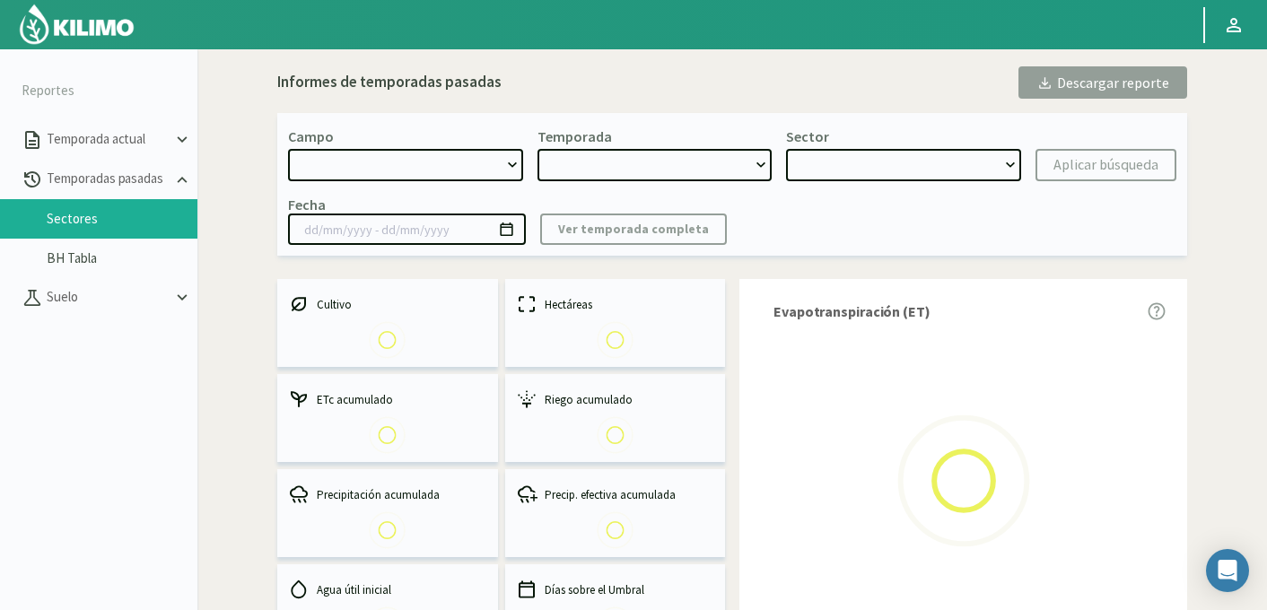
select select "734: Object"
type input "[DATE] - [DATE]"
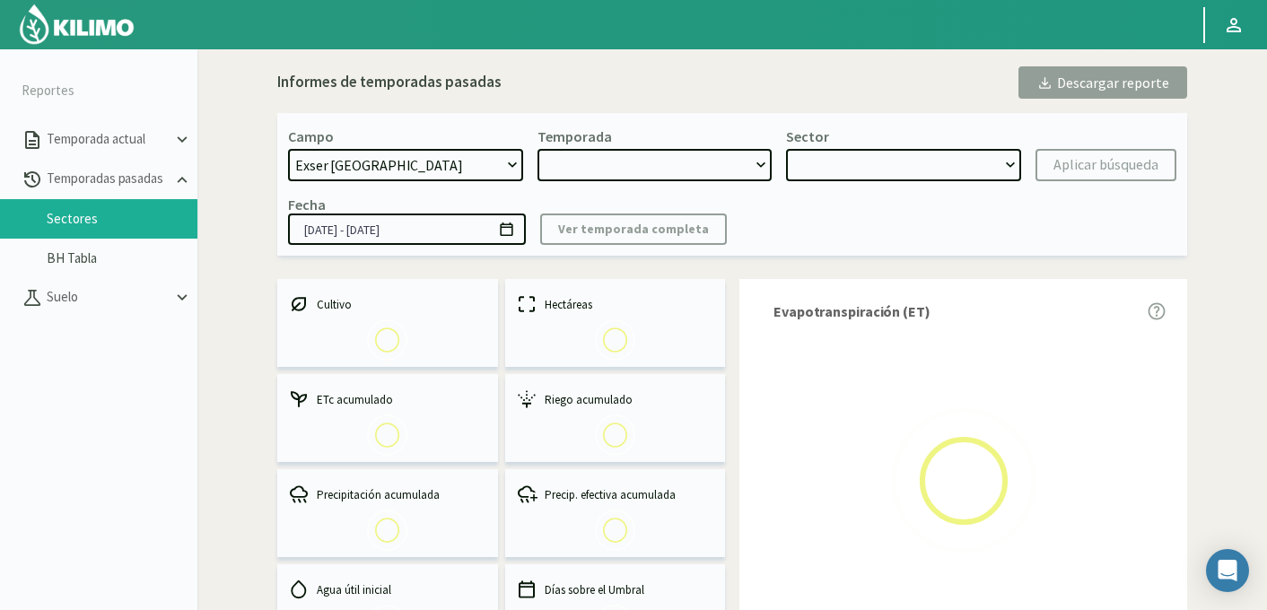
select select "0: 2024"
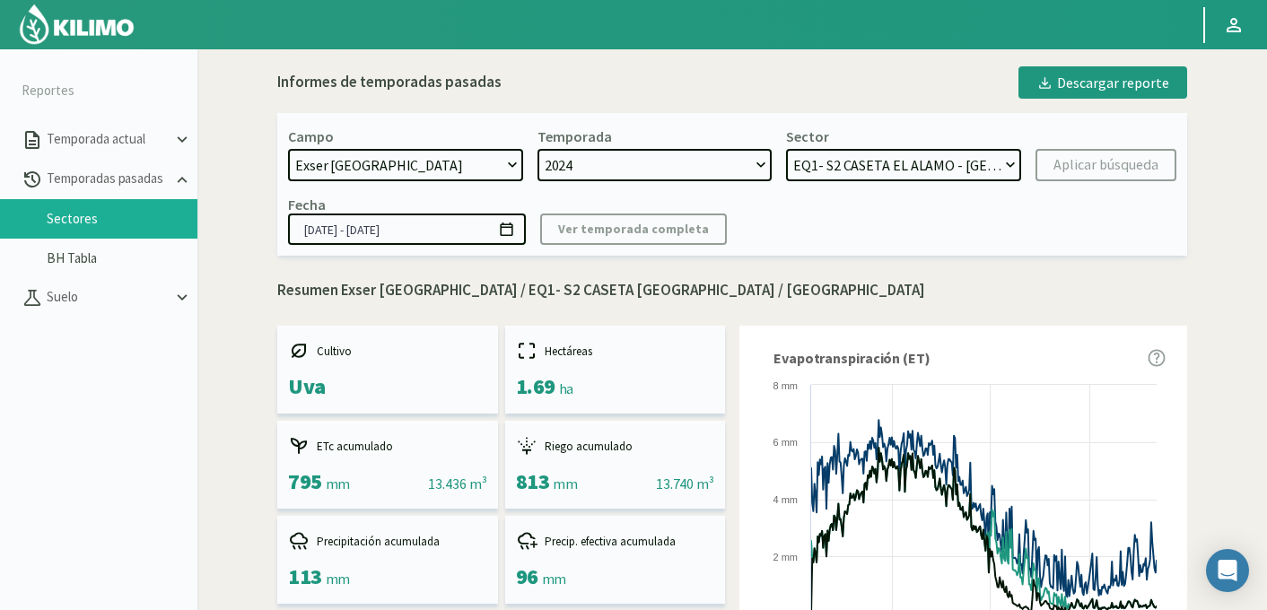
click at [853, 166] on select "EQ2- S4 [GEOGRAPHIC_DATA] - [GEOGRAPHIC_DATA] EQ2- S3 [GEOGRAPHIC_DATA] EQ1- S5…" at bounding box center [903, 165] width 235 height 32
select select "25: Object"
click at [786, 149] on select "EQ2- S4 [GEOGRAPHIC_DATA] - [GEOGRAPHIC_DATA] EQ2- S3 [GEOGRAPHIC_DATA] EQ1- S5…" at bounding box center [903, 165] width 235 height 32
click at [1080, 170] on div "Aplicar búsqueda" at bounding box center [1106, 165] width 105 height 22
type input "[DATE] - [DATE]"
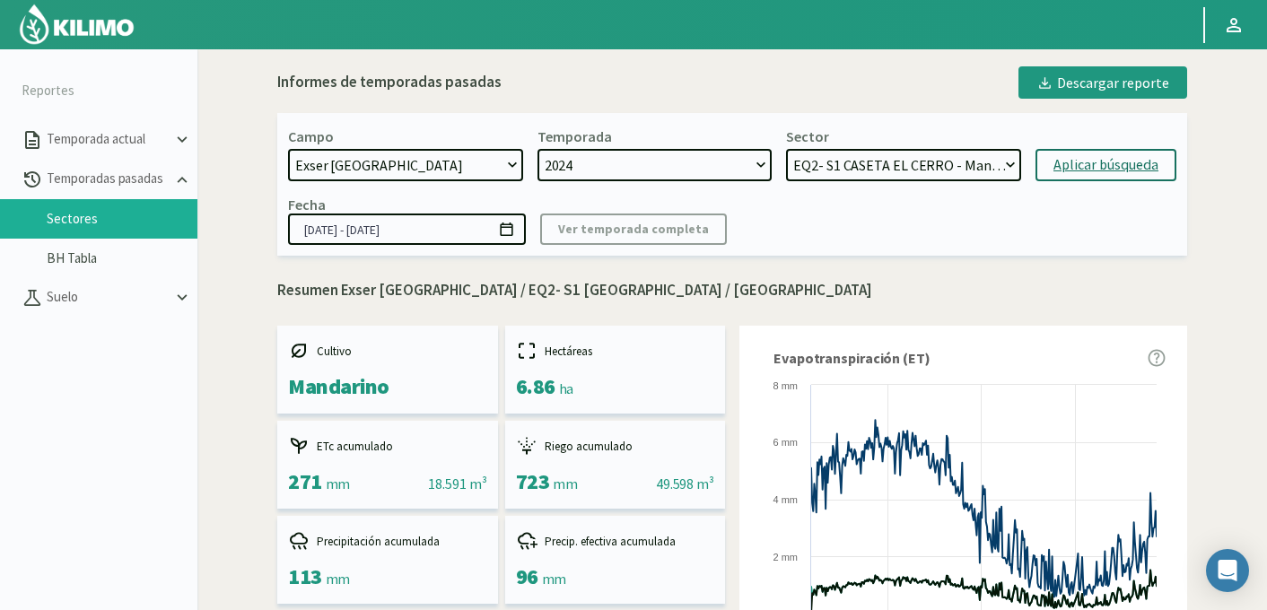
click at [1065, 167] on div "Aplicar búsqueda" at bounding box center [1106, 165] width 105 height 22
select select "77: Object"
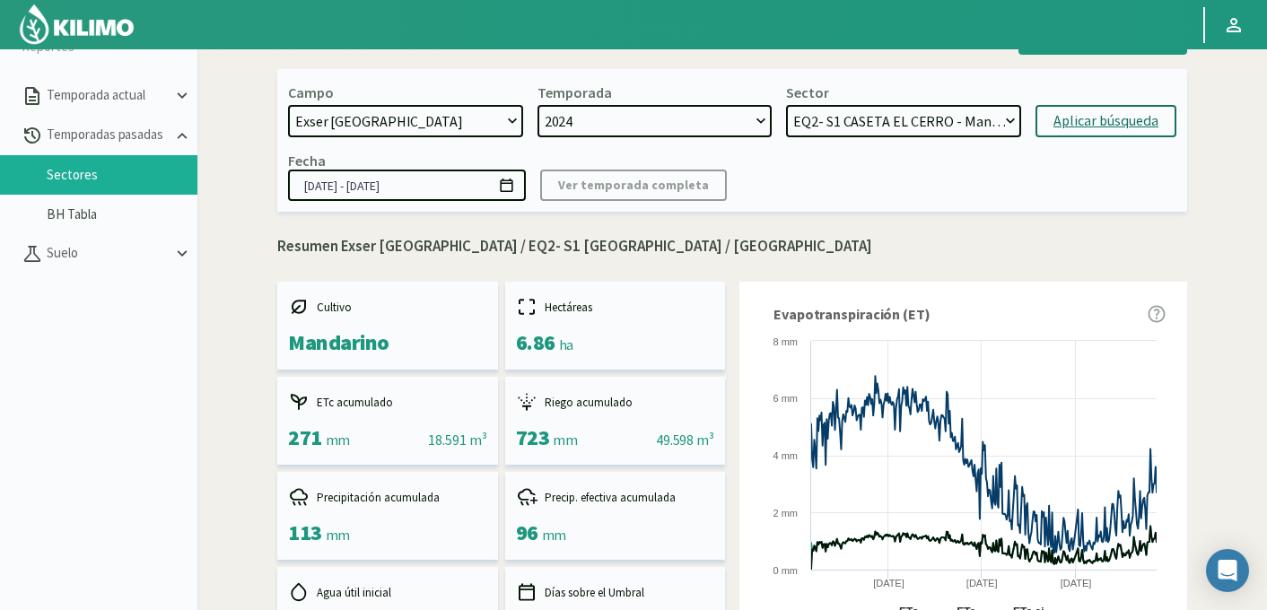
click at [549, 240] on p "Resumen Exser Punta El Olivo / EQ2- S1 CASETA EL CERRO / Mandarino" at bounding box center [732, 246] width 910 height 23
drag, startPoint x: 483, startPoint y: 248, endPoint x: 649, endPoint y: 244, distance: 166.1
click at [649, 244] on p "Resumen Exser Punta El Olivo / EQ2- S1 CASETA EL CERRO / Mandarino" at bounding box center [732, 246] width 910 height 23
copy p "EQ2- S1 CASETA [GEOGRAPHIC_DATA]"
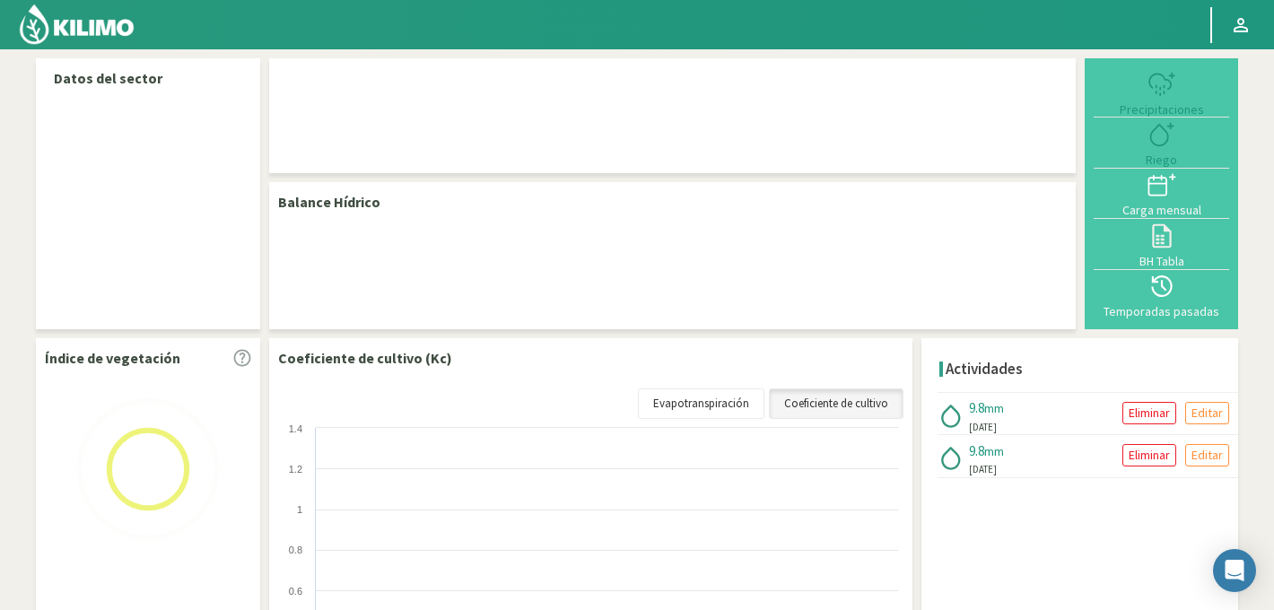
select select "95: Object"
select select "3: Object"
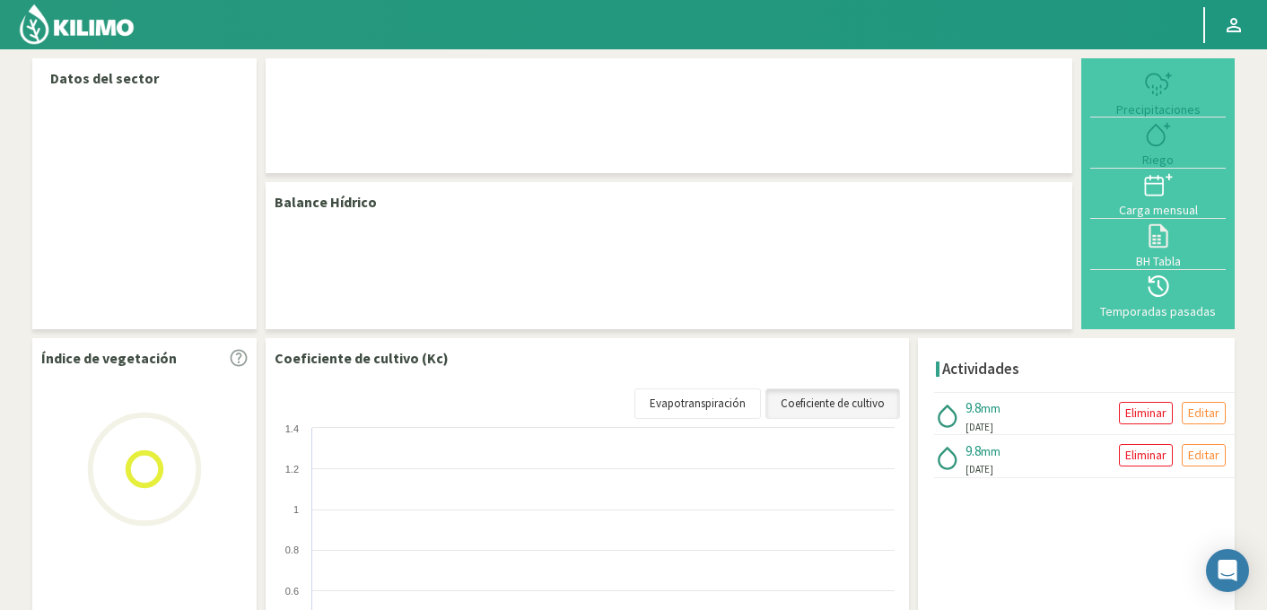
select select "95: Object"
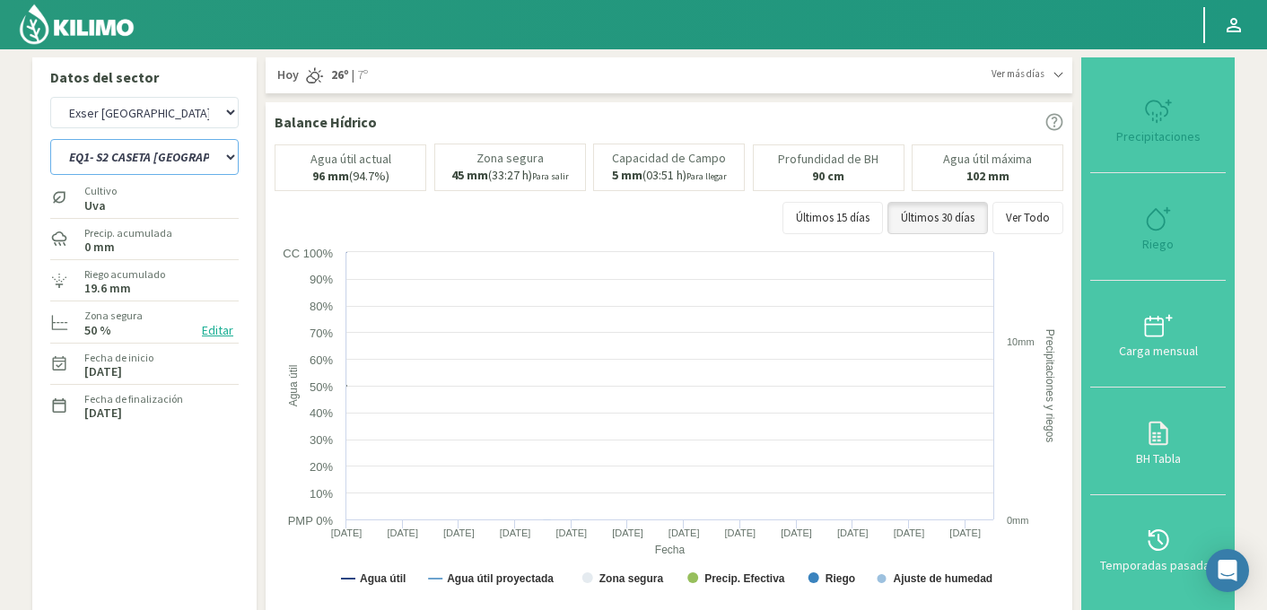
click at [149, 159] on select "EQ1- S1 CASETA COLEGIO EQ1- S1 [GEOGRAPHIC_DATA]- S2 CASETA COLEGIO EQ1- S2 [GE…" at bounding box center [144, 157] width 188 height 36
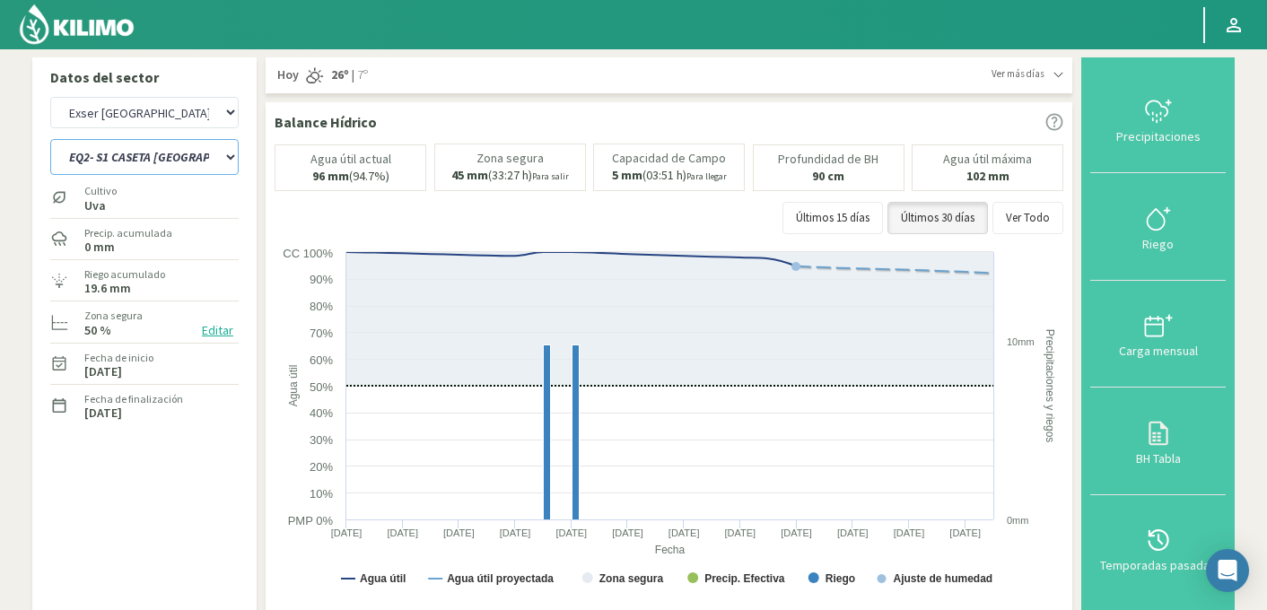
click at [50, 139] on select "EQ1- S1 CASETA COLEGIO EQ1- S1 CASETA EL CERRO EQ1- S2 CASETA COLEGIO EQ1- S2 C…" at bounding box center [144, 157] width 188 height 36
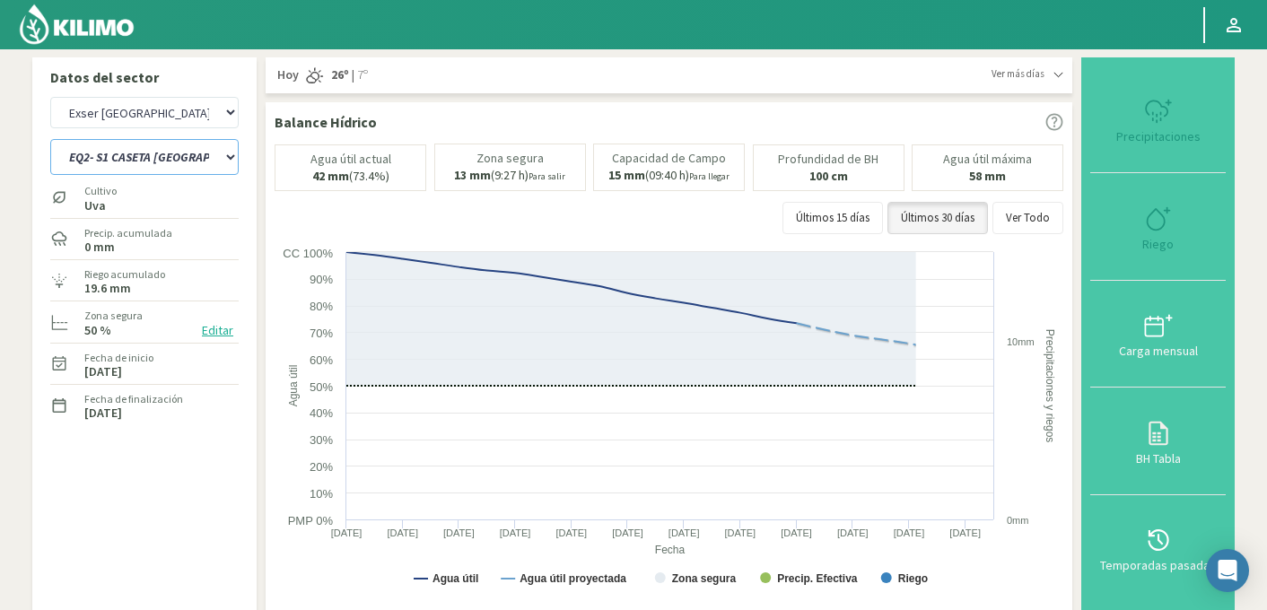
select select "3: Object"
select select "376: Object"
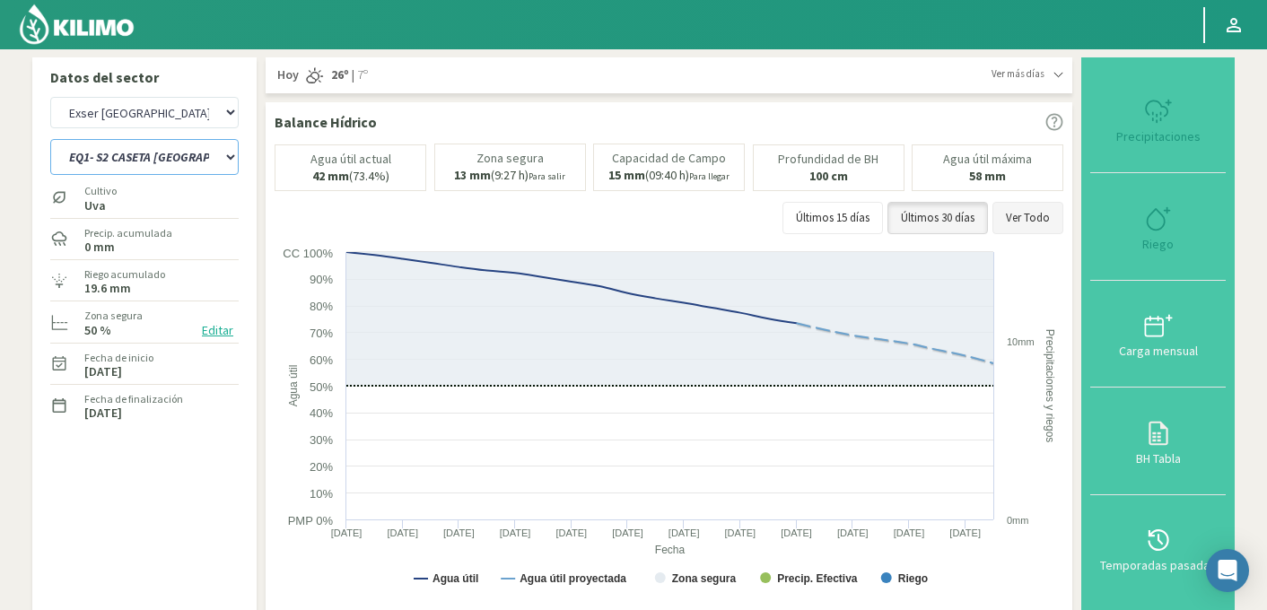
select select "28: Object"
type input "0"
click at [1156, 222] on icon at bounding box center [1158, 219] width 29 height 29
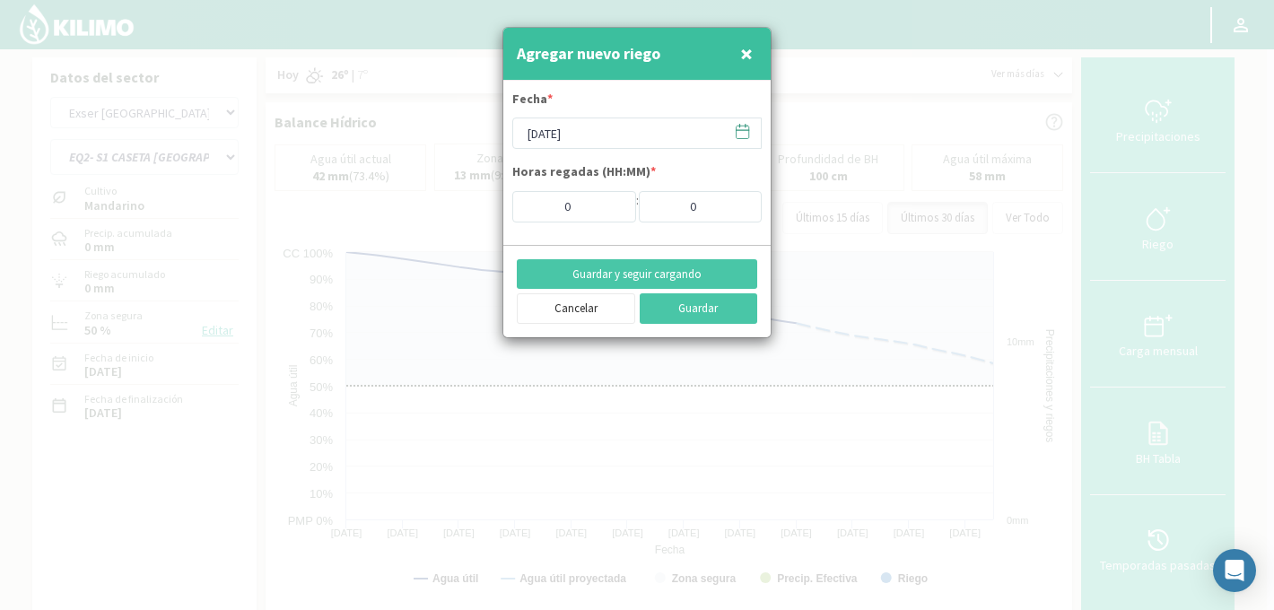
click at [743, 130] on icon at bounding box center [743, 130] width 13 height 0
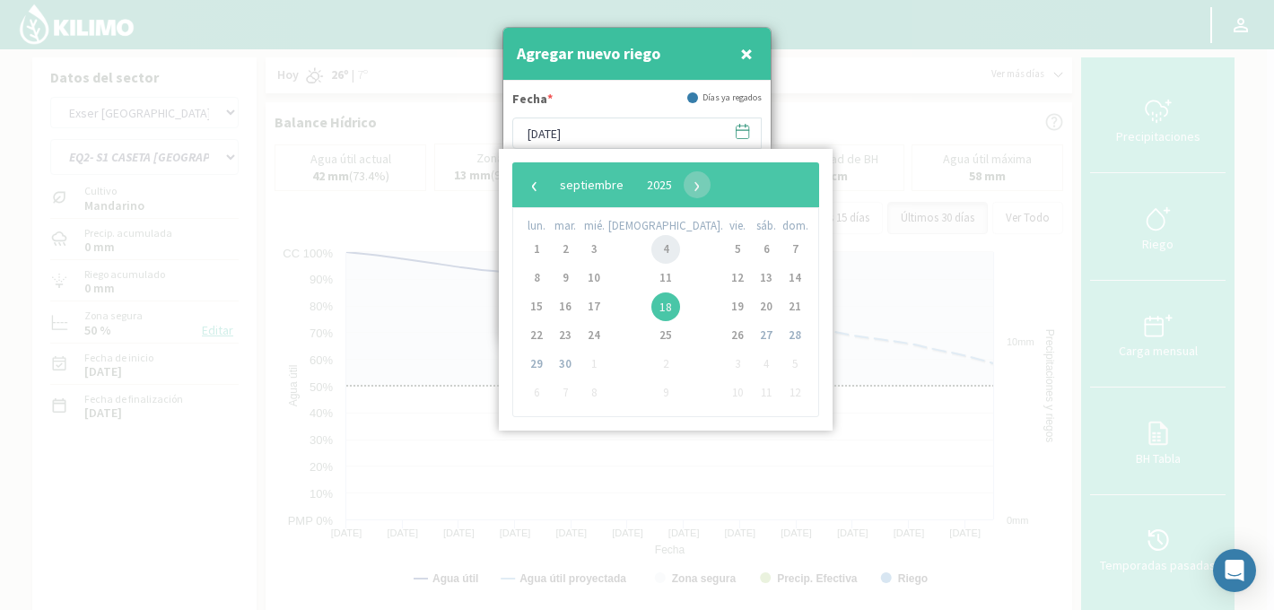
click at [652, 243] on span "4" at bounding box center [666, 249] width 29 height 29
type input "04/09/2025"
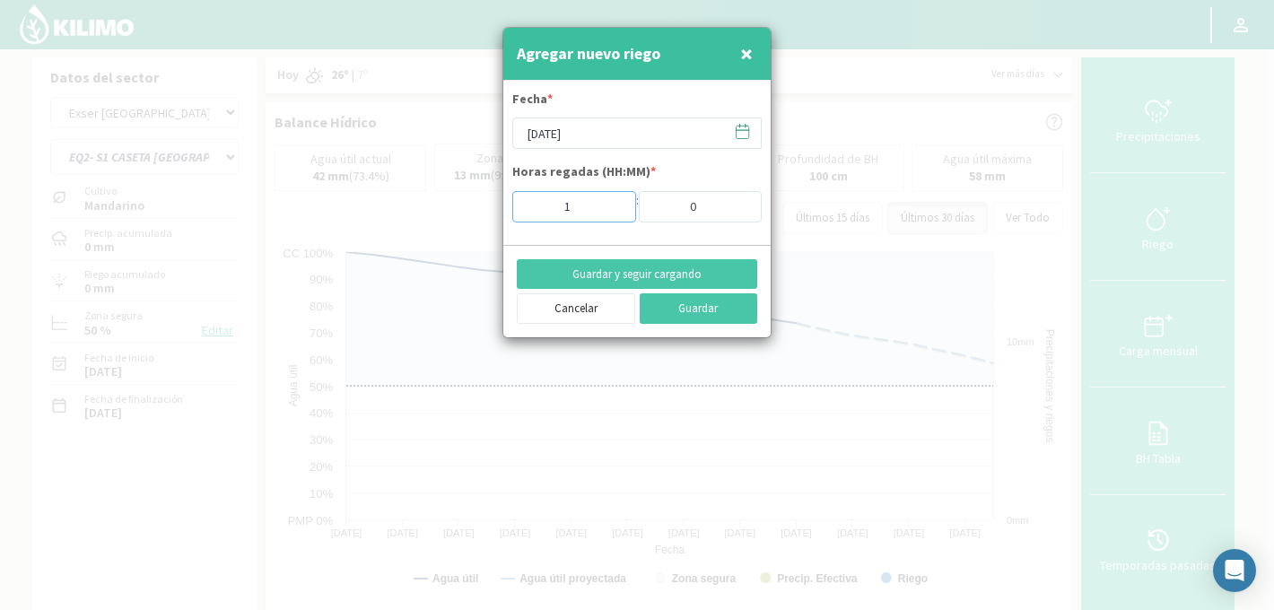
click at [616, 202] on input "1" at bounding box center [574, 206] width 124 height 31
click at [616, 202] on input "2" at bounding box center [574, 206] width 124 height 31
click at [616, 202] on input "3" at bounding box center [574, 206] width 124 height 31
click at [616, 202] on input "4" at bounding box center [574, 206] width 124 height 31
type input "5"
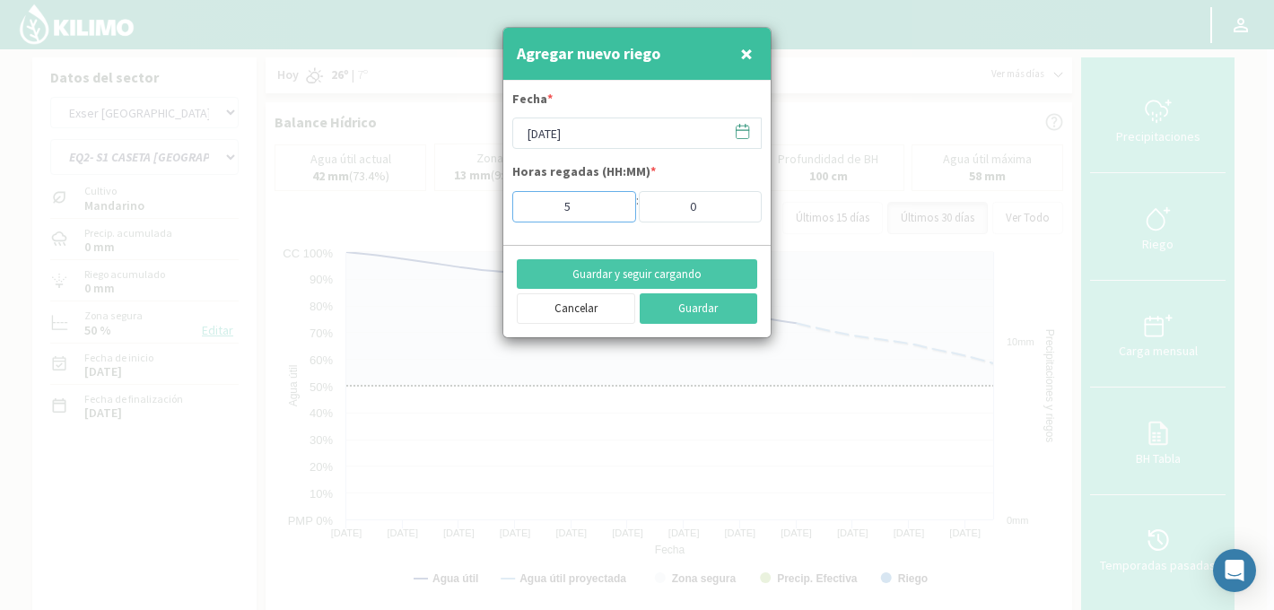
click at [616, 202] on input "5" at bounding box center [574, 206] width 124 height 31
click at [626, 271] on button "Guardar y seguir cargando" at bounding box center [637, 274] width 241 height 31
click at [741, 130] on icon at bounding box center [743, 130] width 13 height 0
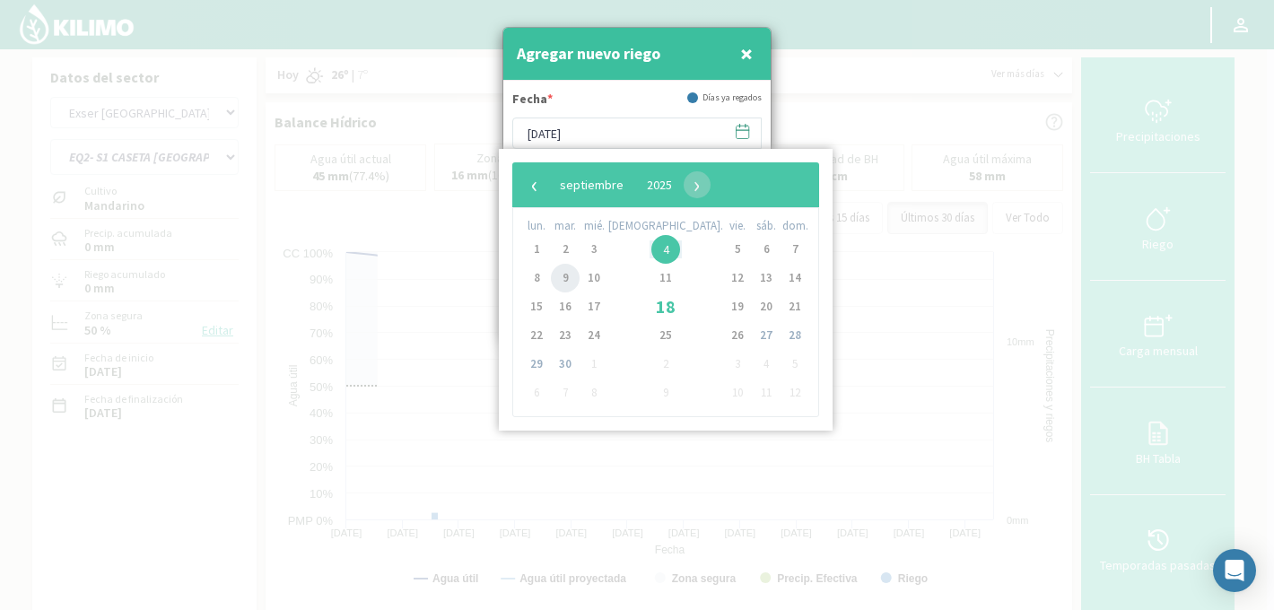
click at [560, 282] on span "9" at bounding box center [565, 278] width 29 height 29
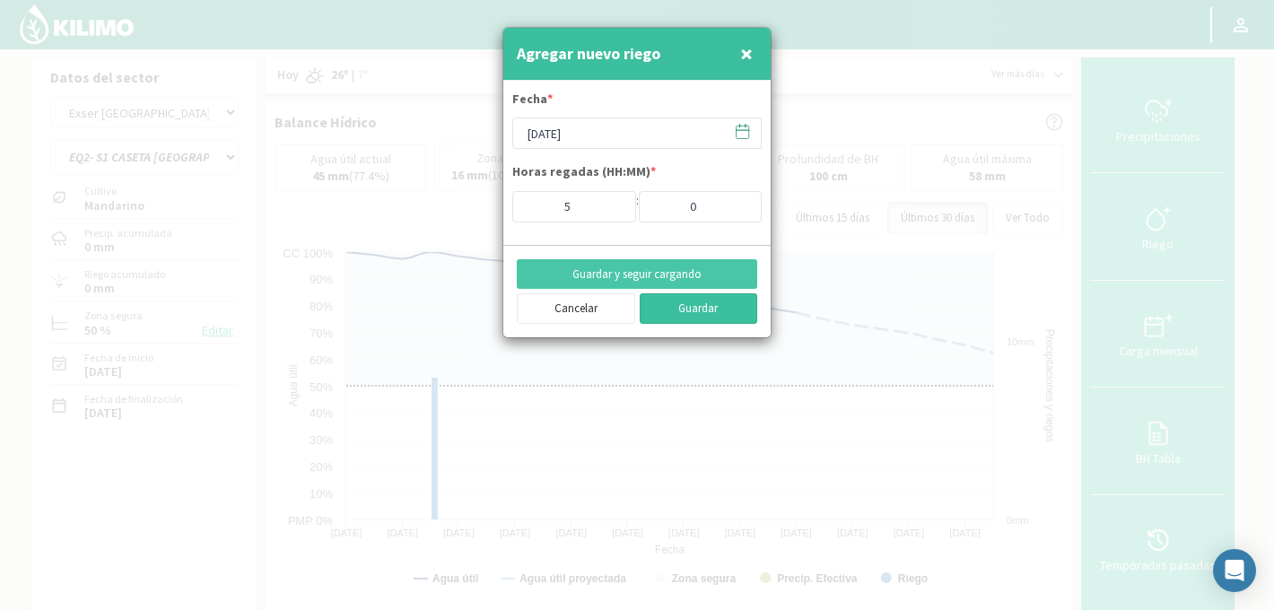
click at [722, 307] on button "Guardar" at bounding box center [699, 308] width 118 height 31
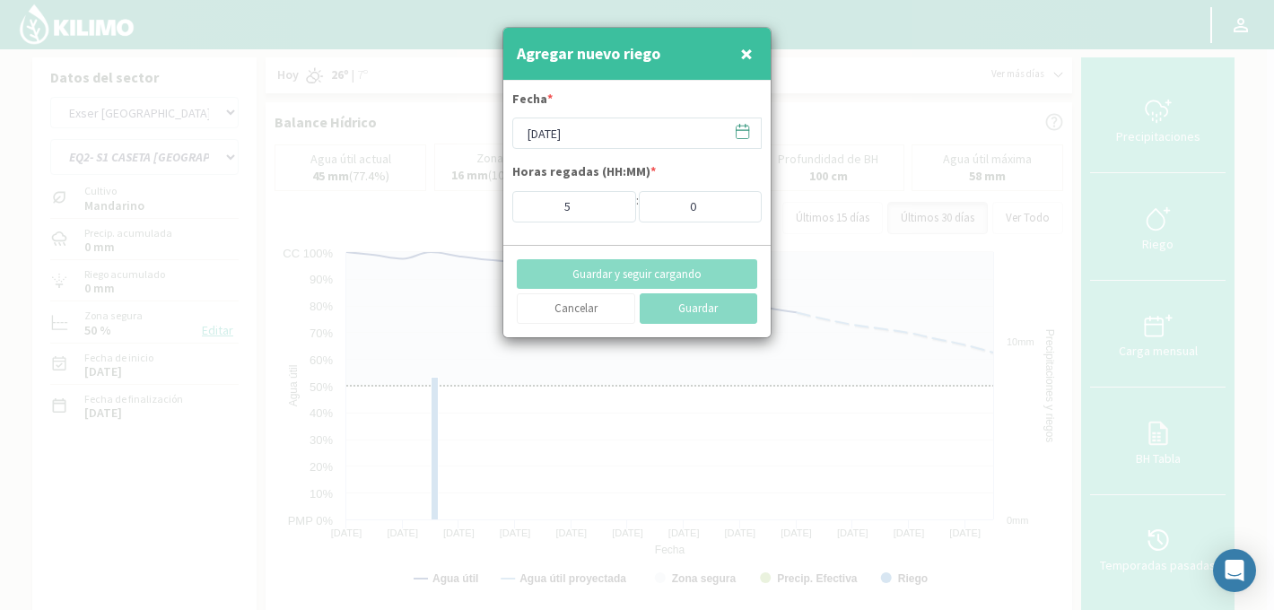
type input "[DATE]"
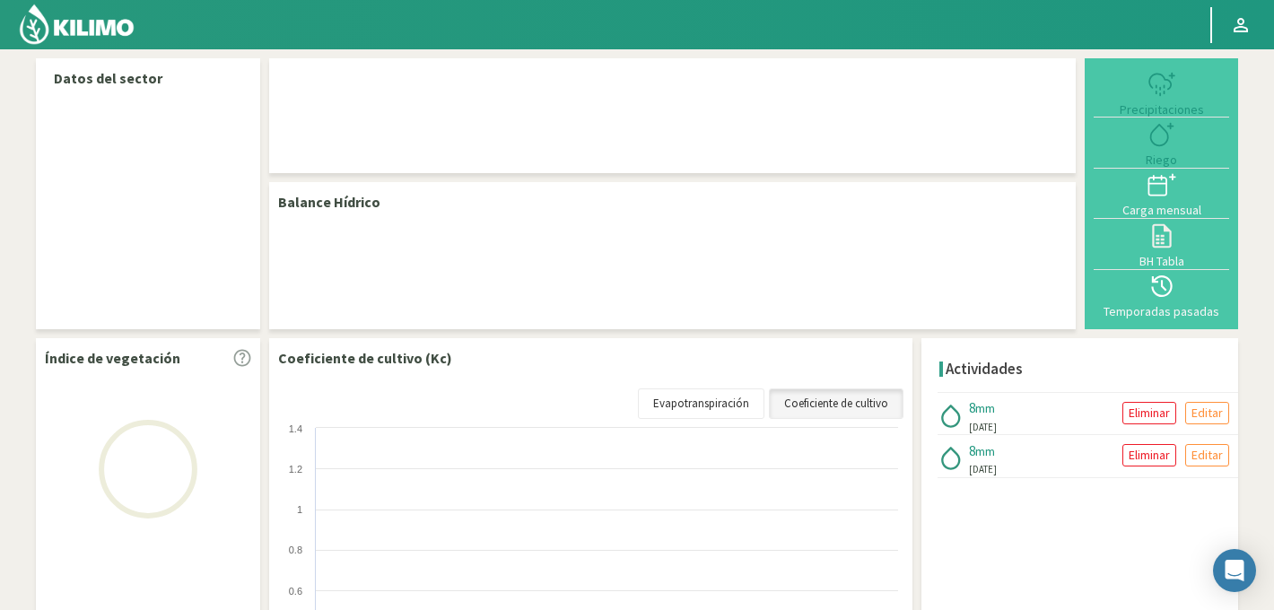
select select "95: Object"
select select "12: Object"
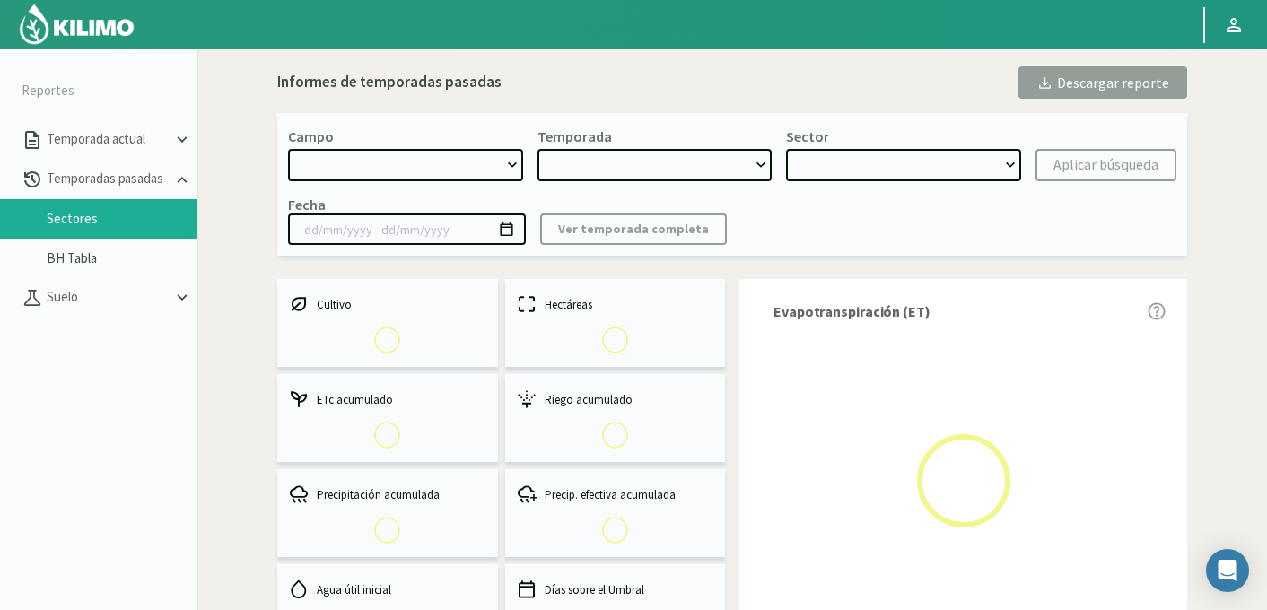
select select "734: Object"
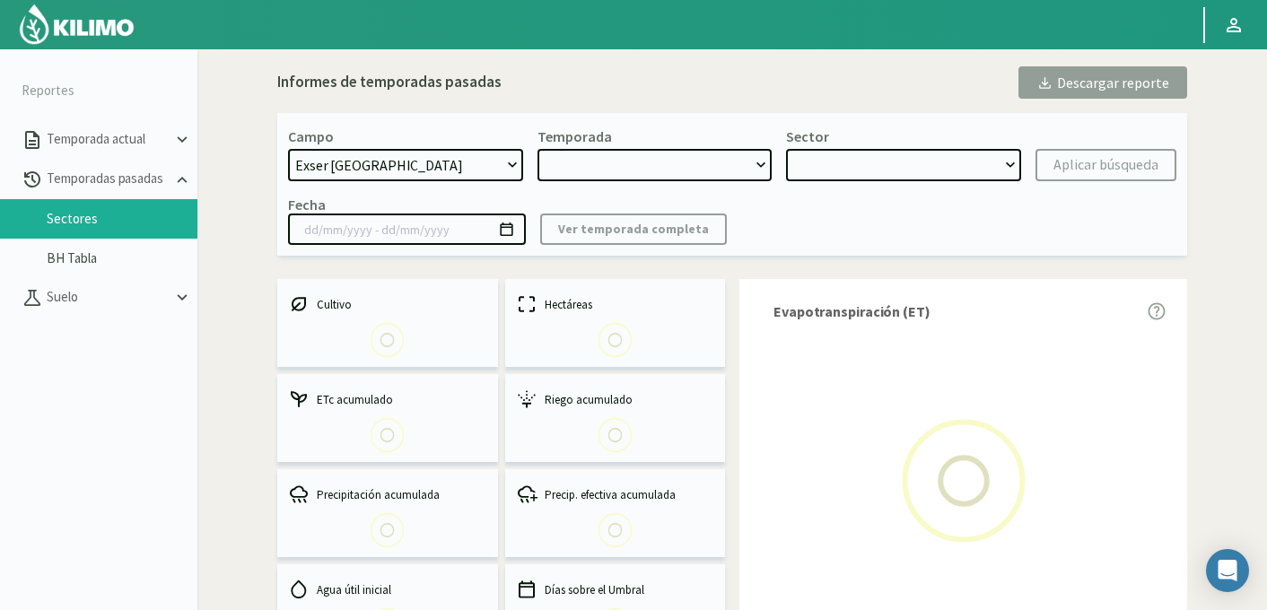
type input "[DATE] - [DATE]"
select select "0: 2024"
select select "25: Object"
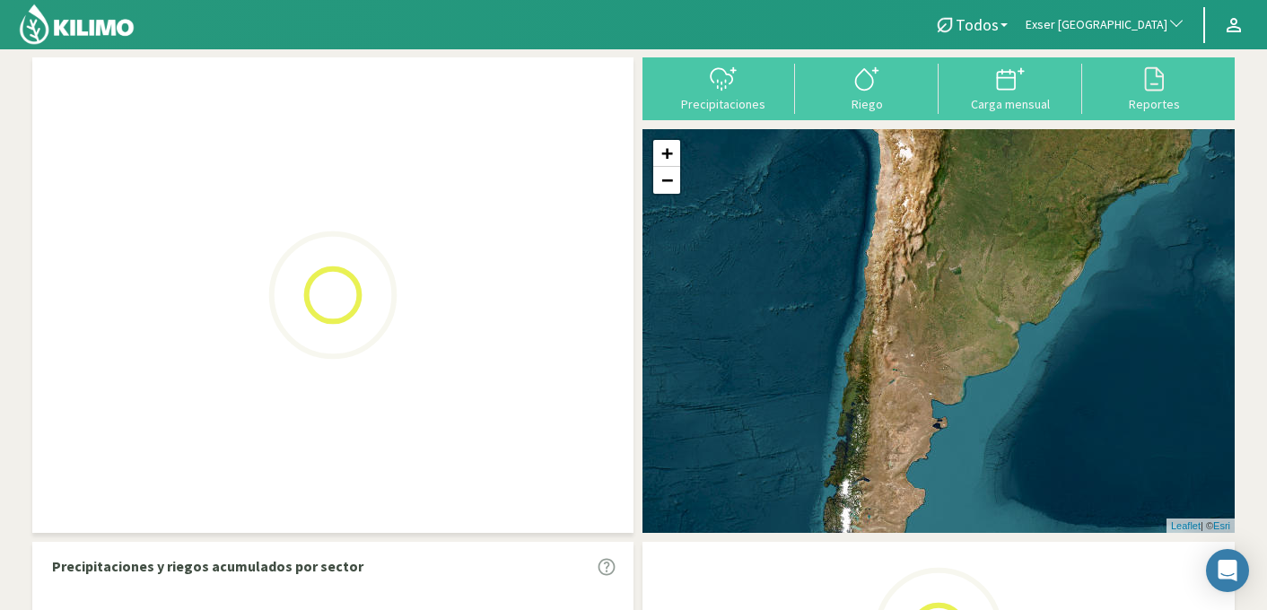
click at [1148, 21] on span "Exser [GEOGRAPHIC_DATA]" at bounding box center [1097, 25] width 142 height 18
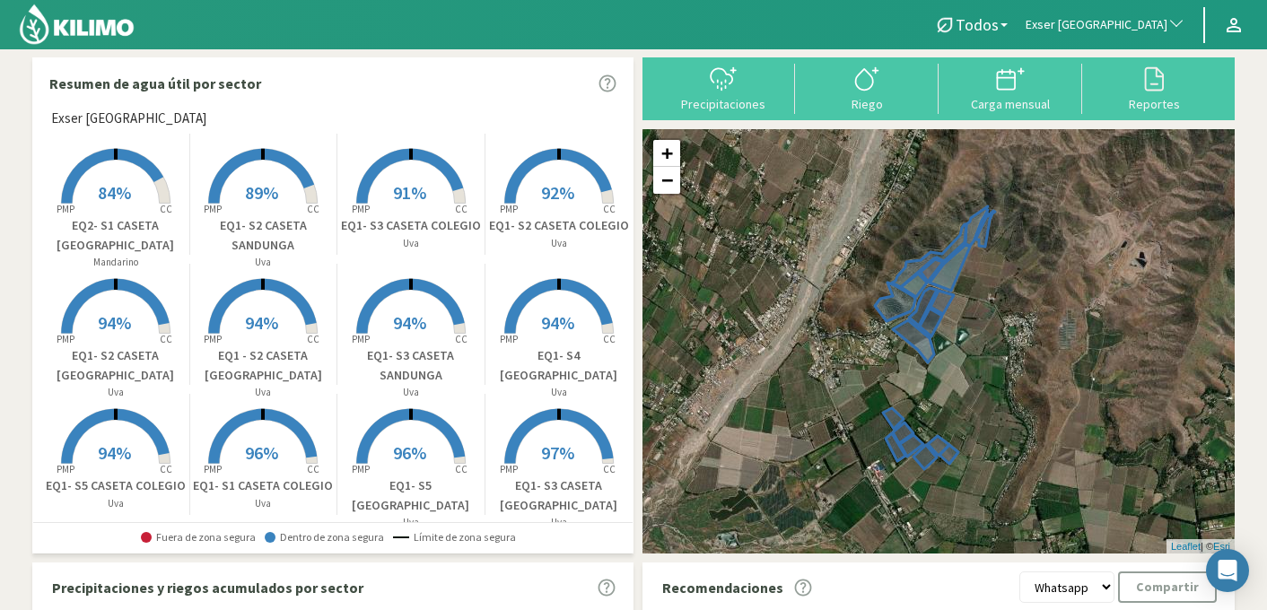
click at [1138, 16] on span "Exser [GEOGRAPHIC_DATA]" at bounding box center [1097, 25] width 142 height 18
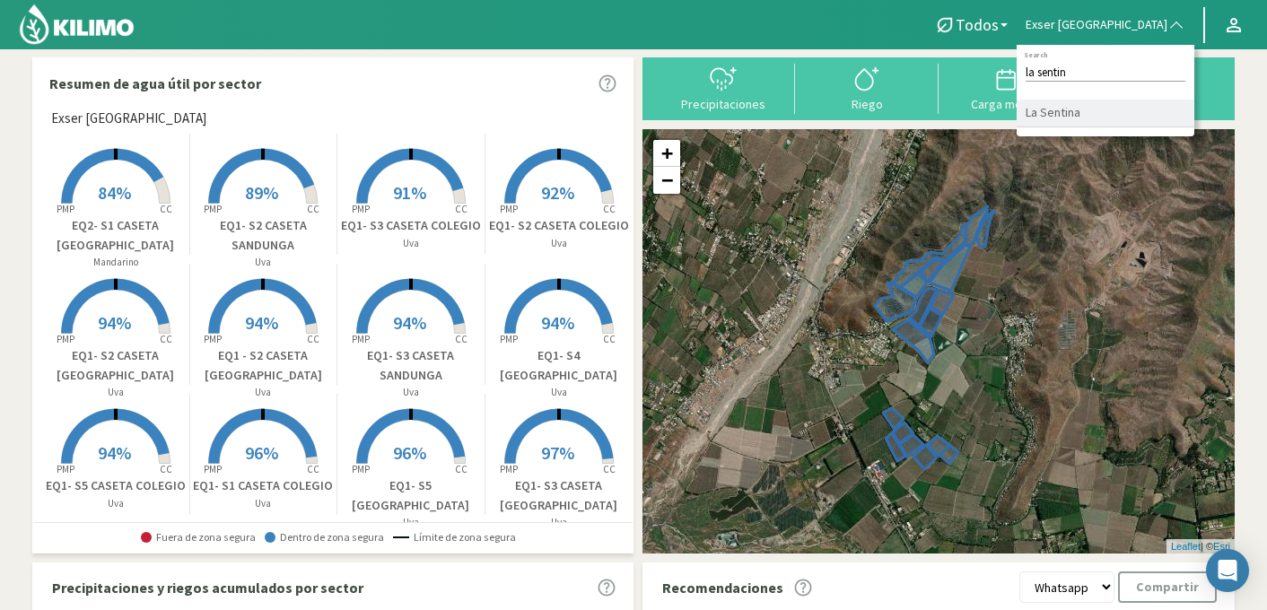
type input "la sentin"
click at [1125, 113] on li "La Sentina" at bounding box center [1106, 114] width 178 height 28
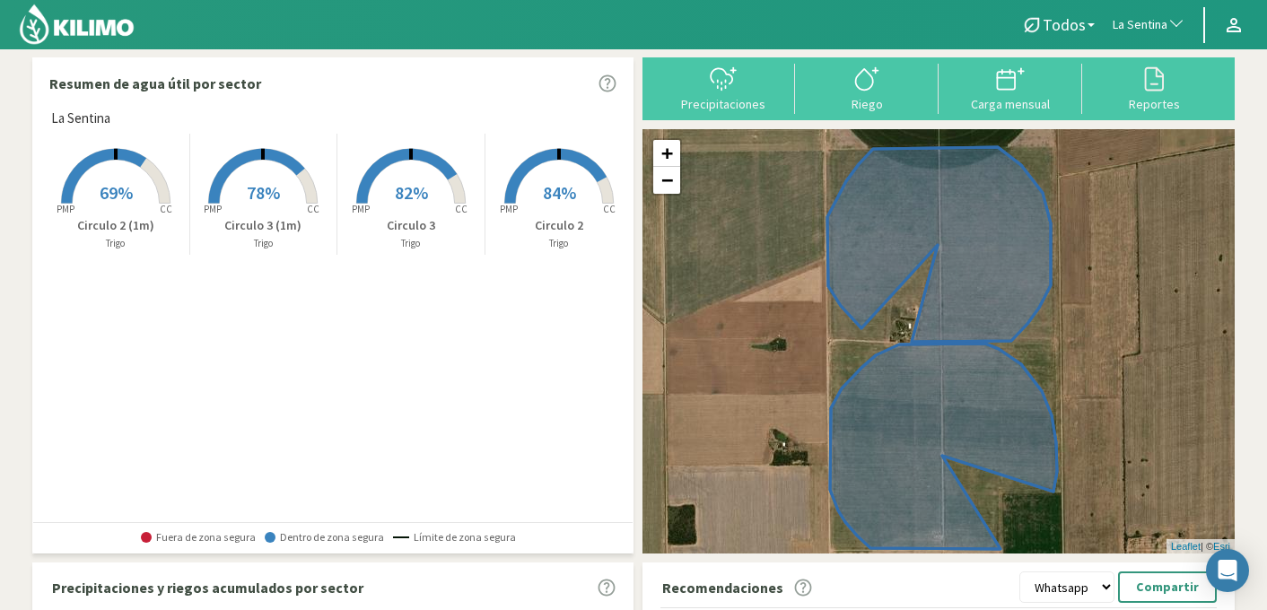
click at [553, 187] on span "84%" at bounding box center [559, 192] width 33 height 22
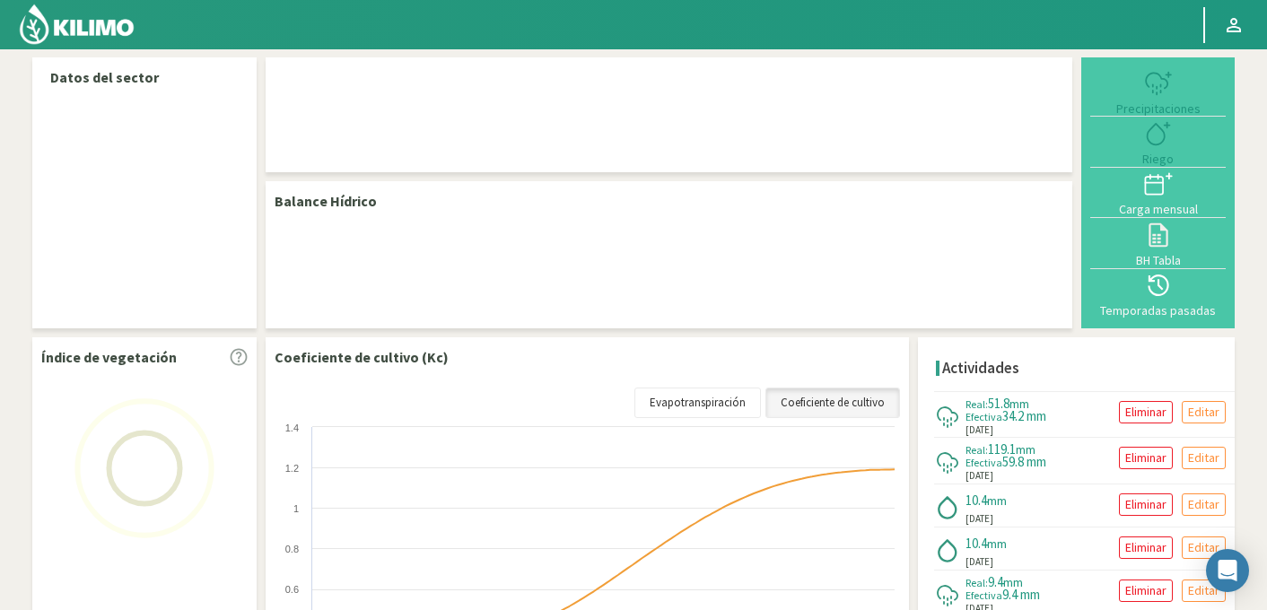
select select "187: Object"
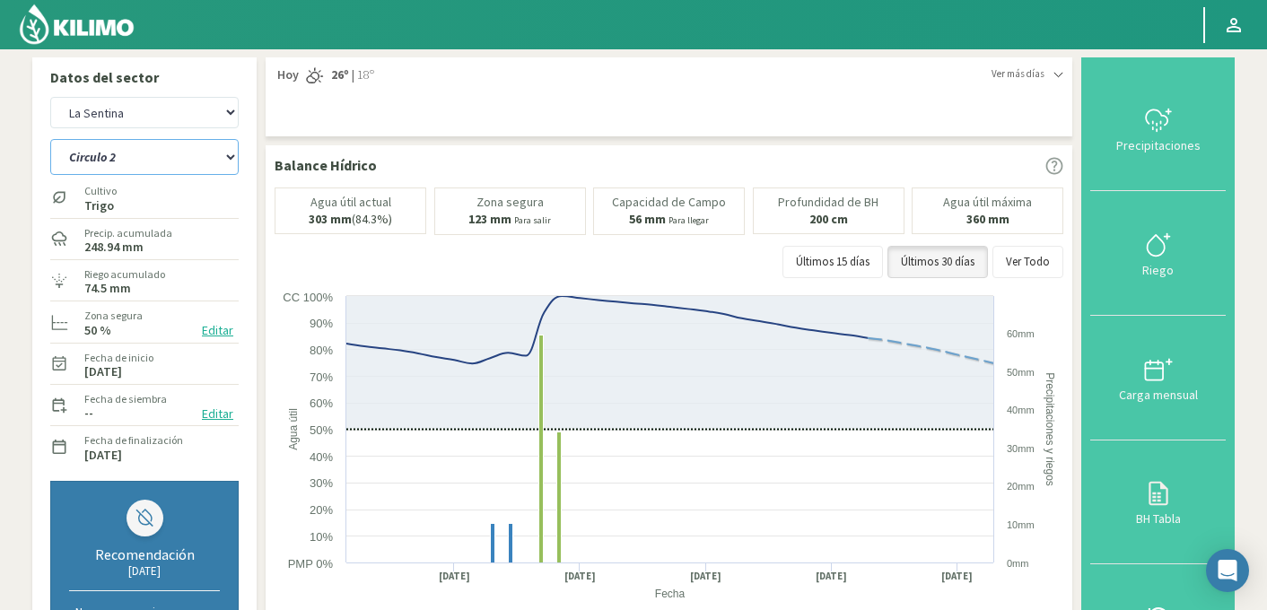
click at [167, 162] on select "Circulo 2 Circulo 2 (1m) Circulo 3 Circulo 3 (1m)" at bounding box center [144, 157] width 188 height 36
click at [50, 139] on select "Circulo 2 Circulo 2 (1m) Circulo 3 Circulo 3 (1m)" at bounding box center [144, 157] width 188 height 36
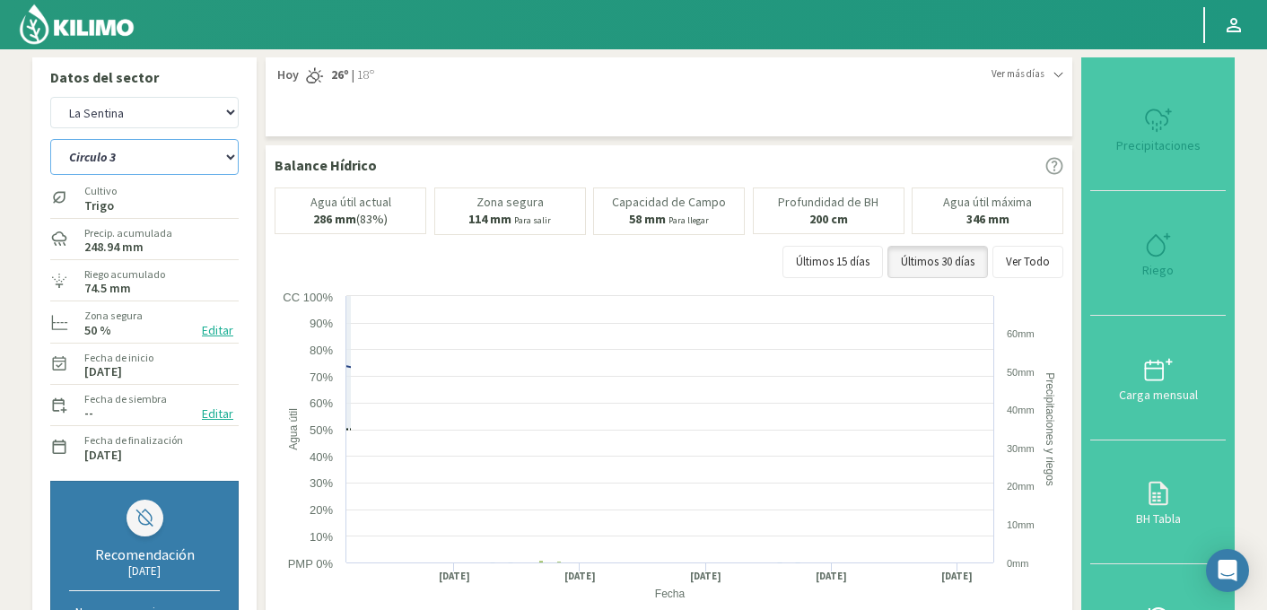
select select "0: Object"
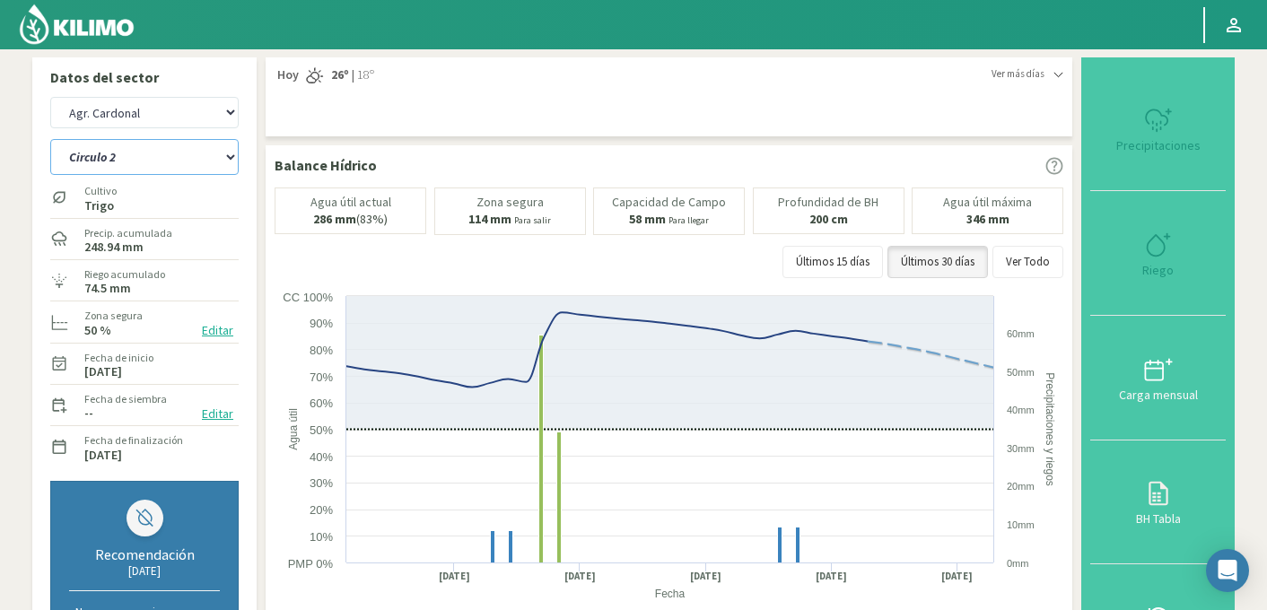
select select "468: Object"
click at [145, 166] on select "Circulo 2 Circulo 2 (1m) Circulo 3 Circulo 3 (1m)" at bounding box center [144, 157] width 188 height 36
click at [50, 139] on select "Circulo 2 Circulo 2 (1m) Circulo 3 Circulo 3 (1m)" at bounding box center [144, 157] width 188 height 36
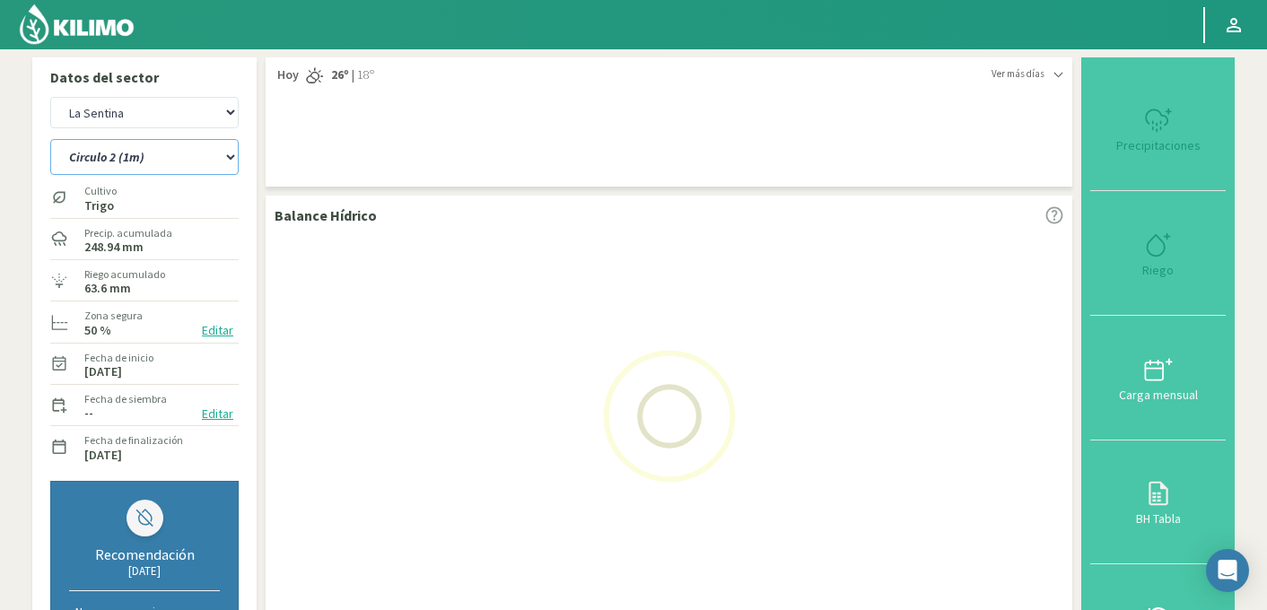
select select "6: Object"
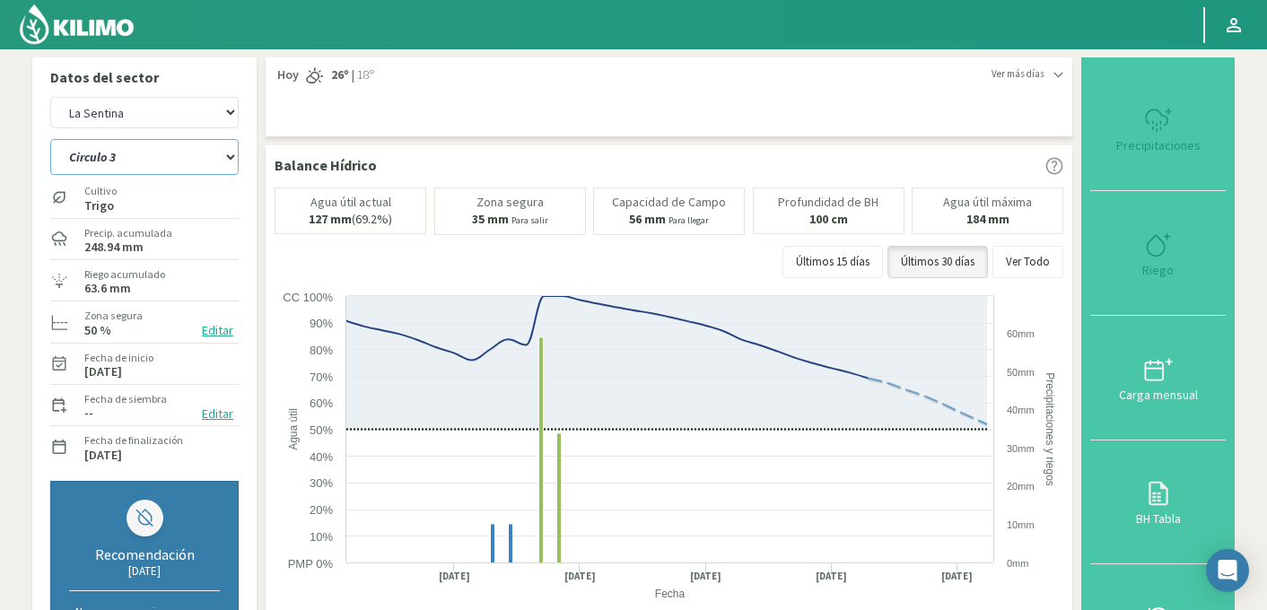
select select "749: Object"
click at [152, 160] on select "Circulo 2 Circulo 2 (1m) Circulo 3 Circulo 3 (1m)" at bounding box center [144, 157] width 188 height 36
click at [50, 139] on select "Circulo 2 Circulo 2 (1m) Circulo 3 Circulo 3 (1m)" at bounding box center [144, 157] width 188 height 36
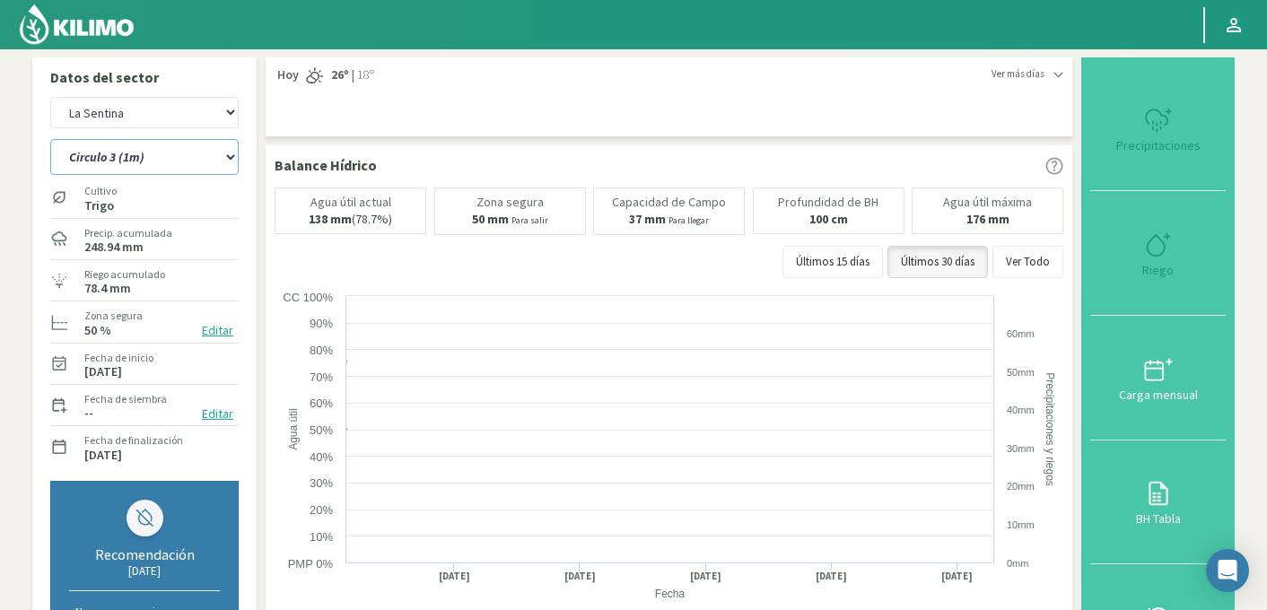
select select "9: Object"
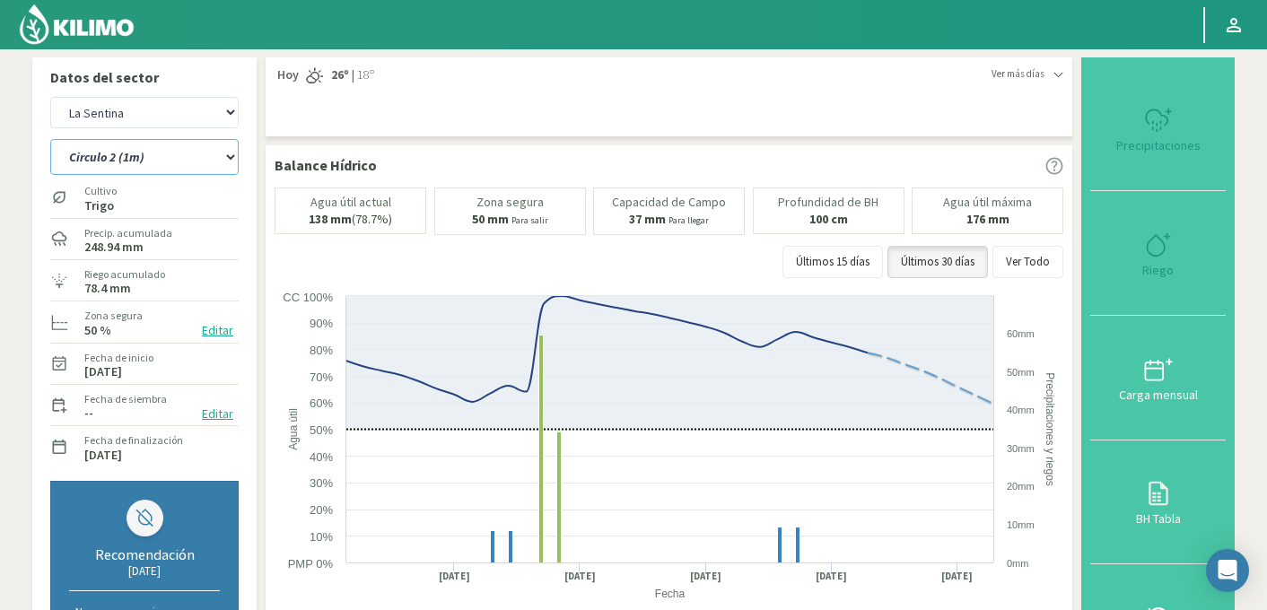
select select "1030: Object"
click at [118, 152] on select "Circulo 2 Circulo 2 (1m) Circulo 3 Circulo 3 (1m)" at bounding box center [144, 157] width 188 height 36
click at [50, 139] on select "Circulo 2 Circulo 2 (1m) Circulo 3 Circulo 3 (1m)" at bounding box center [144, 157] width 188 height 36
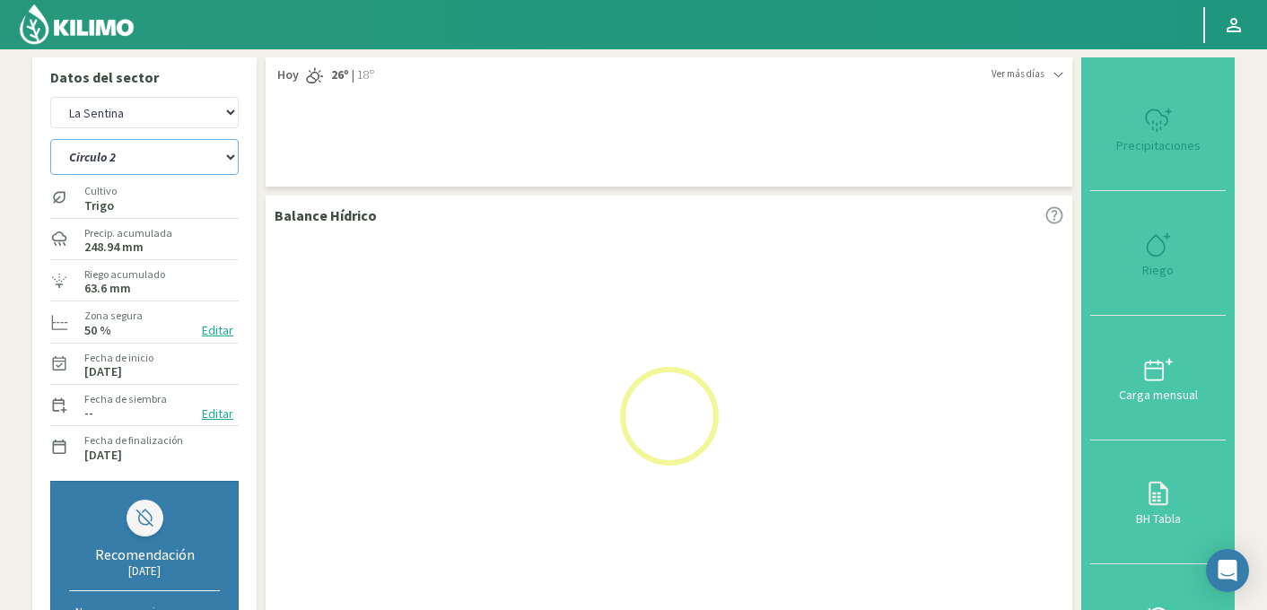
select select "15: Object"
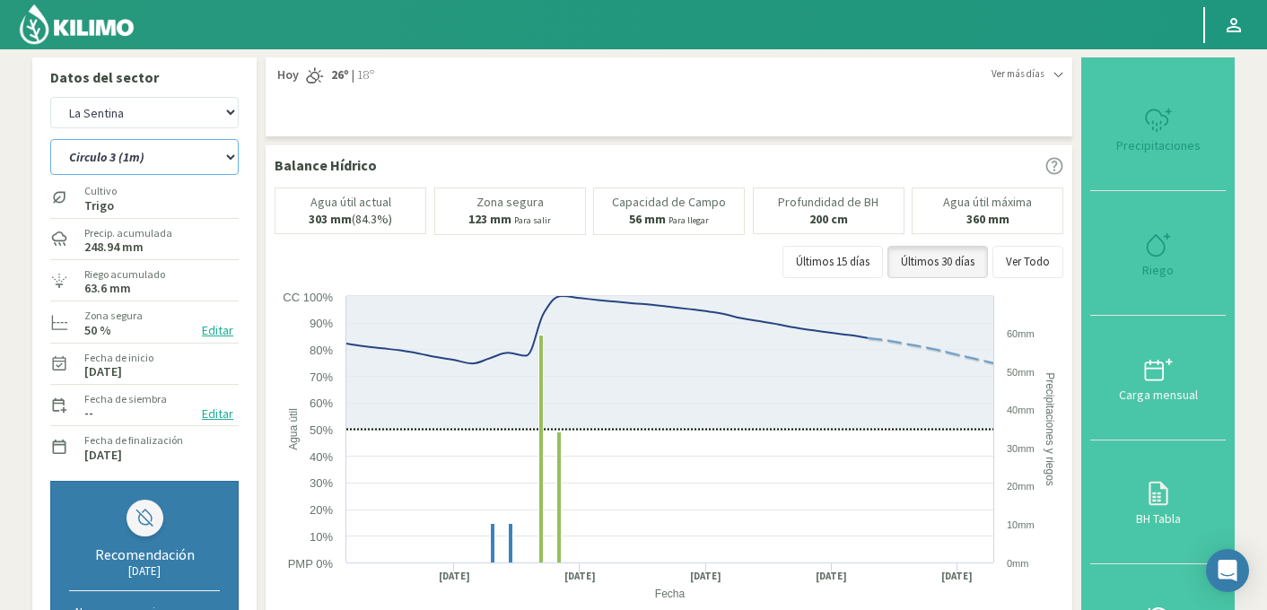
select select "1311: Object"
click at [183, 150] on select "Circulo 2 Circulo 2 (1m) Circulo 3 Circulo 3 (1m)" at bounding box center [144, 157] width 188 height 36
click at [50, 139] on select "Circulo 2 Circulo 2 (1m) Circulo 3 Circulo 3 (1m)" at bounding box center [144, 157] width 188 height 36
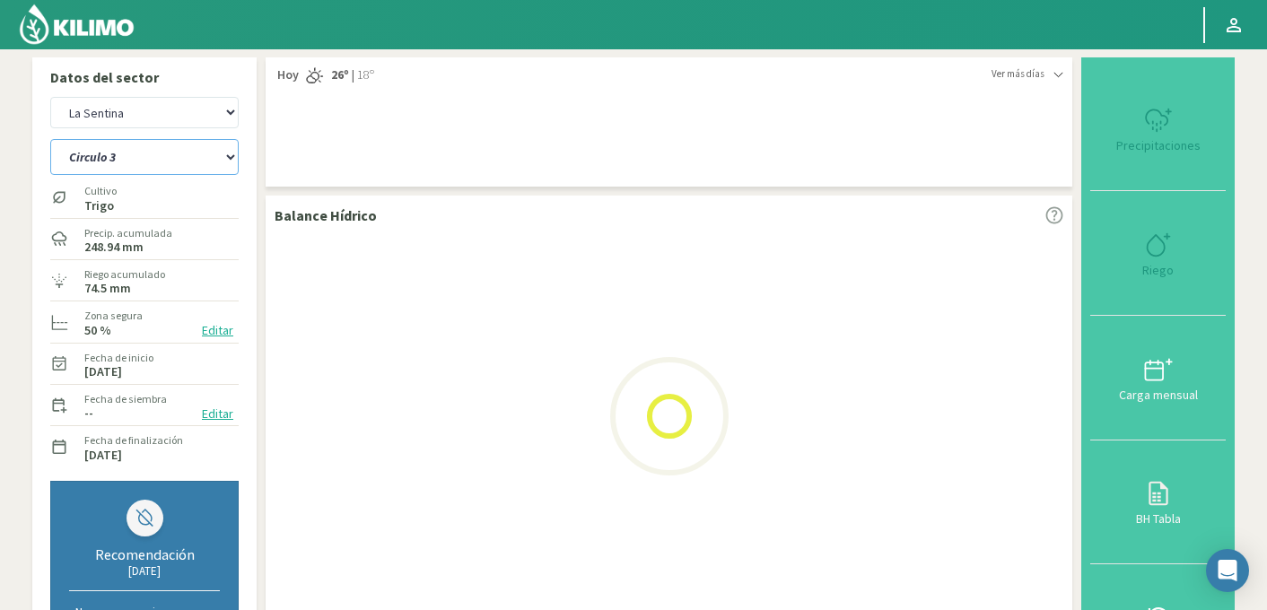
select select "16: Object"
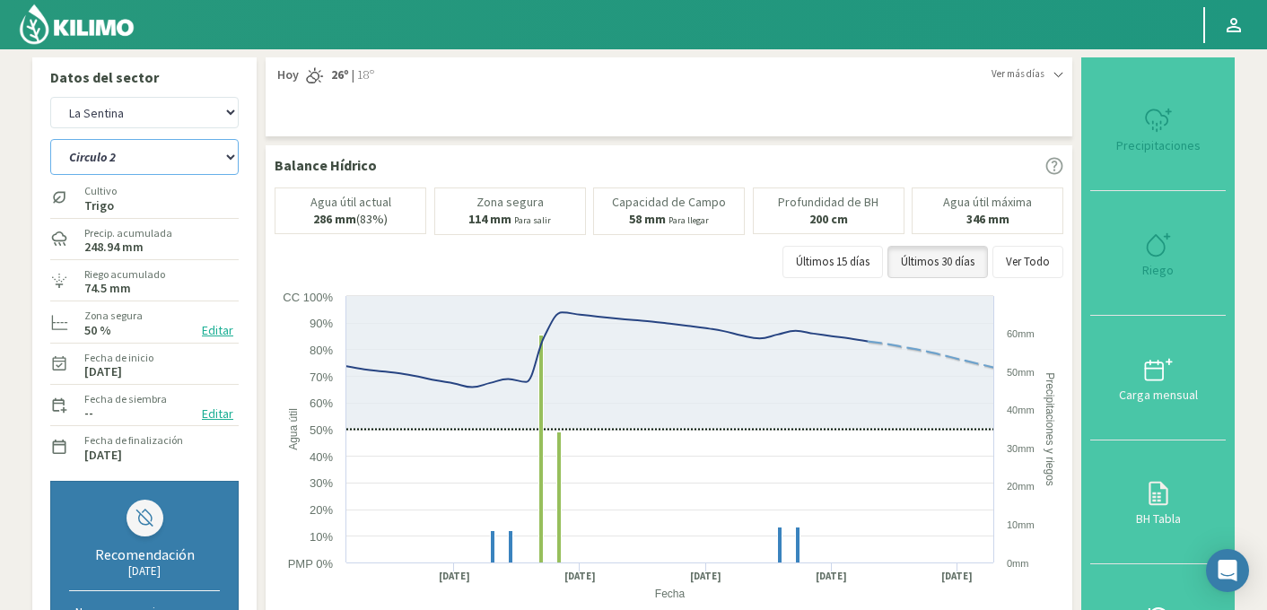
select select "1592: Object"
select select "22: Object"
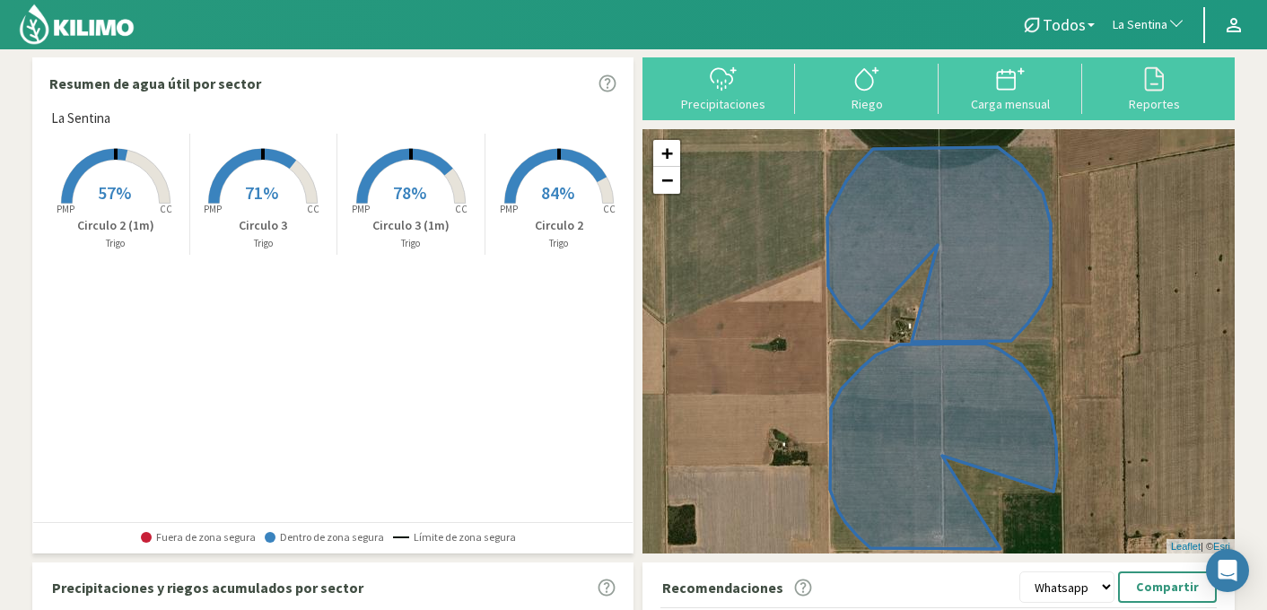
click at [425, 215] on rect at bounding box center [411, 206] width 144 height 144
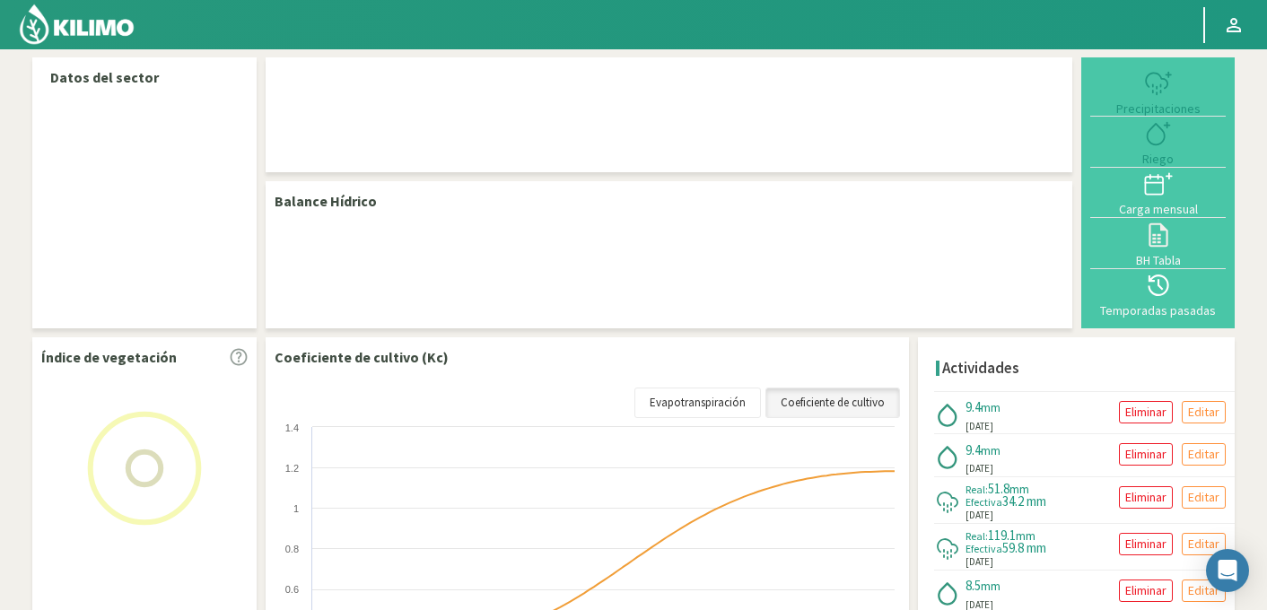
select select "187: Object"
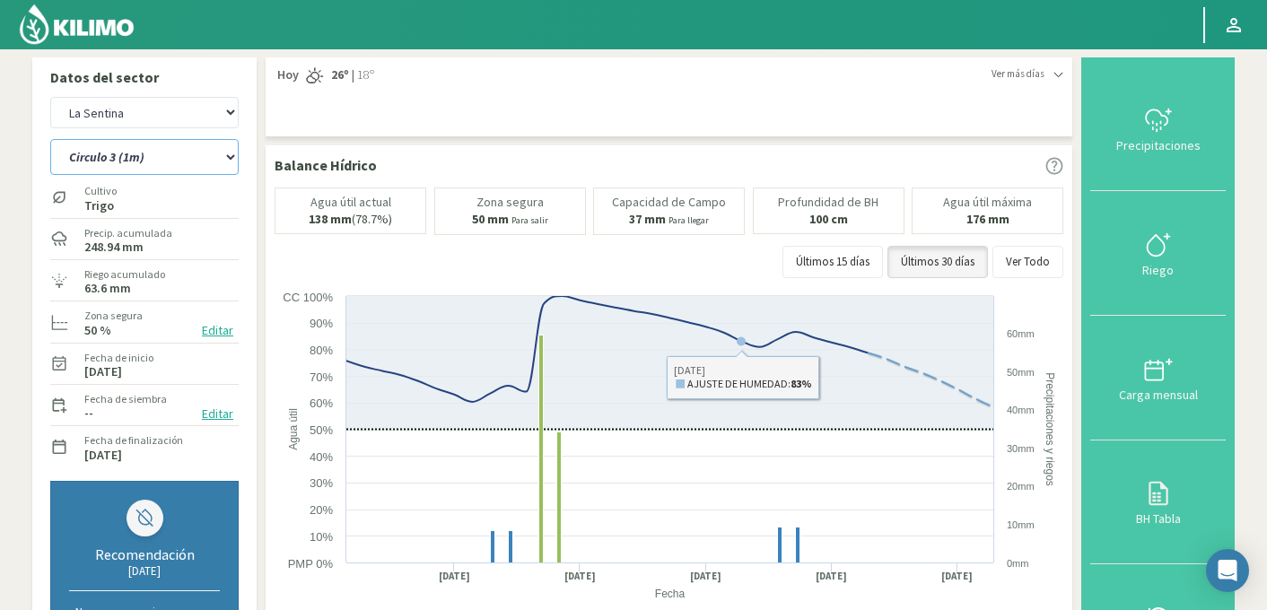
click at [147, 160] on select "Circulo 2 Circulo 2 (1m) Circulo 3 Circulo 3 (1m)" at bounding box center [144, 157] width 188 height 36
click at [50, 139] on select "Circulo 2 Circulo 2 (1m) Circulo 3 Circulo 3 (1m)" at bounding box center [144, 157] width 188 height 36
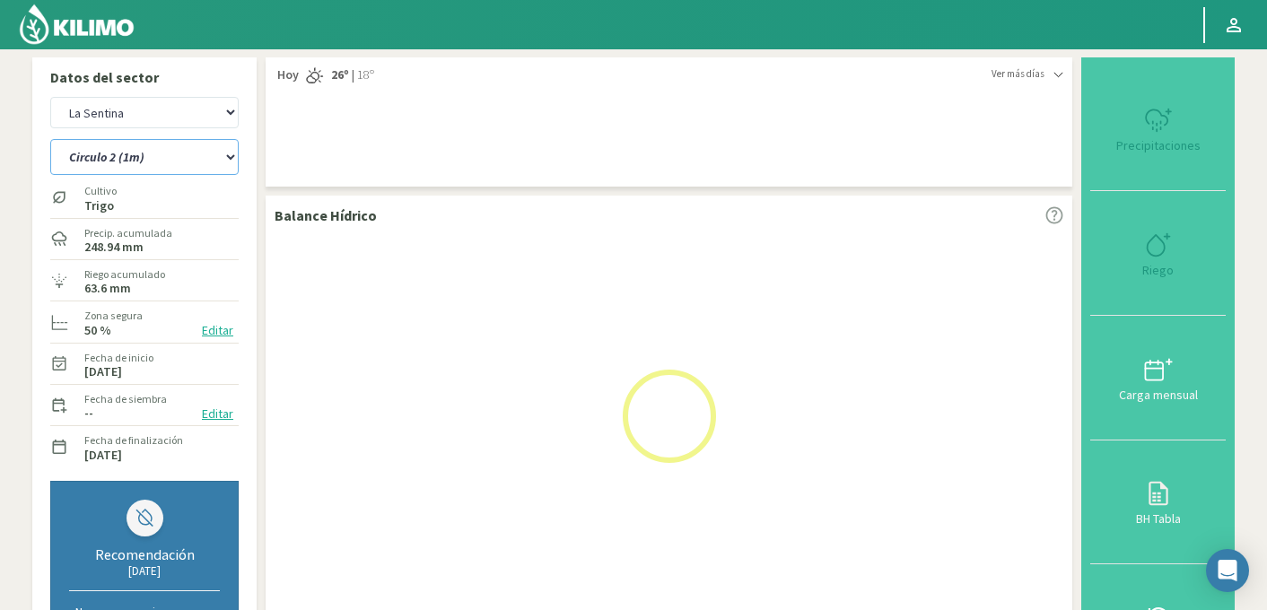
select select "3: Object"
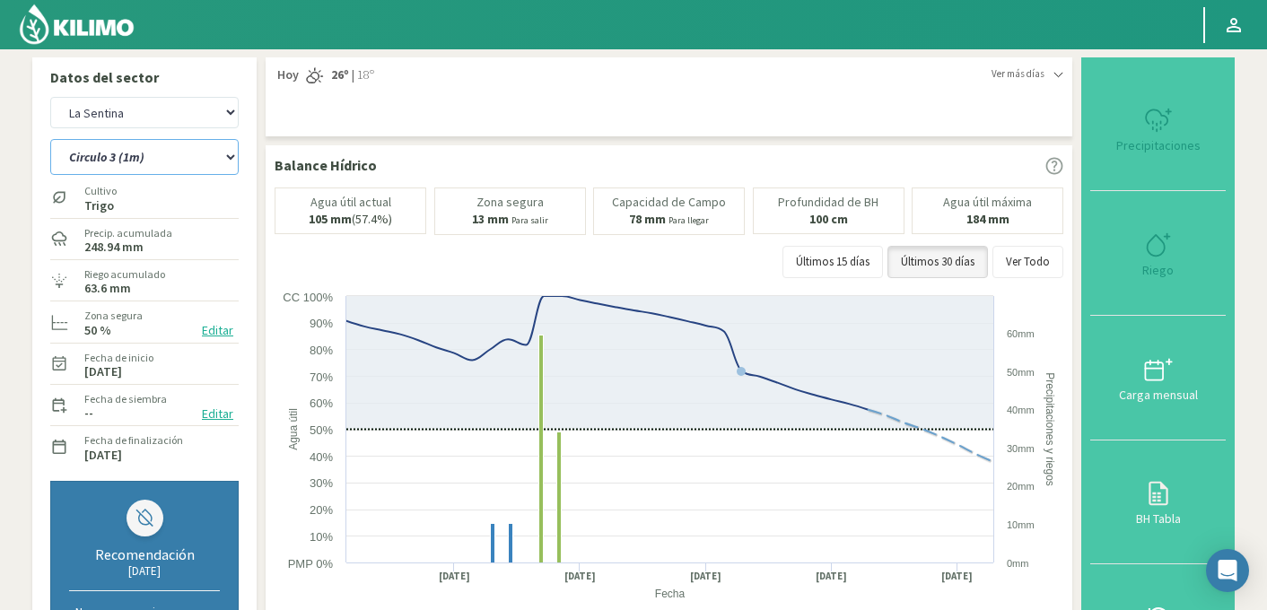
select select "468: Object"
click at [137, 165] on select "Circulo 2 Circulo 2 (1m) Circulo 3 Circulo 3 (1m)" at bounding box center [144, 157] width 188 height 36
click at [50, 139] on select "Circulo 2 Circulo 2 (1m) Circulo 3 Circulo 3 (1m)" at bounding box center [144, 157] width 188 height 36
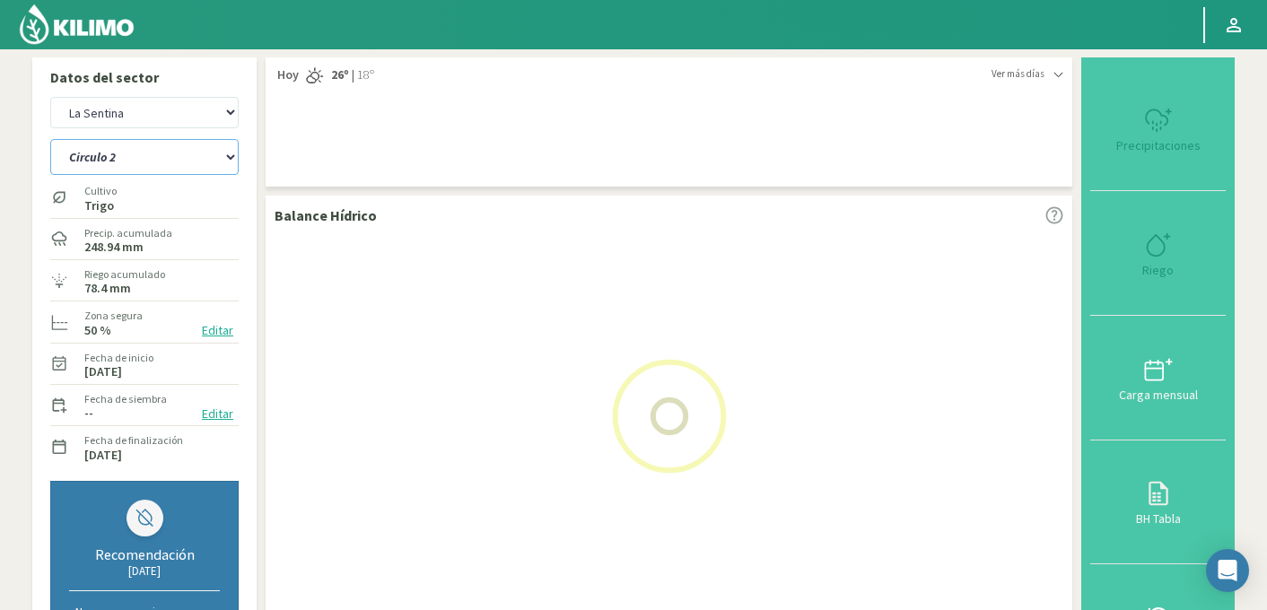
select select "5: Object"
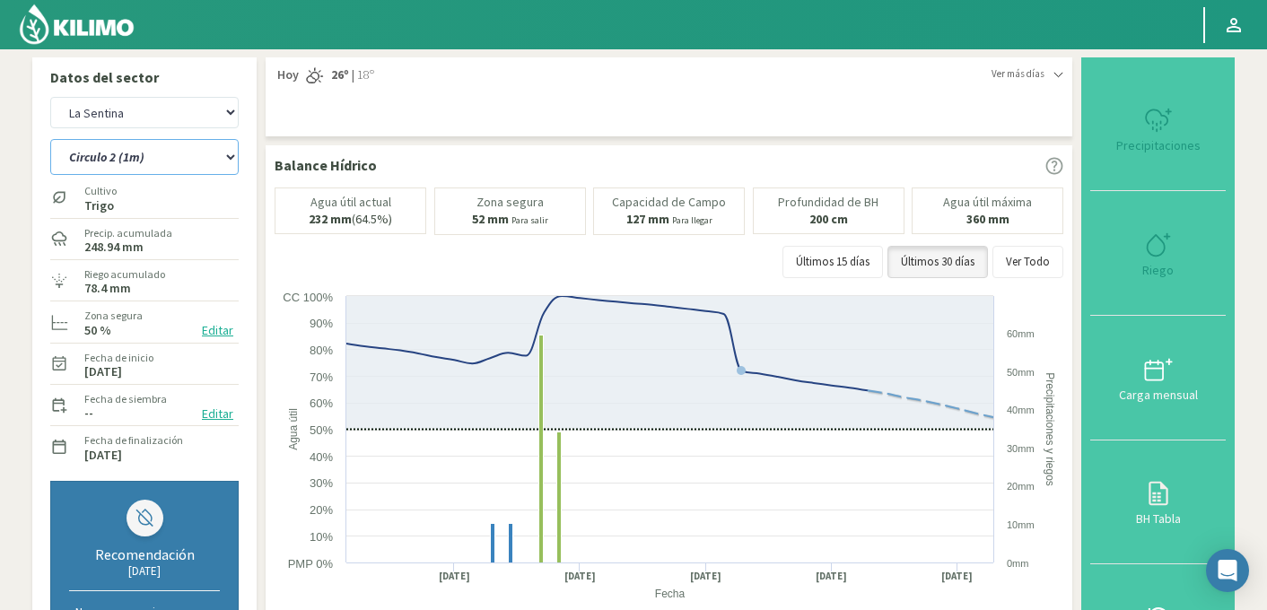
select select "749: Object"
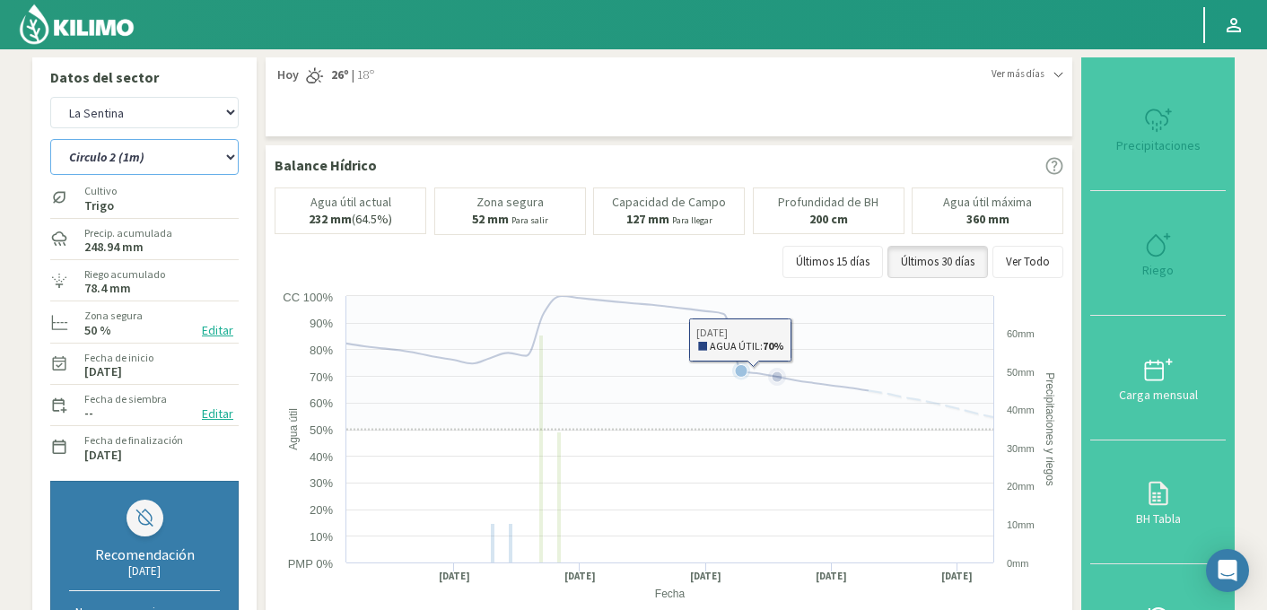
select select "8: Object"
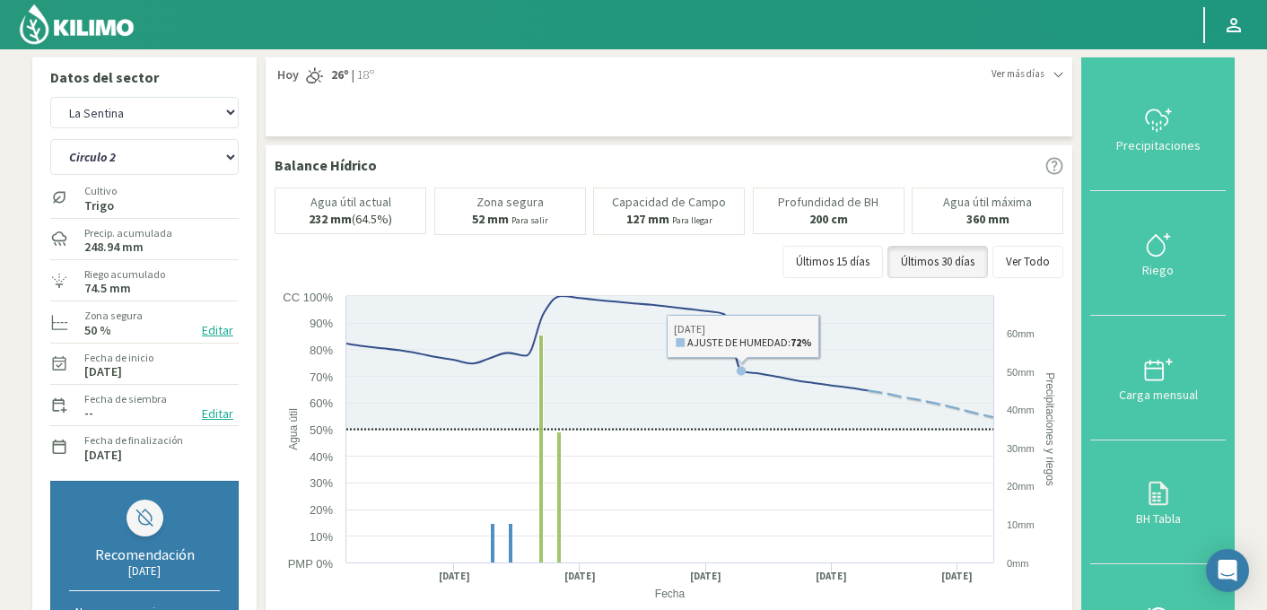
click at [735, 266] on div "Últimos 15 días Últimos 30 días Ver Todo" at bounding box center [669, 262] width 789 height 32
